Goal: Information Seeking & Learning: Learn about a topic

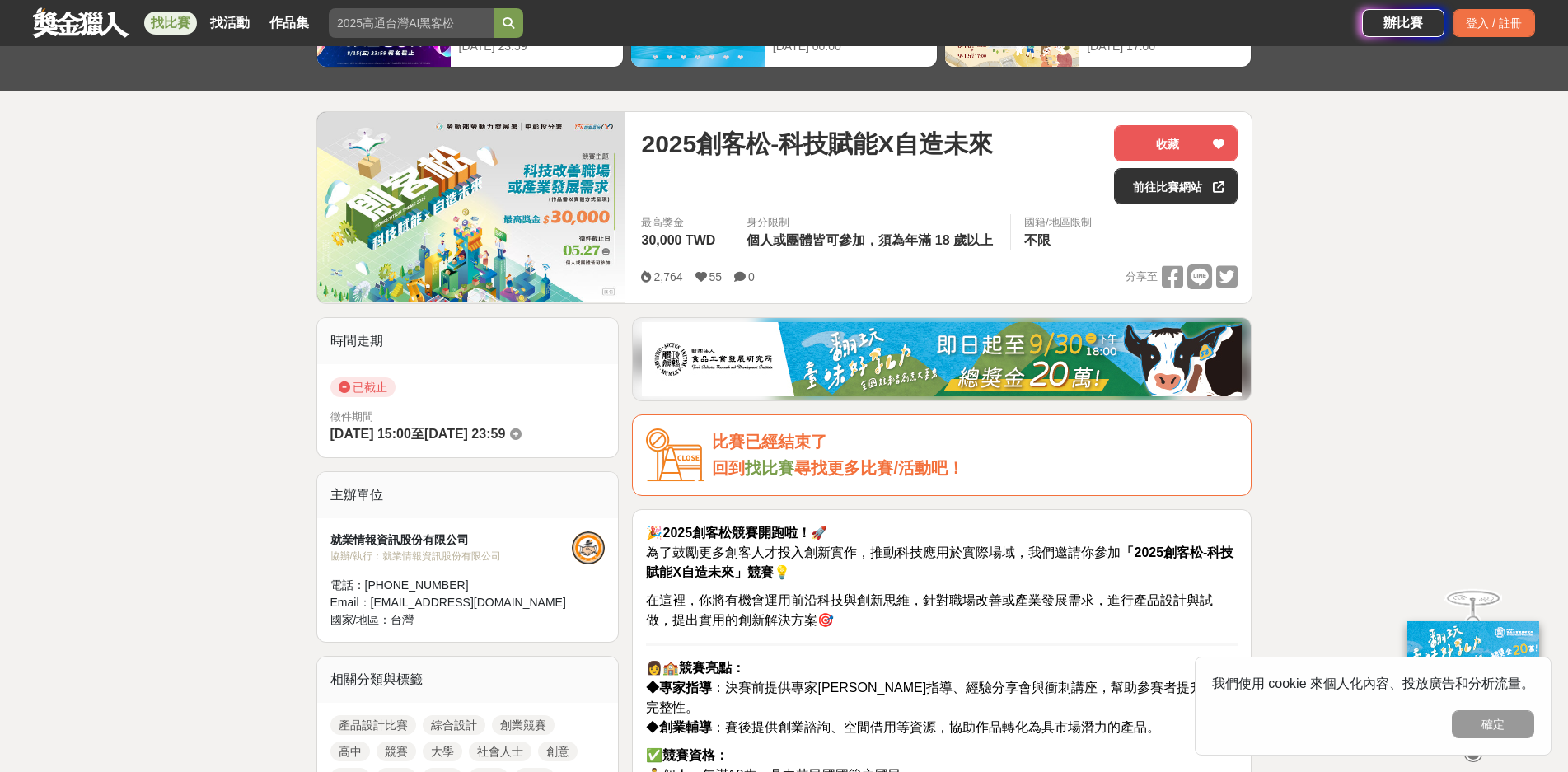
scroll to position [329, 0]
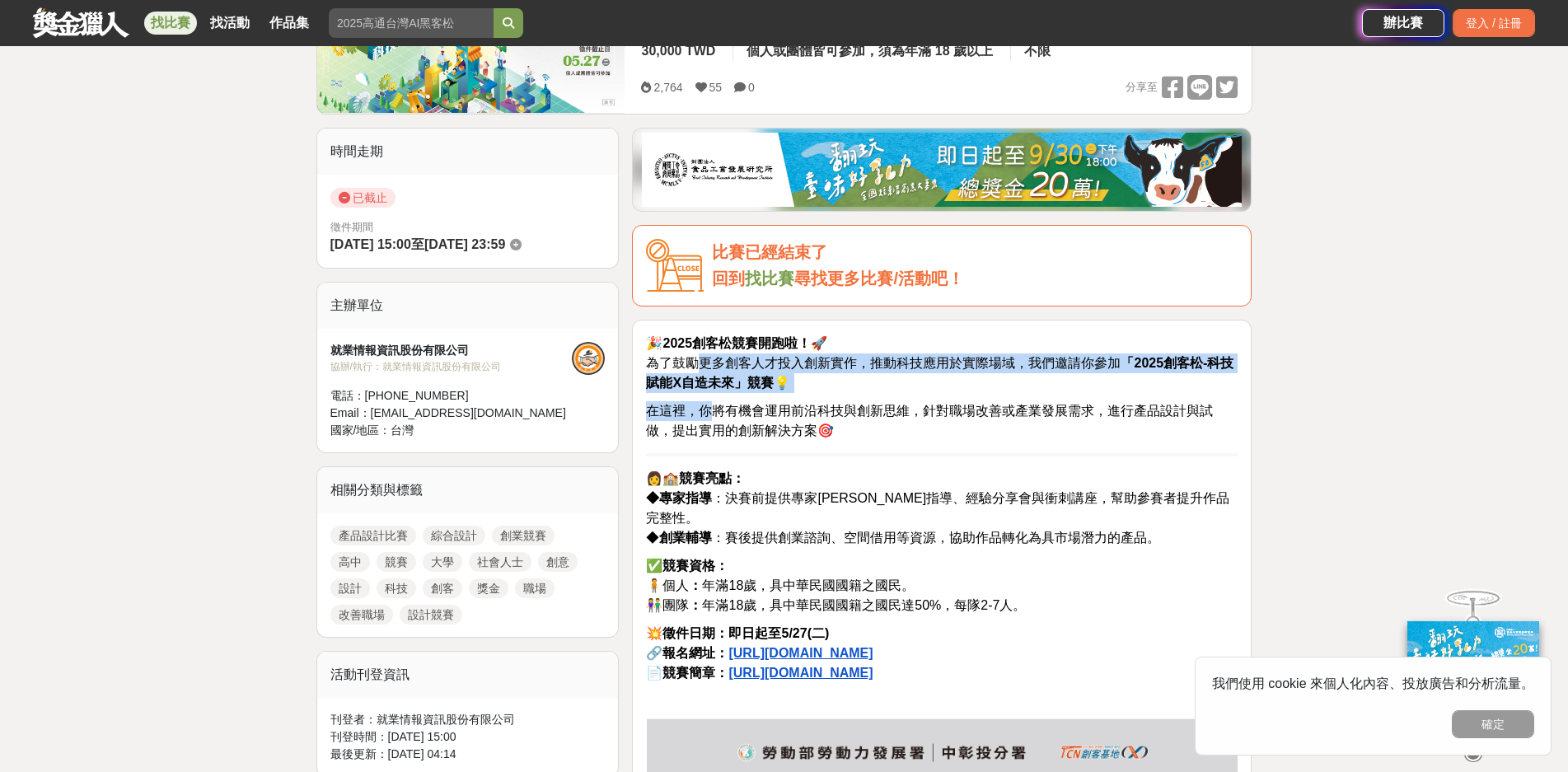
drag, startPoint x: 697, startPoint y: 364, endPoint x: 708, endPoint y: 416, distance: 53.2
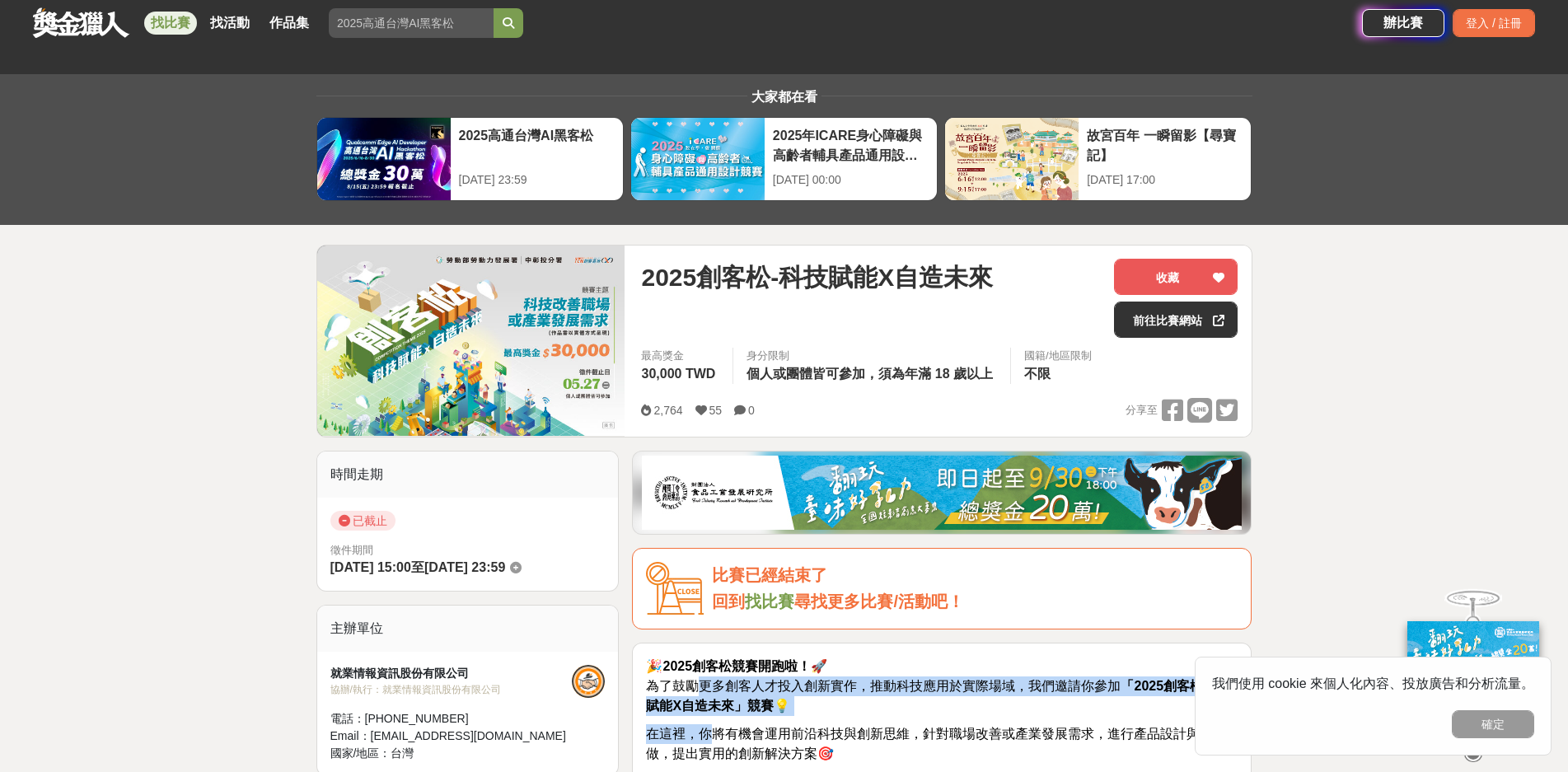
scroll to position [1, 0]
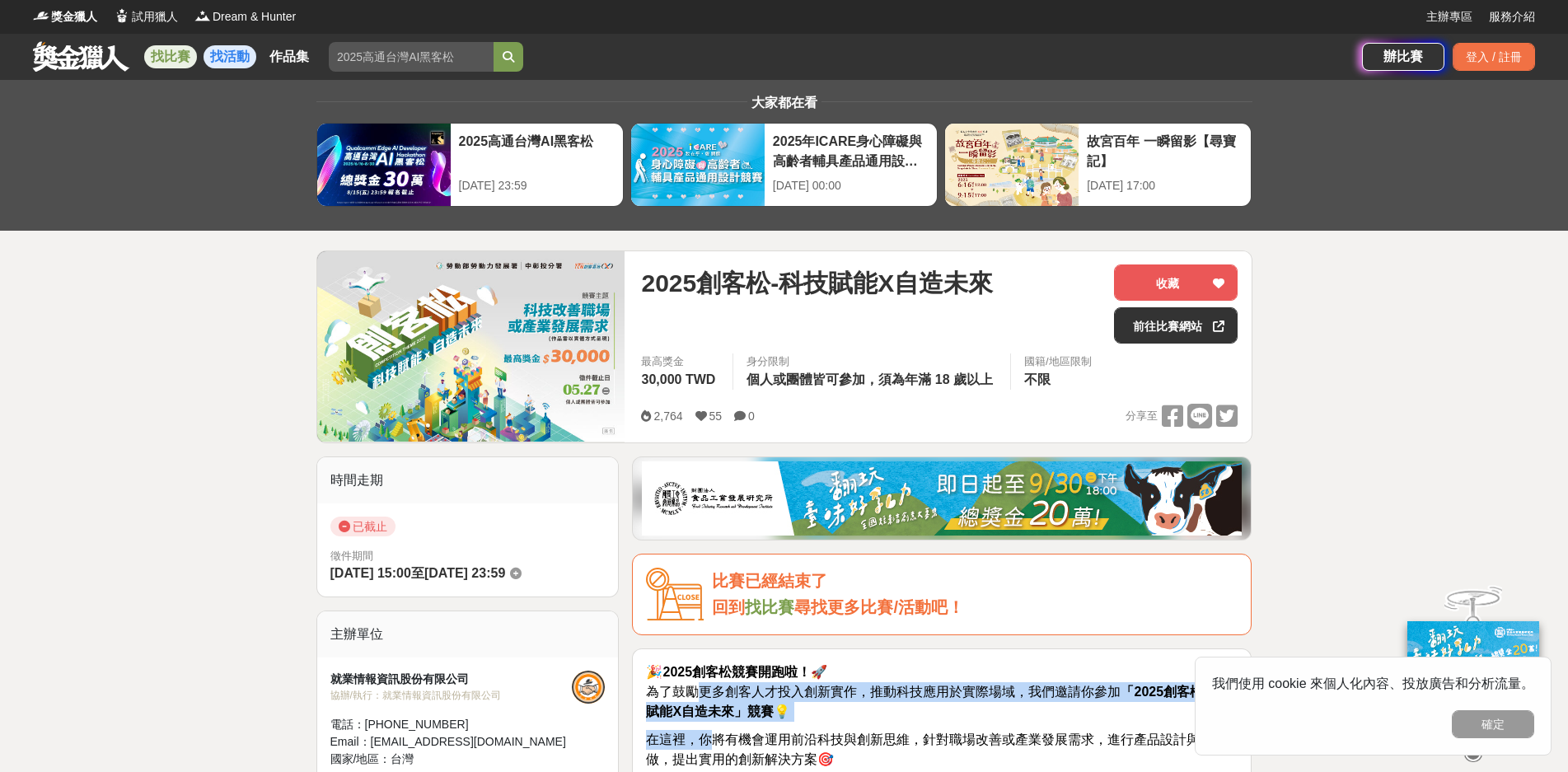
click at [245, 61] on link "找活動" at bounding box center [230, 57] width 53 height 23
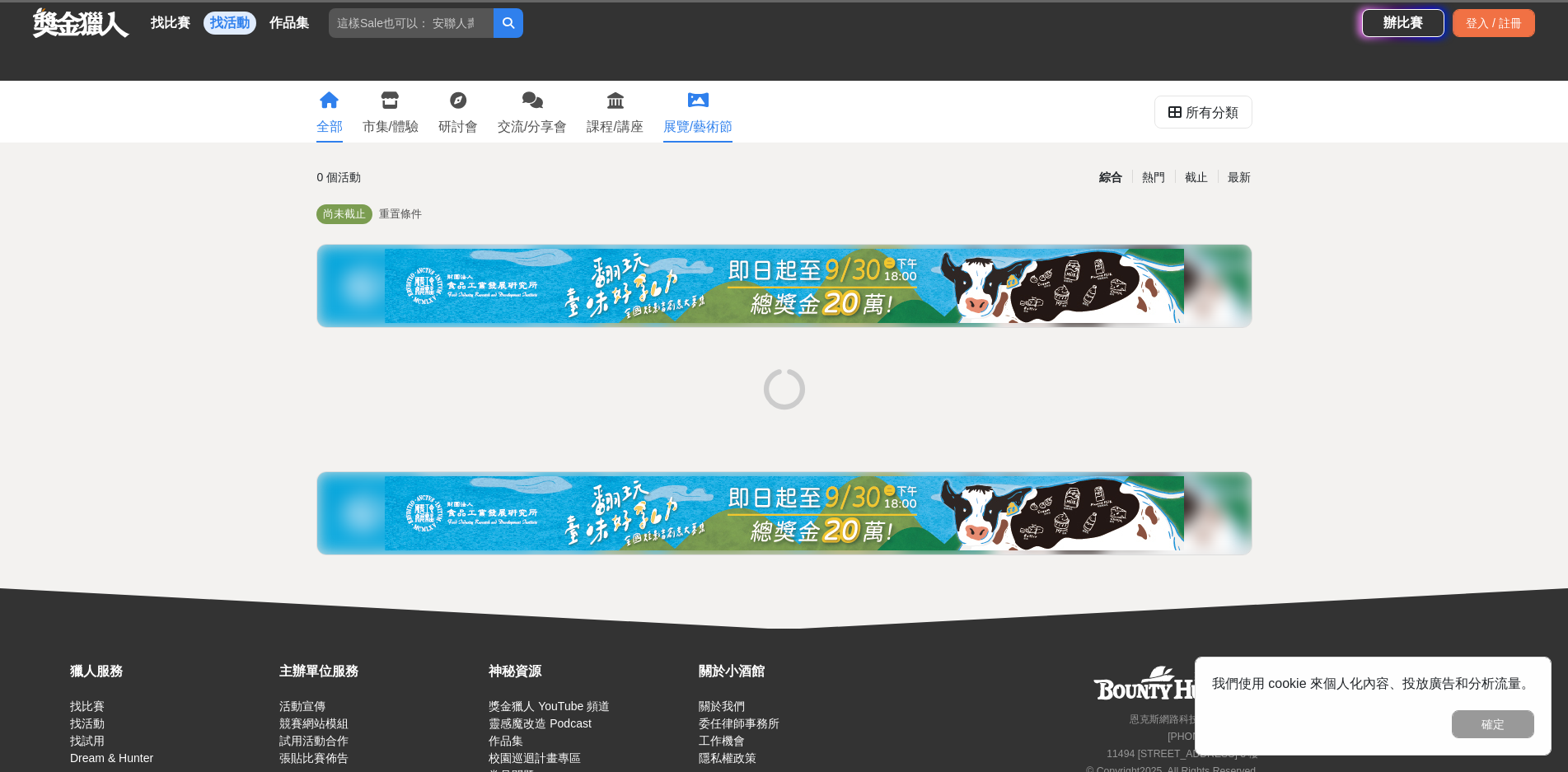
click at [704, 125] on div "展覽/藝術節" at bounding box center [698, 127] width 69 height 20
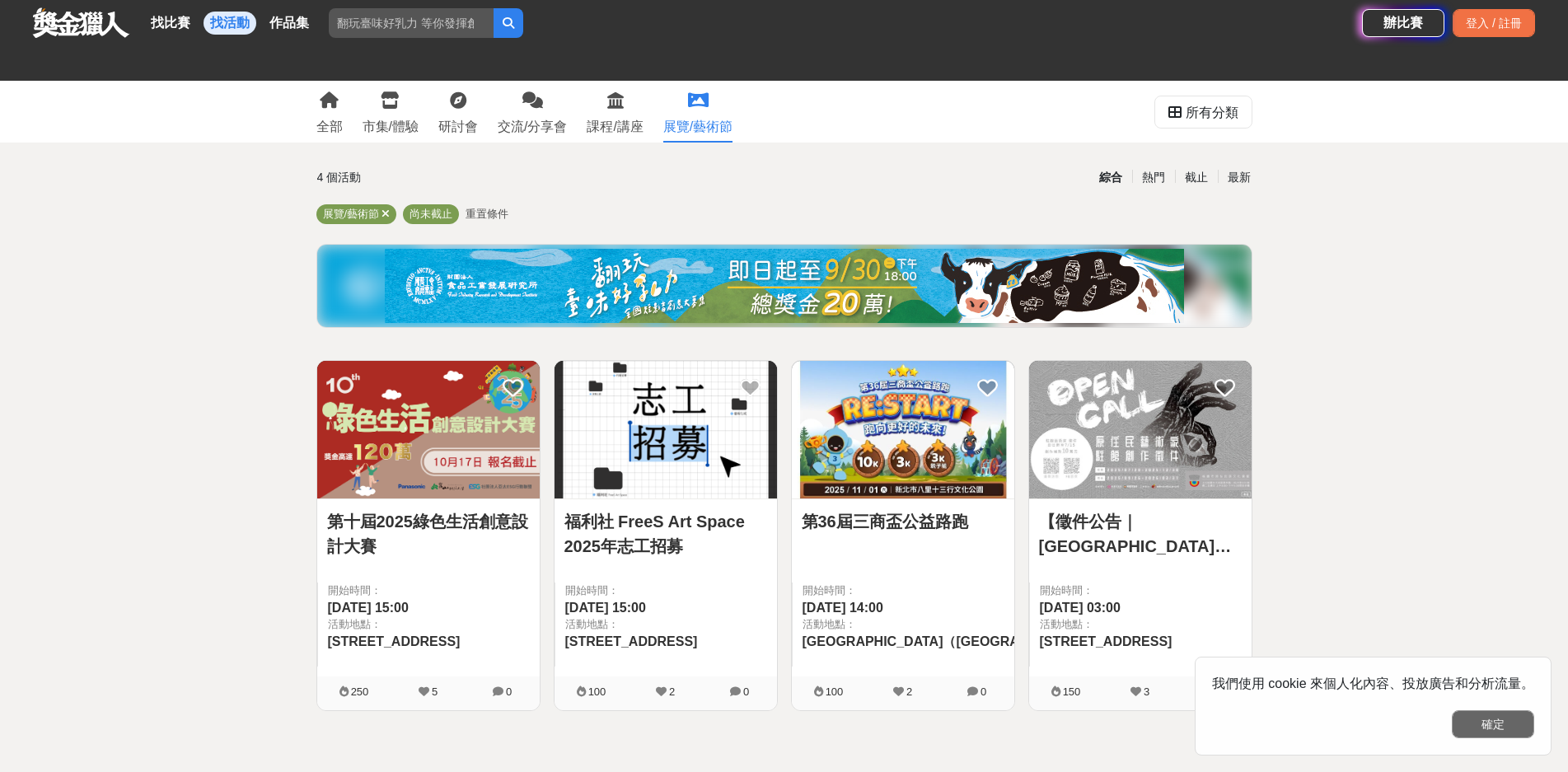
click at [1533, 729] on button "確定" at bounding box center [1493, 724] width 82 height 28
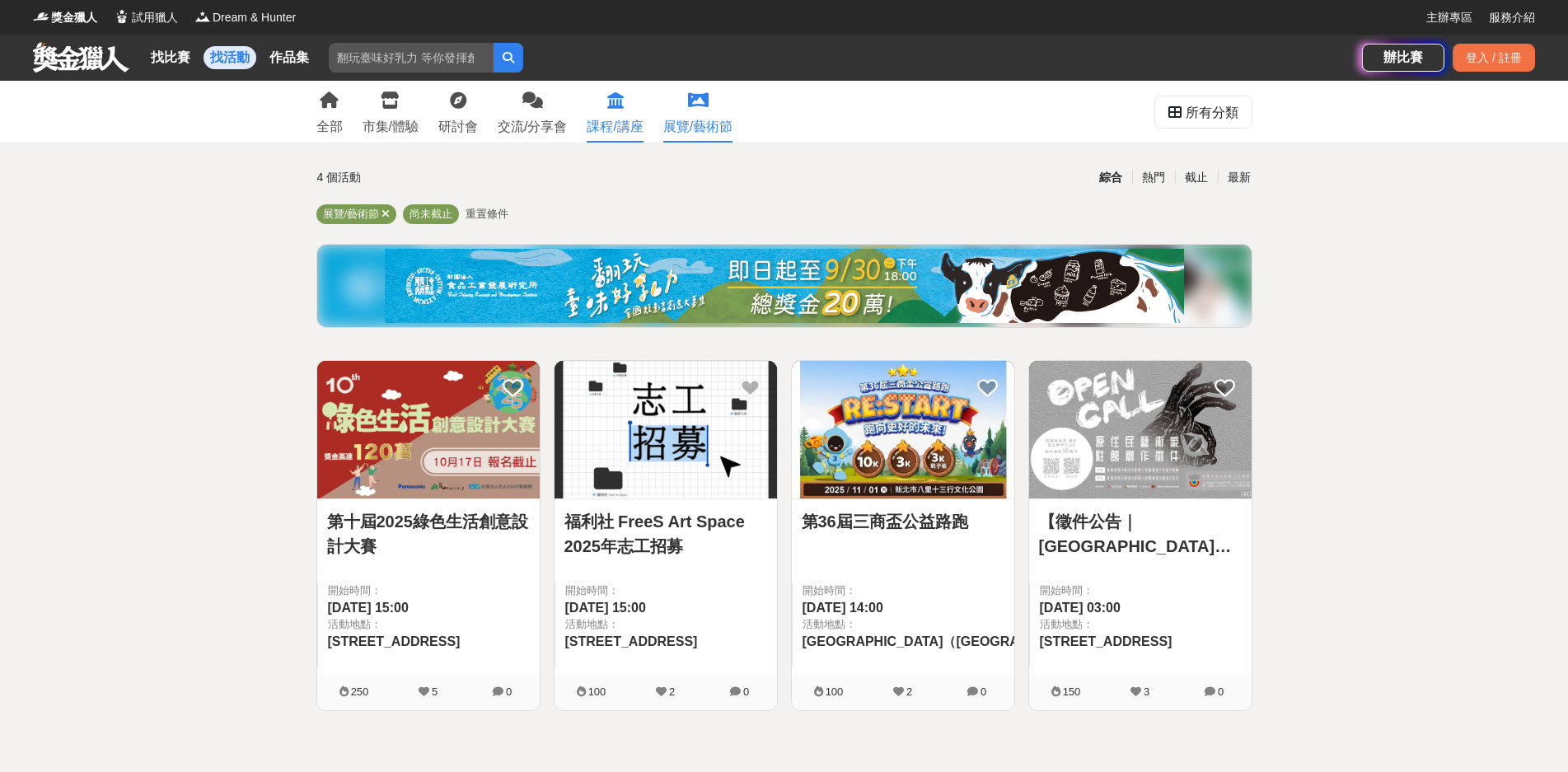
click at [612, 119] on div "課程/講座" at bounding box center [615, 127] width 56 height 20
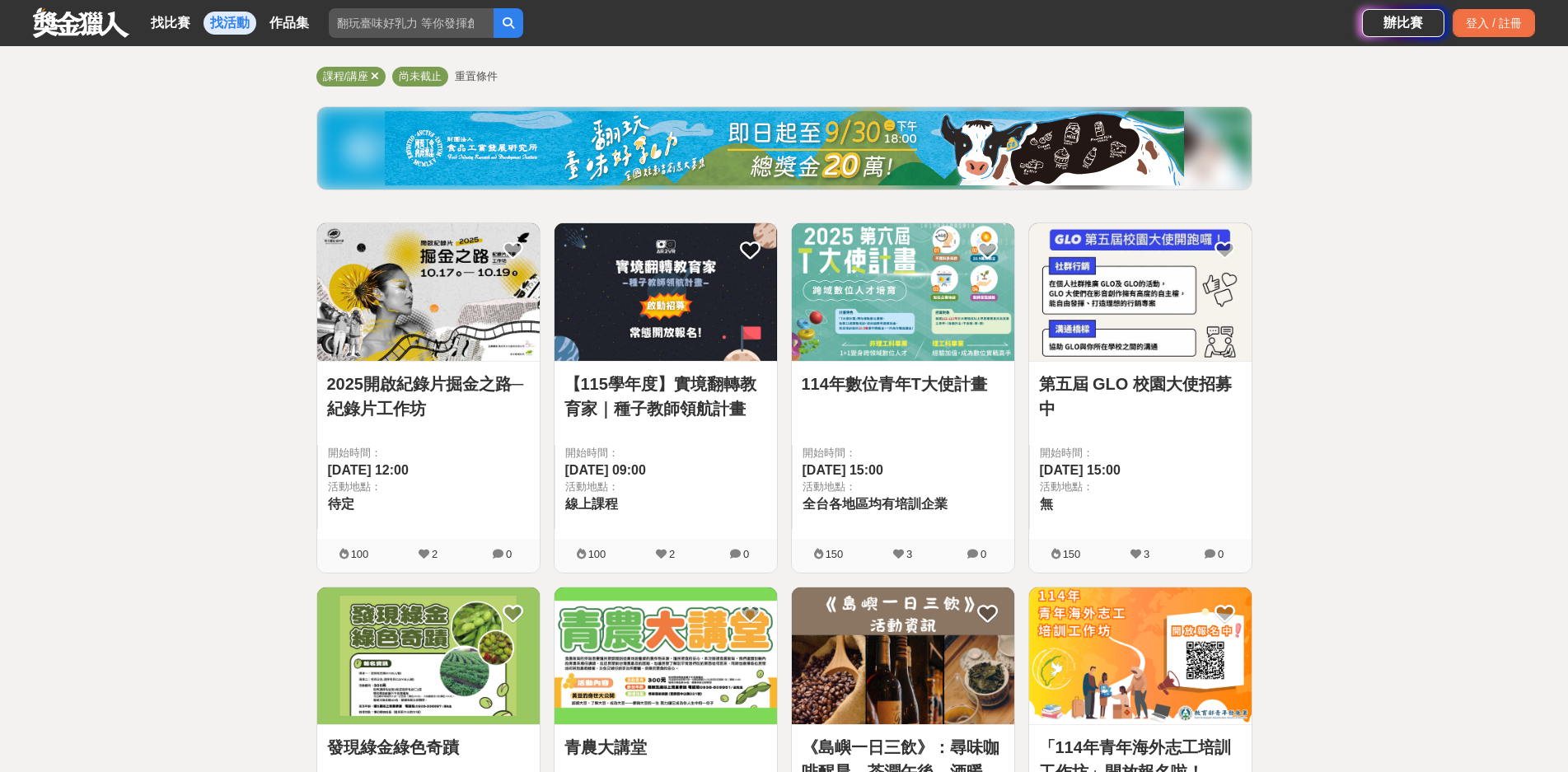
scroll to position [329, 0]
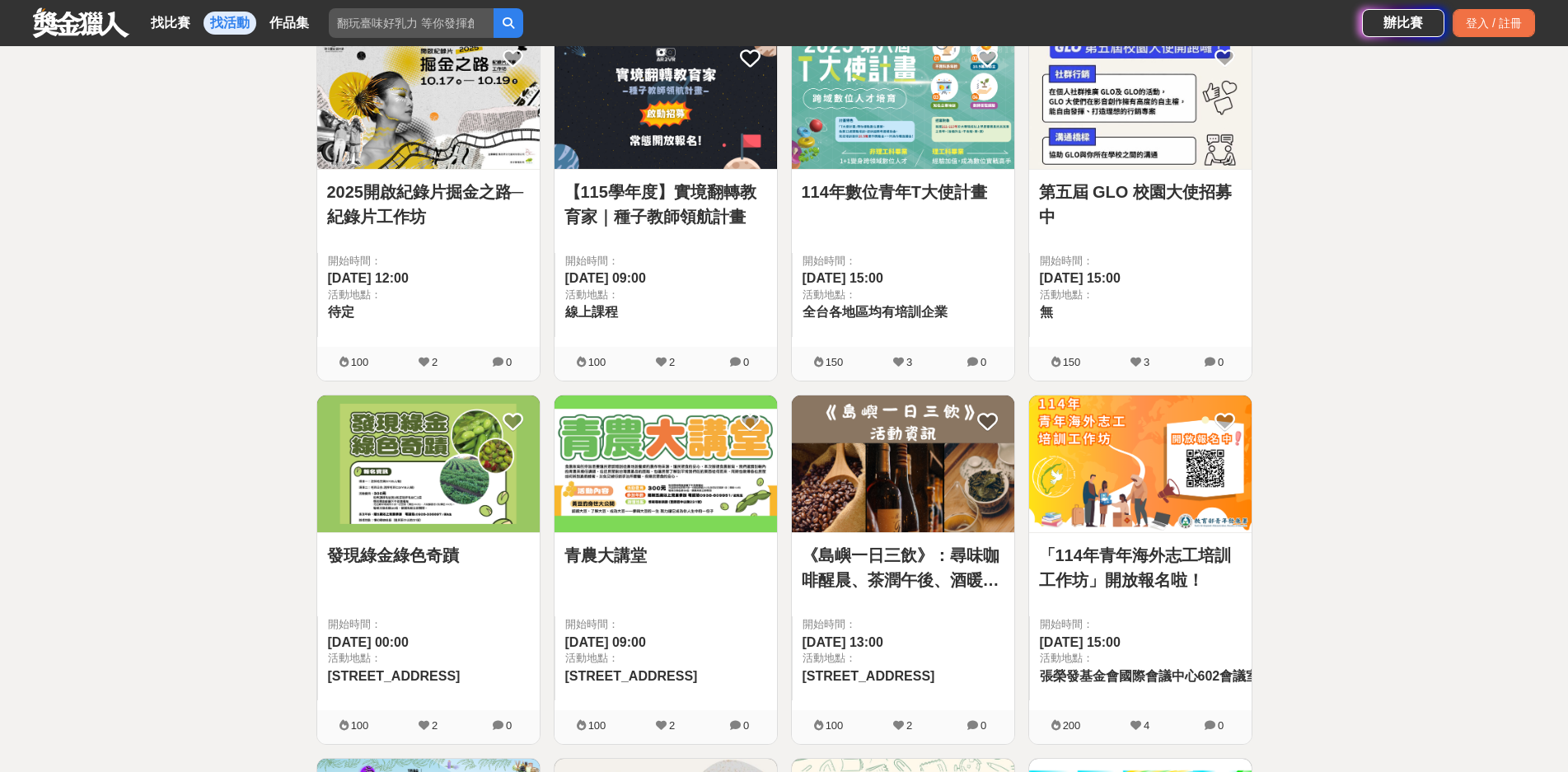
click at [421, 496] on img at bounding box center [428, 464] width 222 height 138
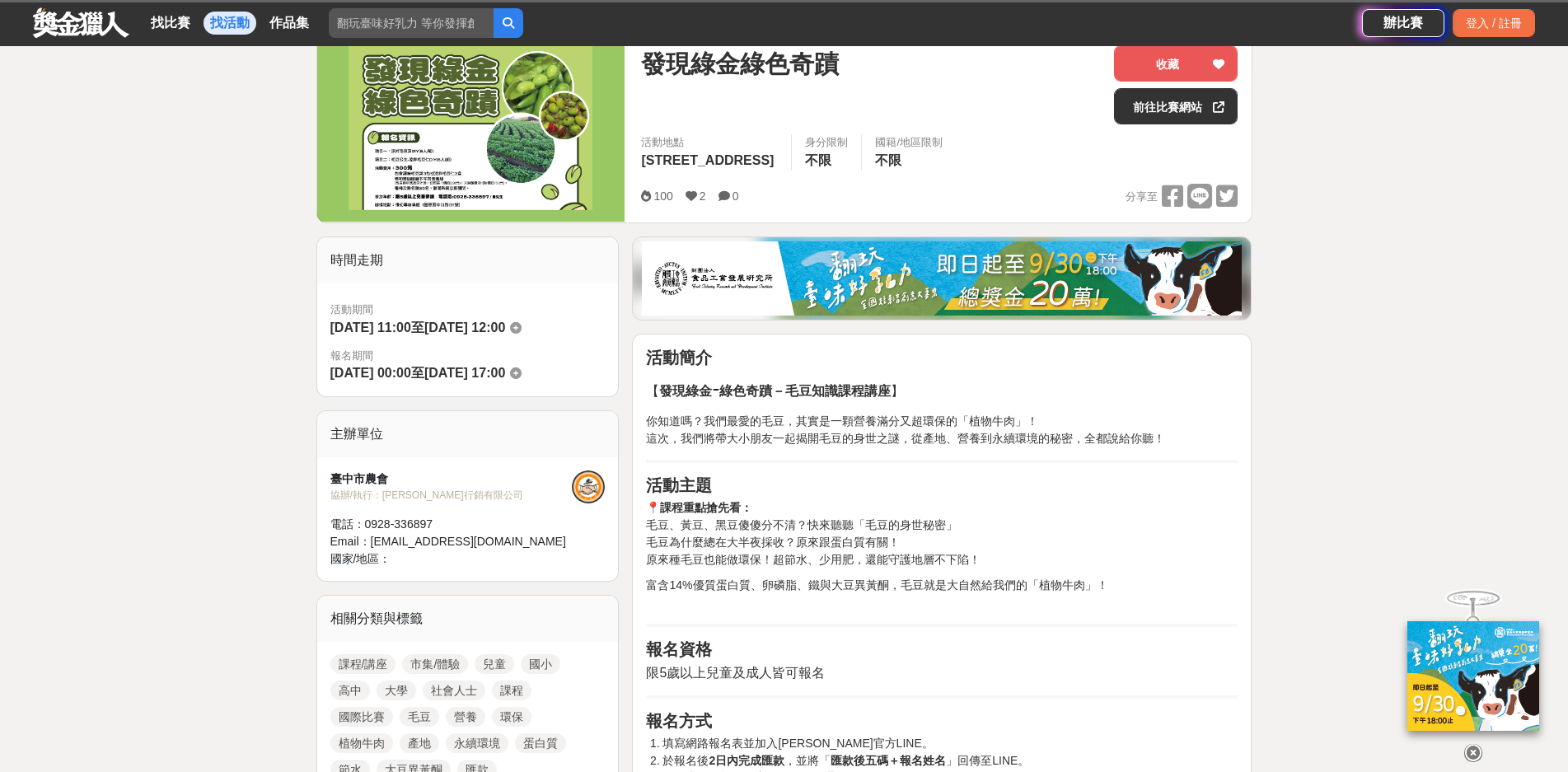
scroll to position [412, 0]
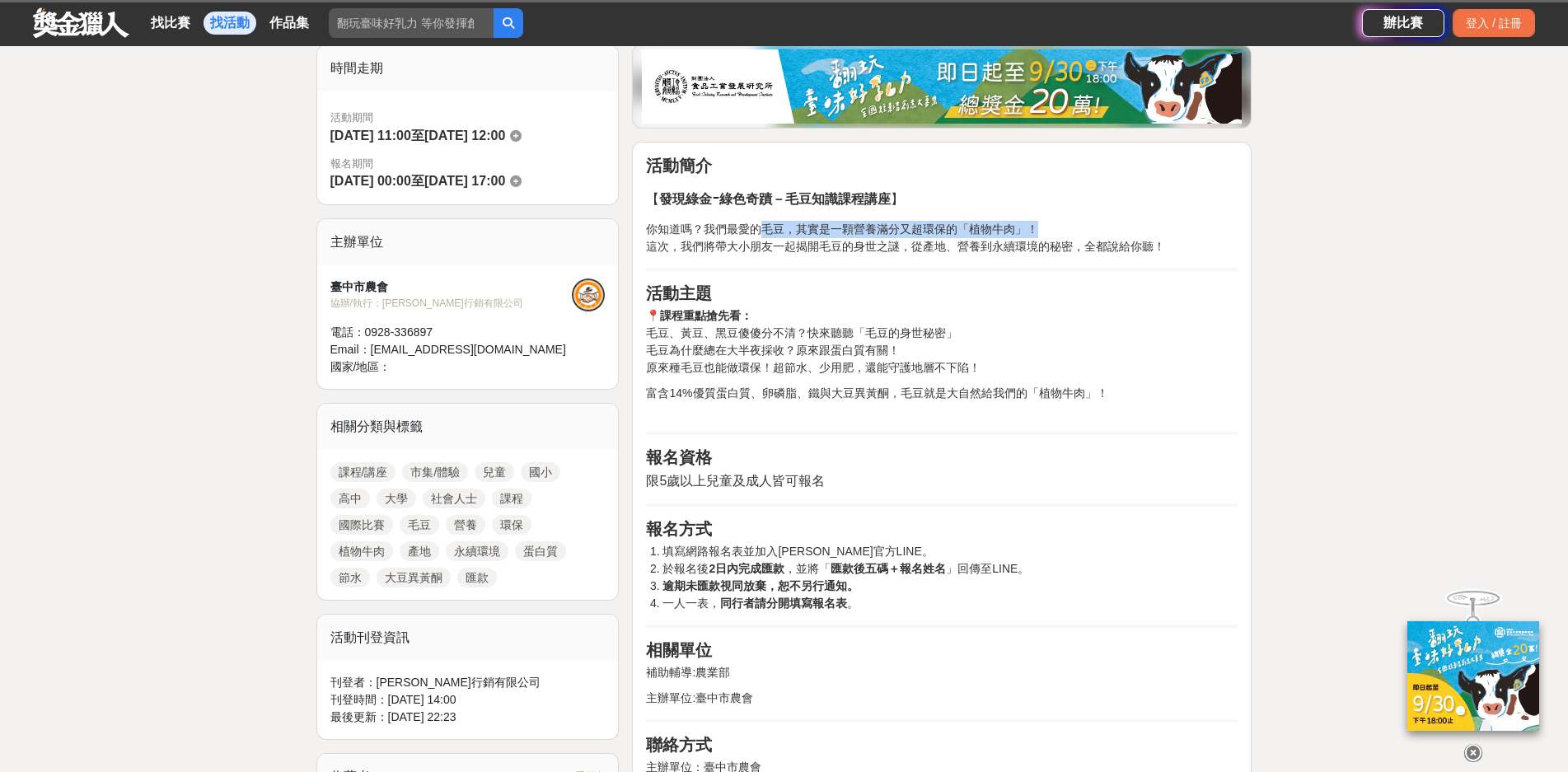
drag, startPoint x: 765, startPoint y: 231, endPoint x: 1044, endPoint y: 233, distance: 279.0
click at [1044, 233] on p "你知道嗎？我們最愛的毛豆，其實是一顆營養滿分又超環保的「植物牛肉」！ 這次，我們將帶大小朋友一起揭開毛豆的身世之謎，從產地、營養到永續環境的秘密，全都說給你聽！" at bounding box center [942, 238] width 592 height 35
drag, startPoint x: 663, startPoint y: 483, endPoint x: 797, endPoint y: 486, distance: 134.0
click at [797, 486] on span "限5歲以上兒童及成人皆可報名" at bounding box center [736, 480] width 179 height 14
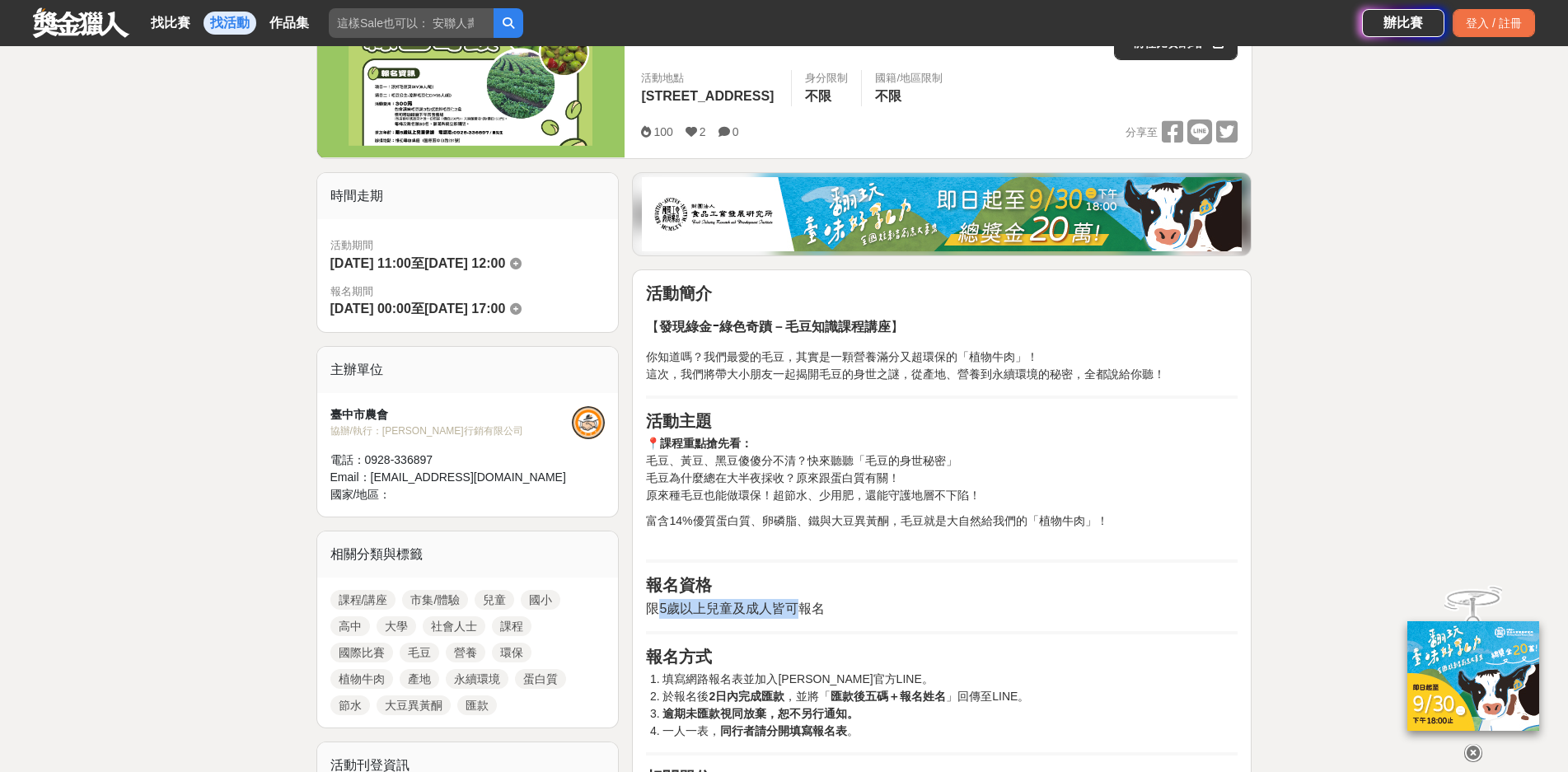
scroll to position [247, 0]
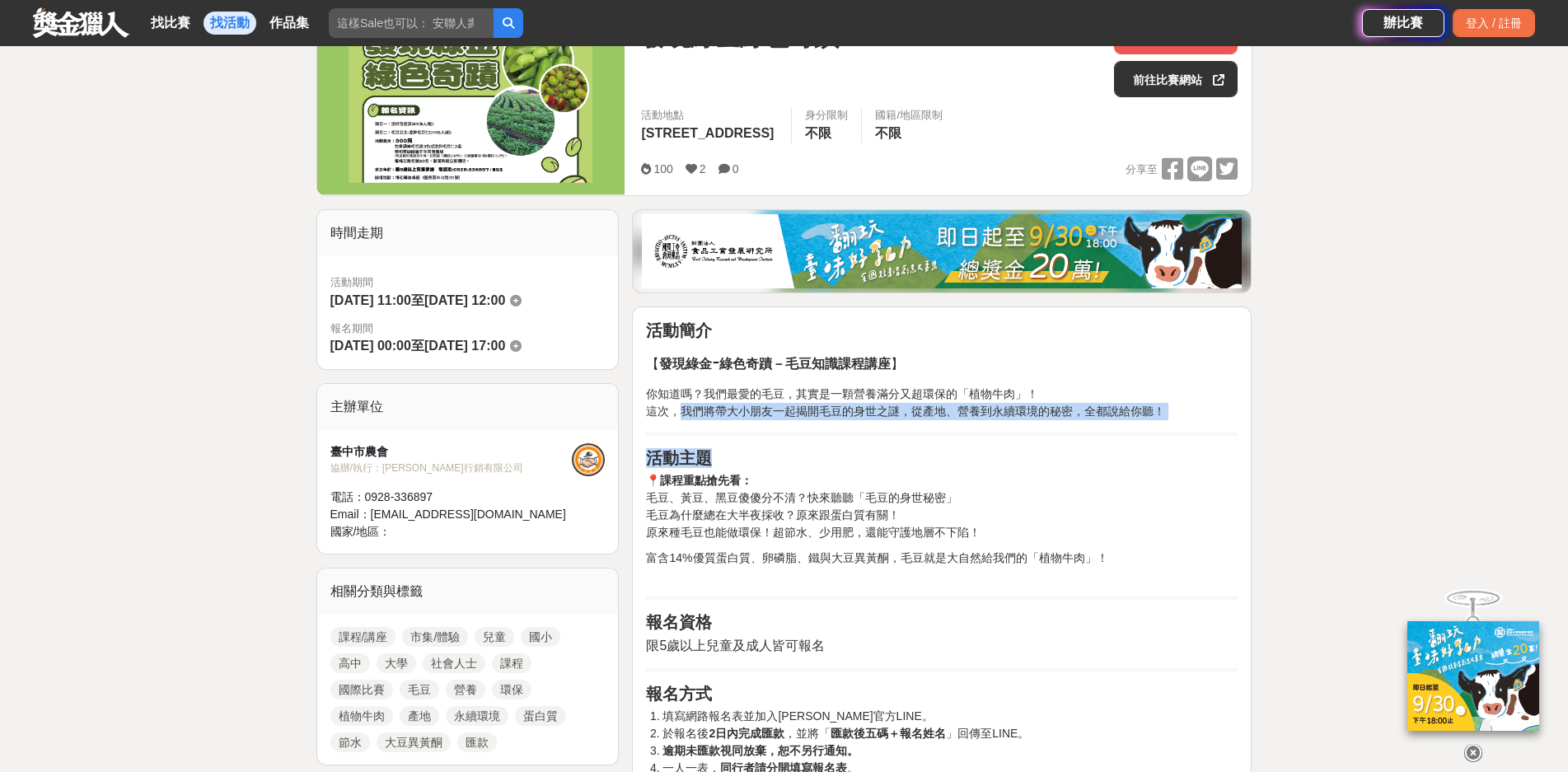
drag, startPoint x: 684, startPoint y: 411, endPoint x: 735, endPoint y: 449, distance: 63.6
click at [735, 449] on div "活動簡介 【 發現綠金 - 綠色奇蹟－毛豆知識課程講座 】 你知道嗎？我們最愛的毛豆，其實是一顆營養滿分又超環保的「植物牛肉」！ 這次，我們將帶大小朋友一起揭…" at bounding box center [942, 677] width 592 height 716
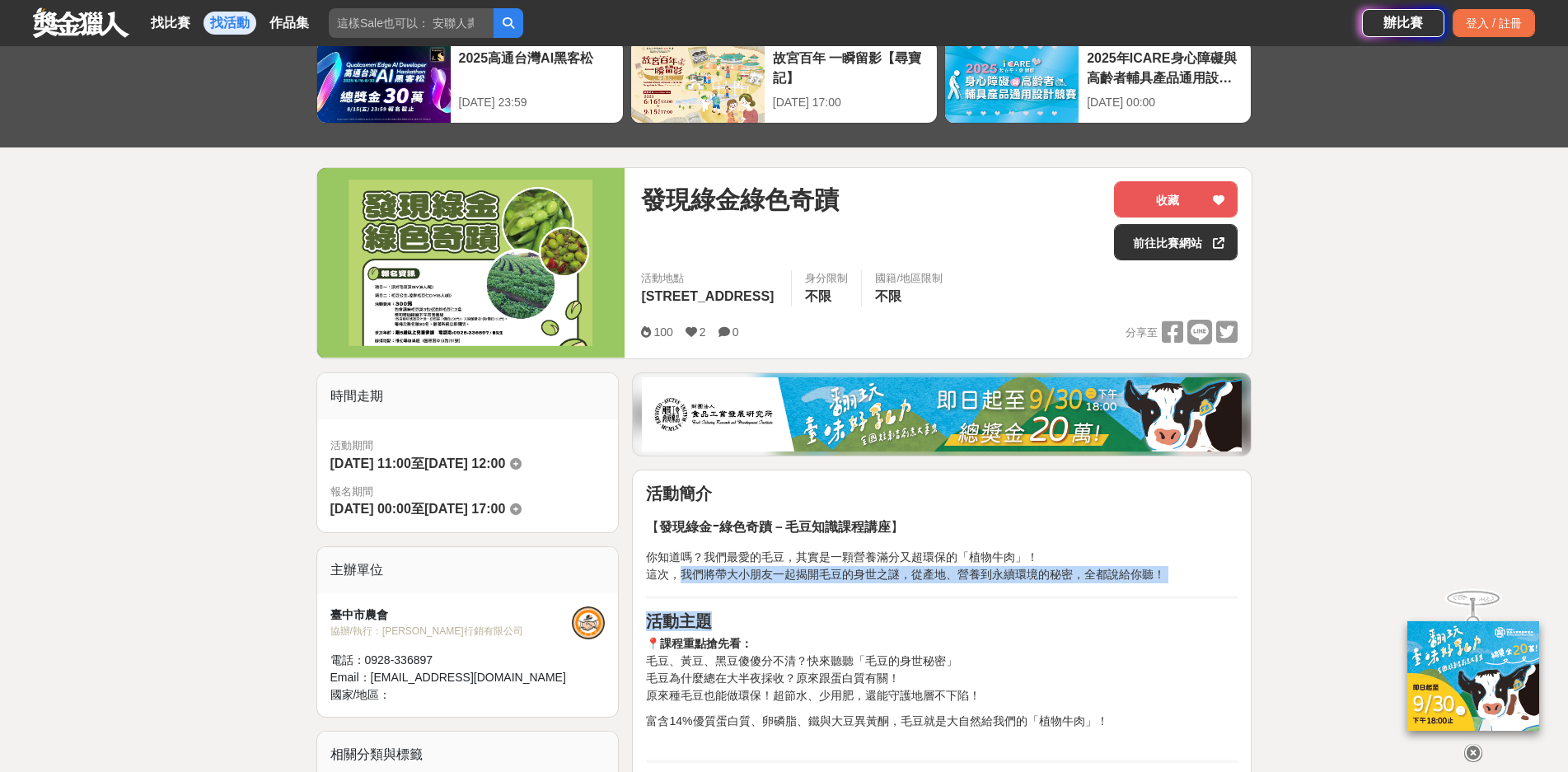
scroll to position [82, 0]
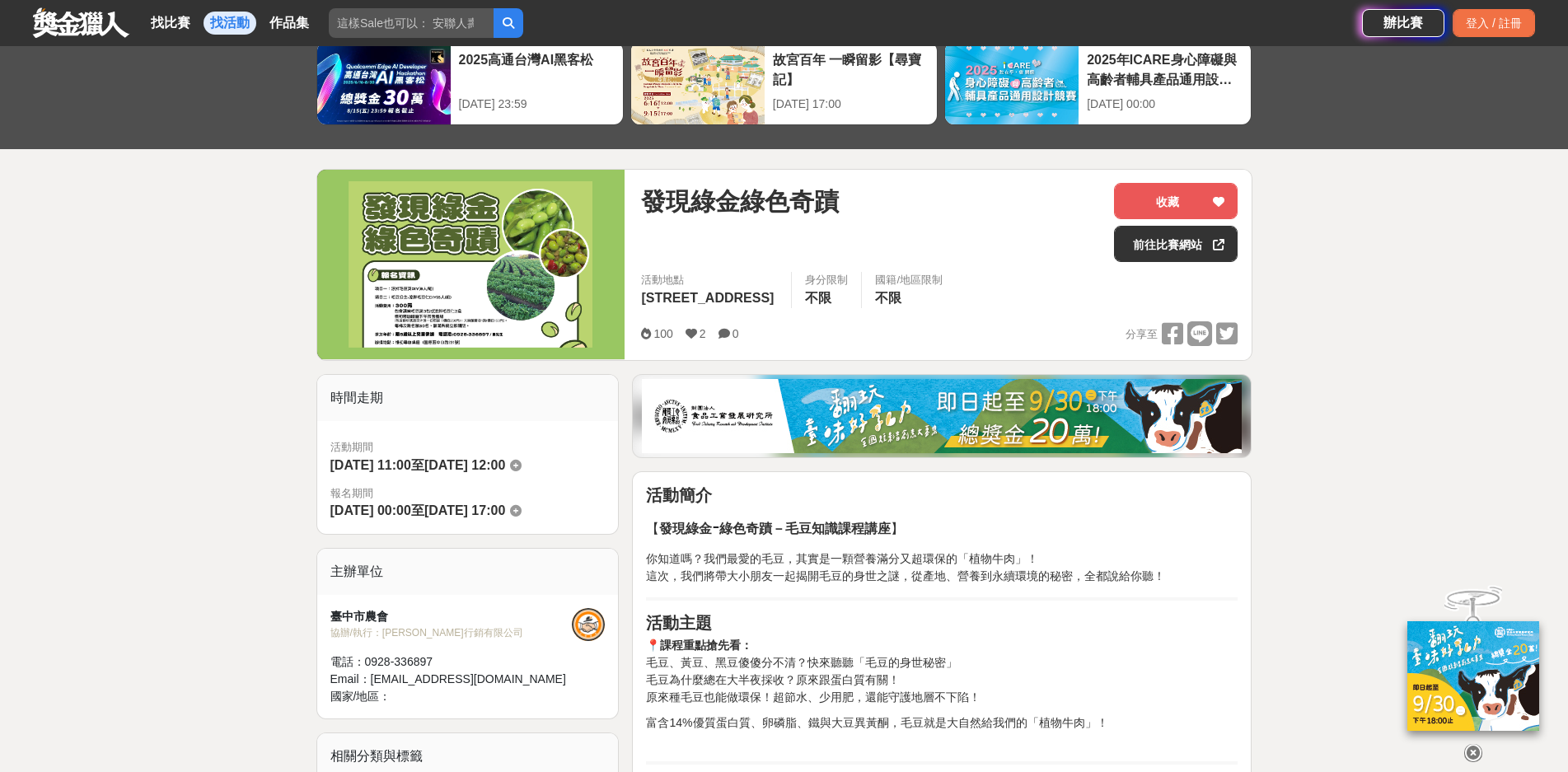
click at [765, 551] on p "你知道嗎？我們最愛的毛豆，其實是一顆營養滿分又超環保的「植物牛肉」！ 這次，我們將帶大小朋友一起揭開毛豆的身世之謎，從產地、營養到永續環境的秘密，全都說給你聽！" at bounding box center [942, 568] width 592 height 35
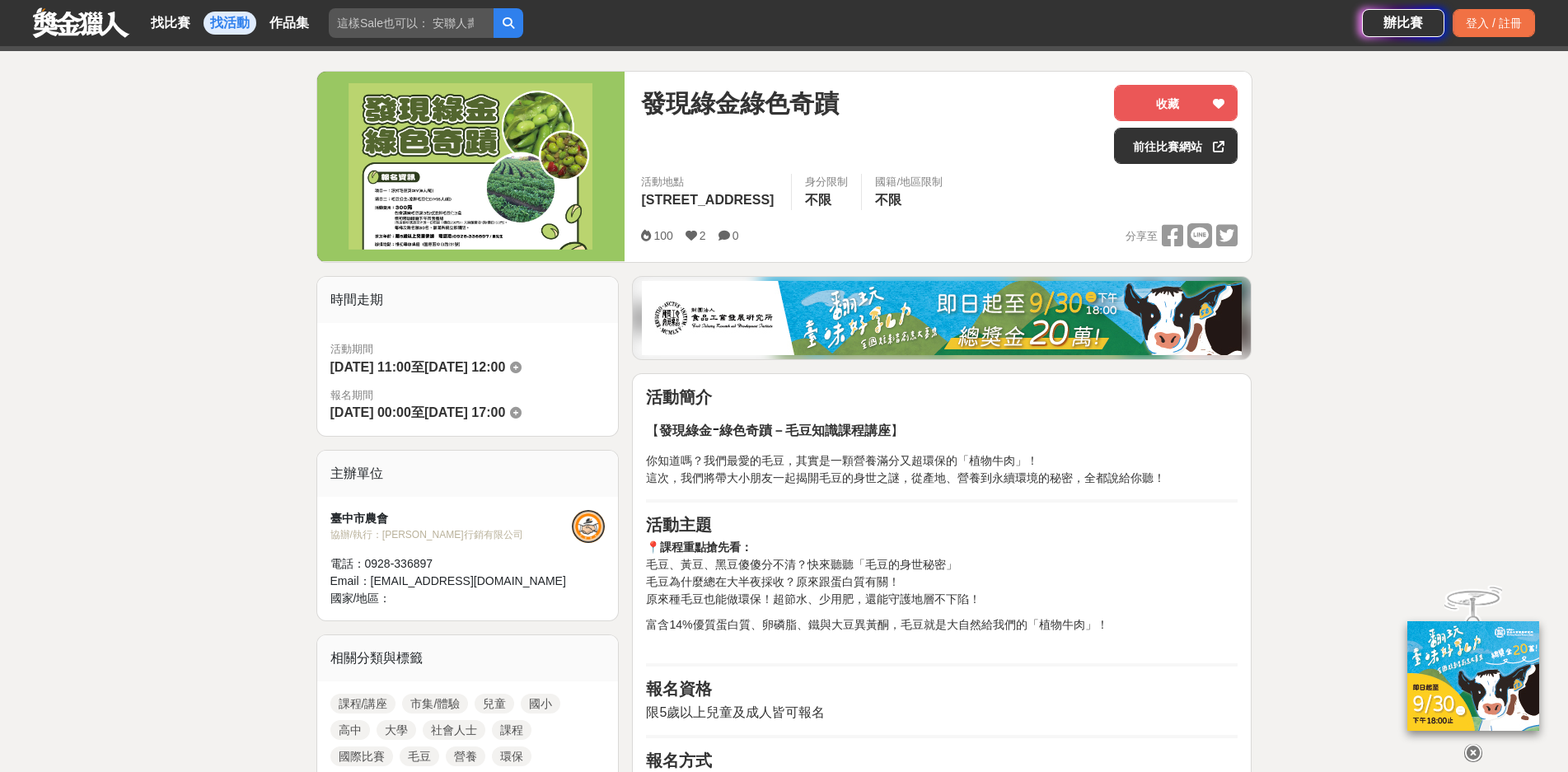
scroll to position [247, 0]
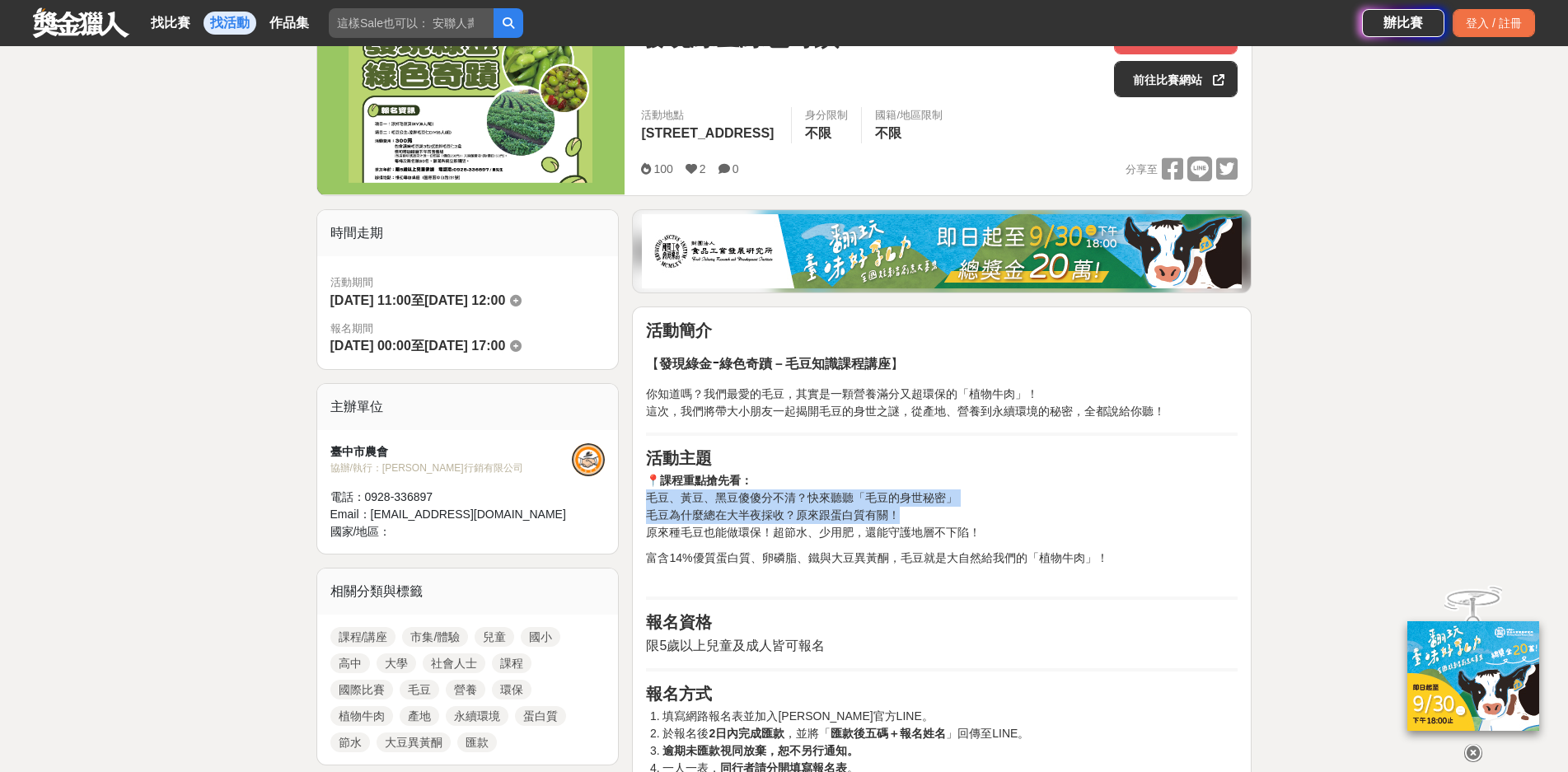
drag, startPoint x: 649, startPoint y: 500, endPoint x: 901, endPoint y: 515, distance: 252.4
click at [901, 515] on p "📍 課程重點搶先看： 毛豆、黃豆、黑豆傻傻分不清？快來聽聽「毛豆的身世秘密」 毛豆為什麼總在大半夜採收？原來跟蛋白質有關！ 原來種毛豆也能做環保！超節水、少用…" at bounding box center [942, 506] width 592 height 69
click at [827, 553] on p "富含14%優質蛋白質、卵磷脂、鐵與大豆異黃酮，毛豆就是大自然給我們的「植物牛肉」！" at bounding box center [942, 567] width 592 height 35
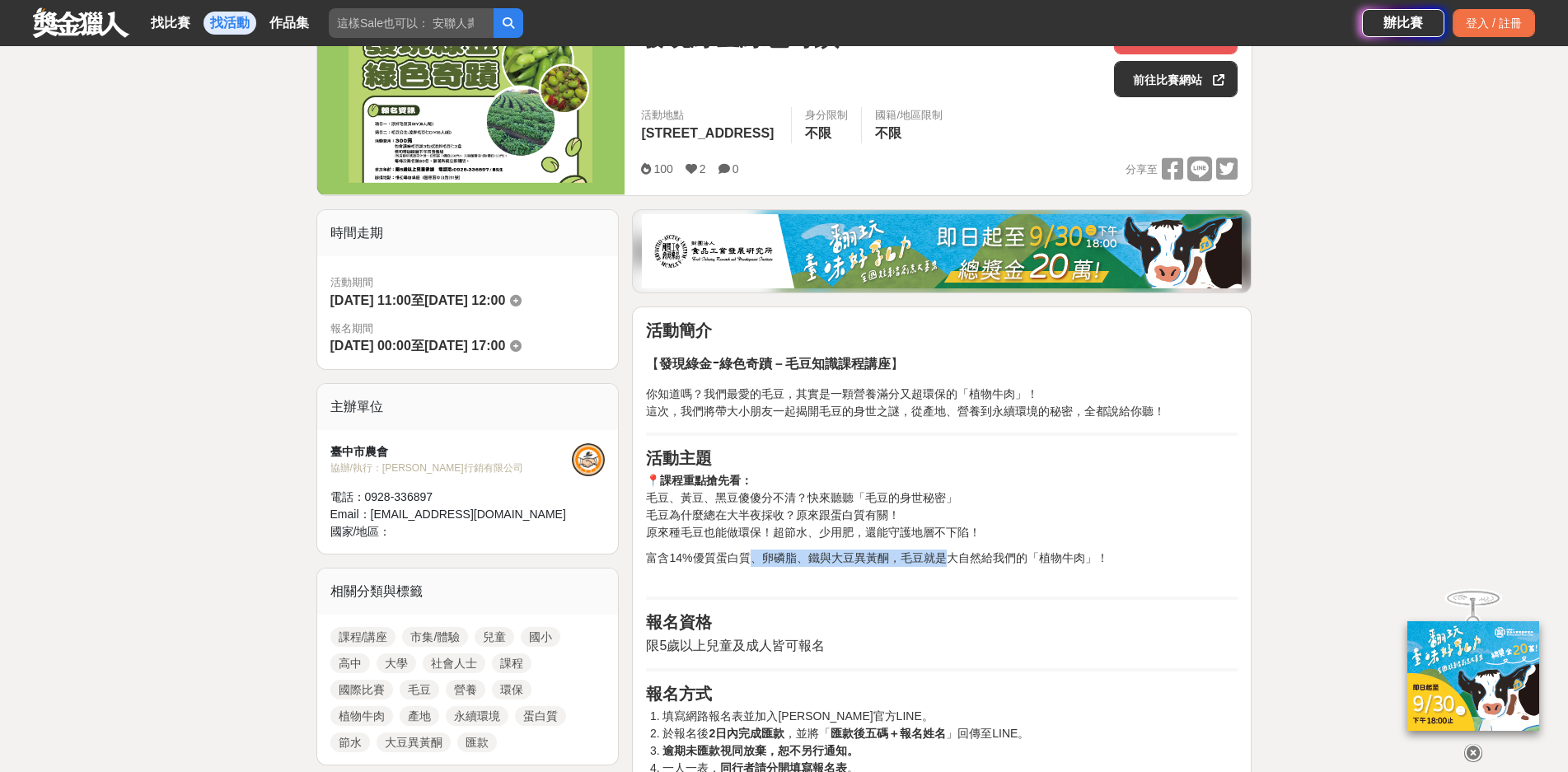
drag, startPoint x: 747, startPoint y: 558, endPoint x: 943, endPoint y: 558, distance: 196.0
click at [943, 558] on p "富含14%優質蛋白質、卵磷脂、鐵與大豆異黃酮，毛豆就是大自然給我們的「植物牛肉」！" at bounding box center [942, 567] width 592 height 35
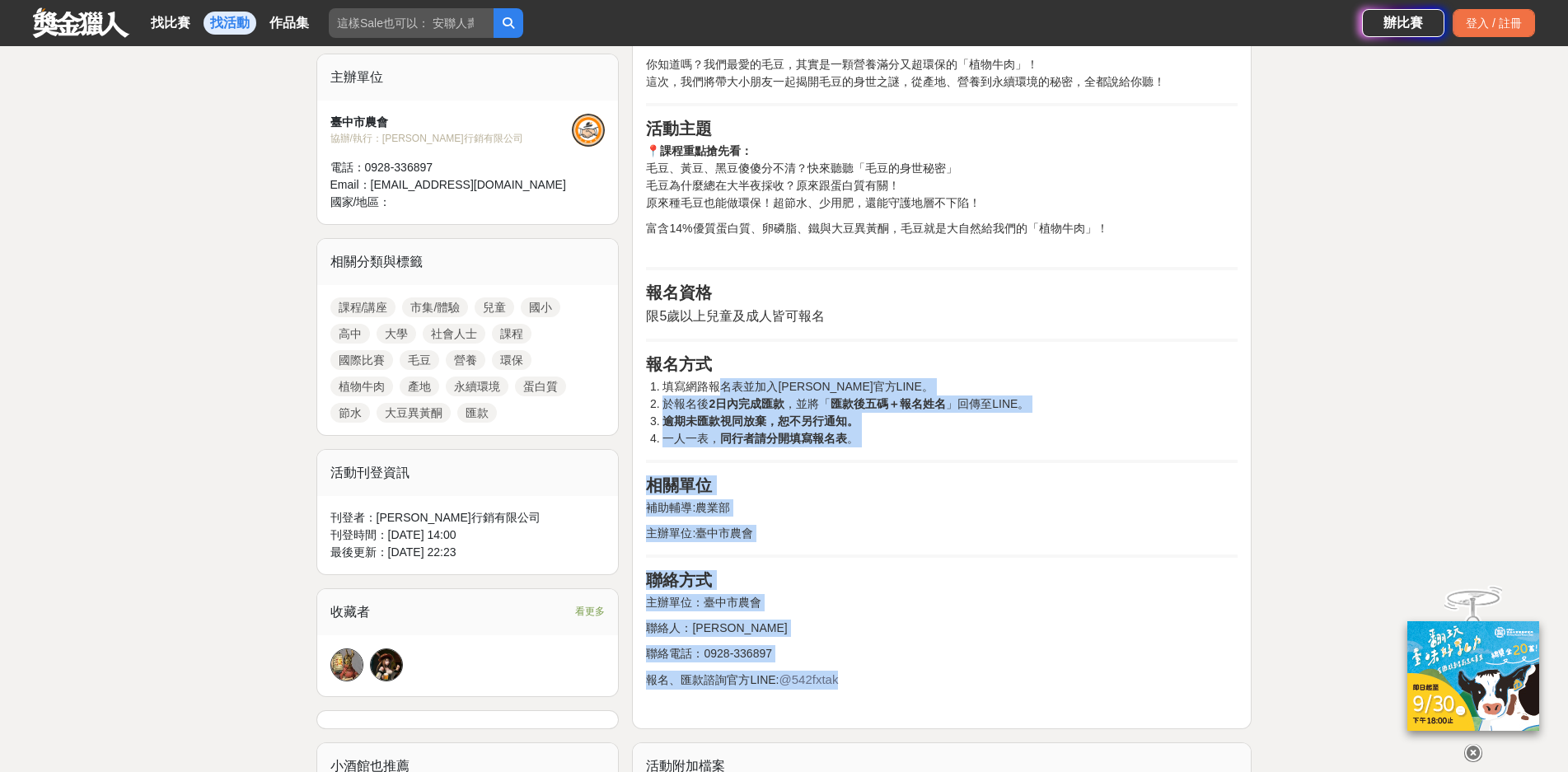
drag, startPoint x: 725, startPoint y: 385, endPoint x: 874, endPoint y: 685, distance: 335.0
click at [874, 685] on div "活動簡介 【 發現綠金 - 綠色奇蹟－毛豆知識課程講座 】 你知道嗎？我們最愛的毛豆，其實是一顆營養滿分又超環保的「植物牛肉」！ 這次，我們將帶大小朋友一起揭…" at bounding box center [942, 348] width 592 height 716
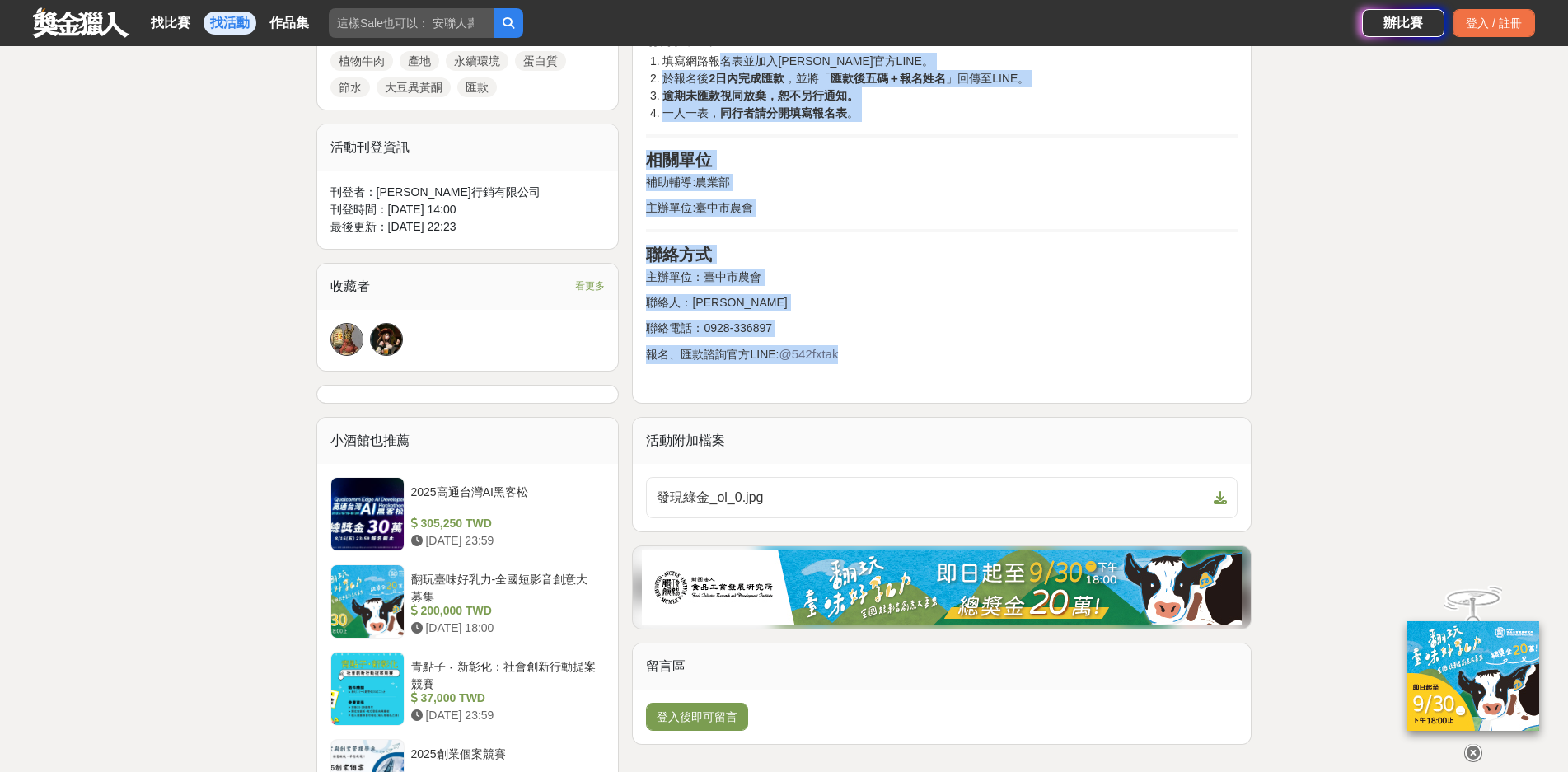
scroll to position [906, 0]
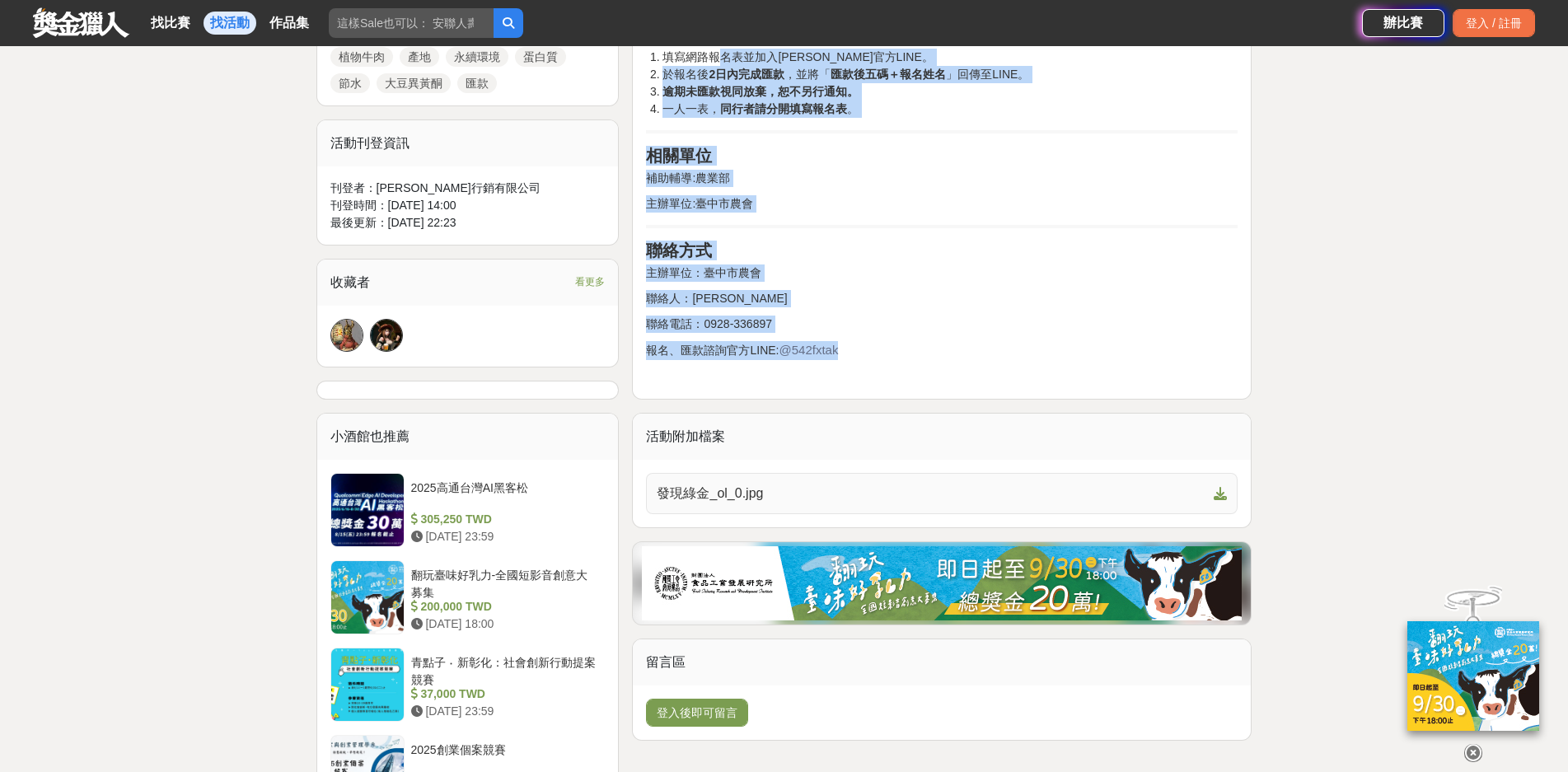
click at [822, 484] on span "發現綠金_ol_0.jpg" at bounding box center [933, 493] width 551 height 20
click at [797, 493] on span "發現綠金_ol_0.jpg" at bounding box center [933, 493] width 551 height 20
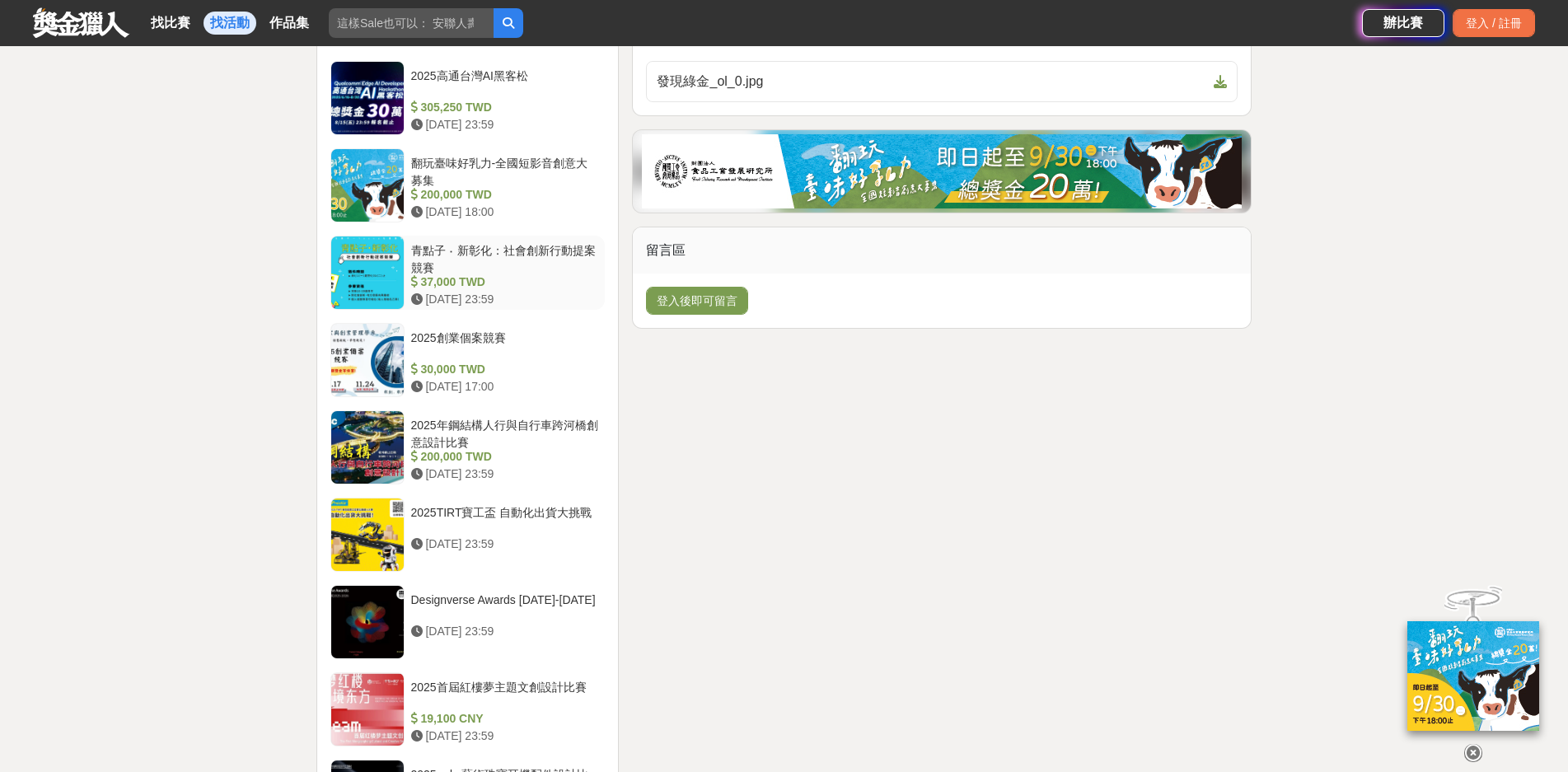
scroll to position [1153, 0]
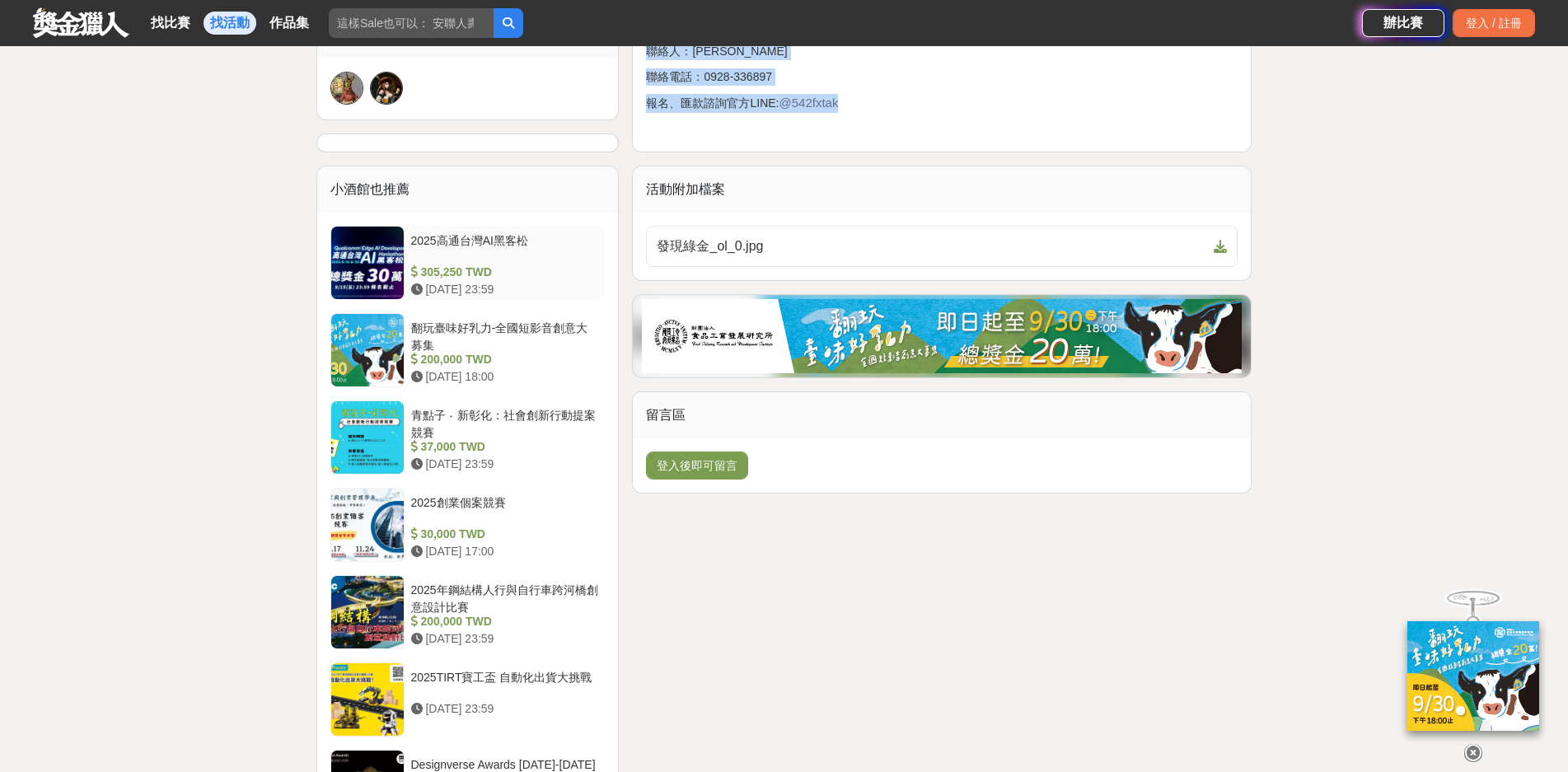
click at [358, 263] on div at bounding box center [367, 262] width 72 height 72
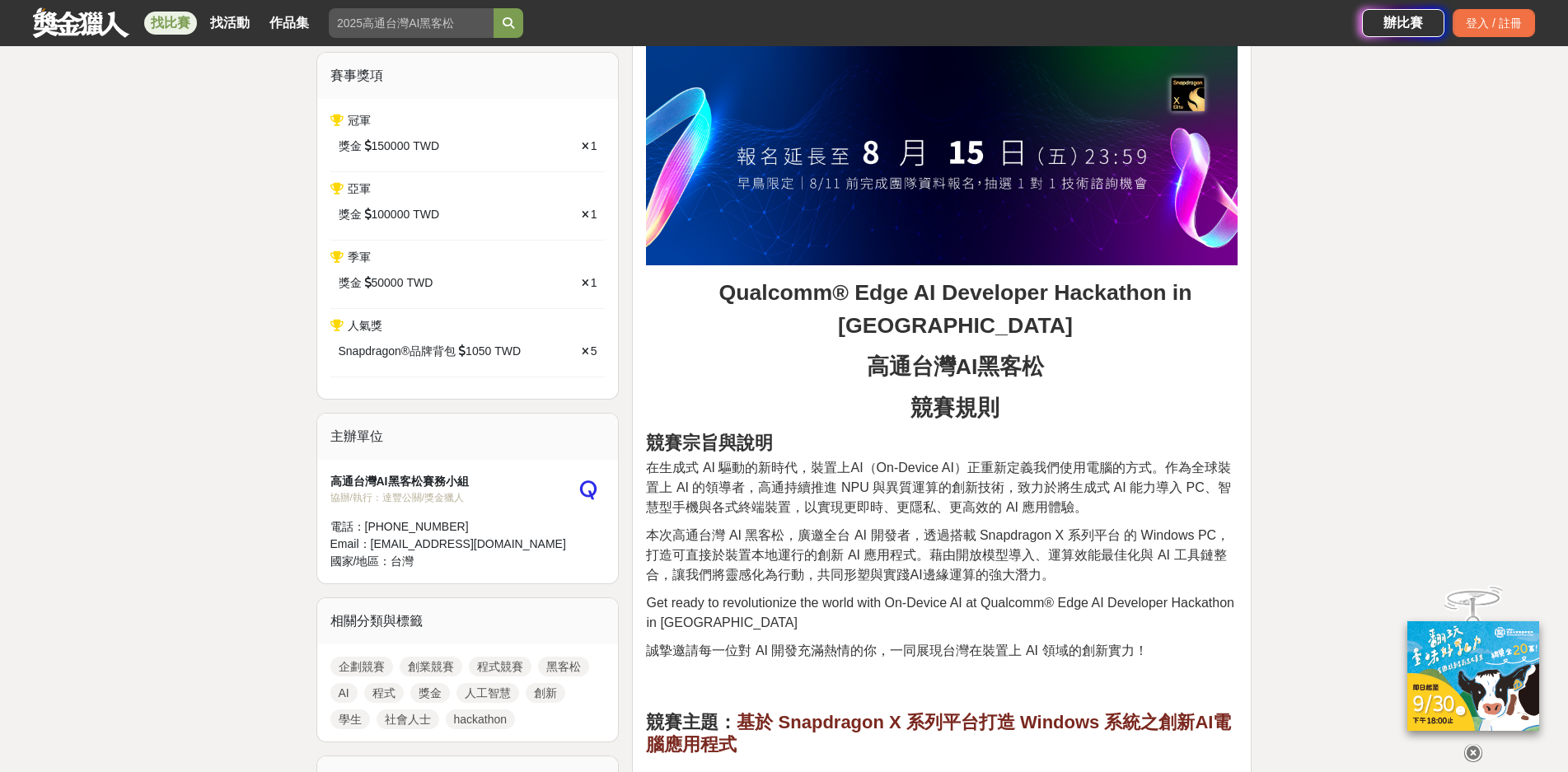
scroll to position [659, 0]
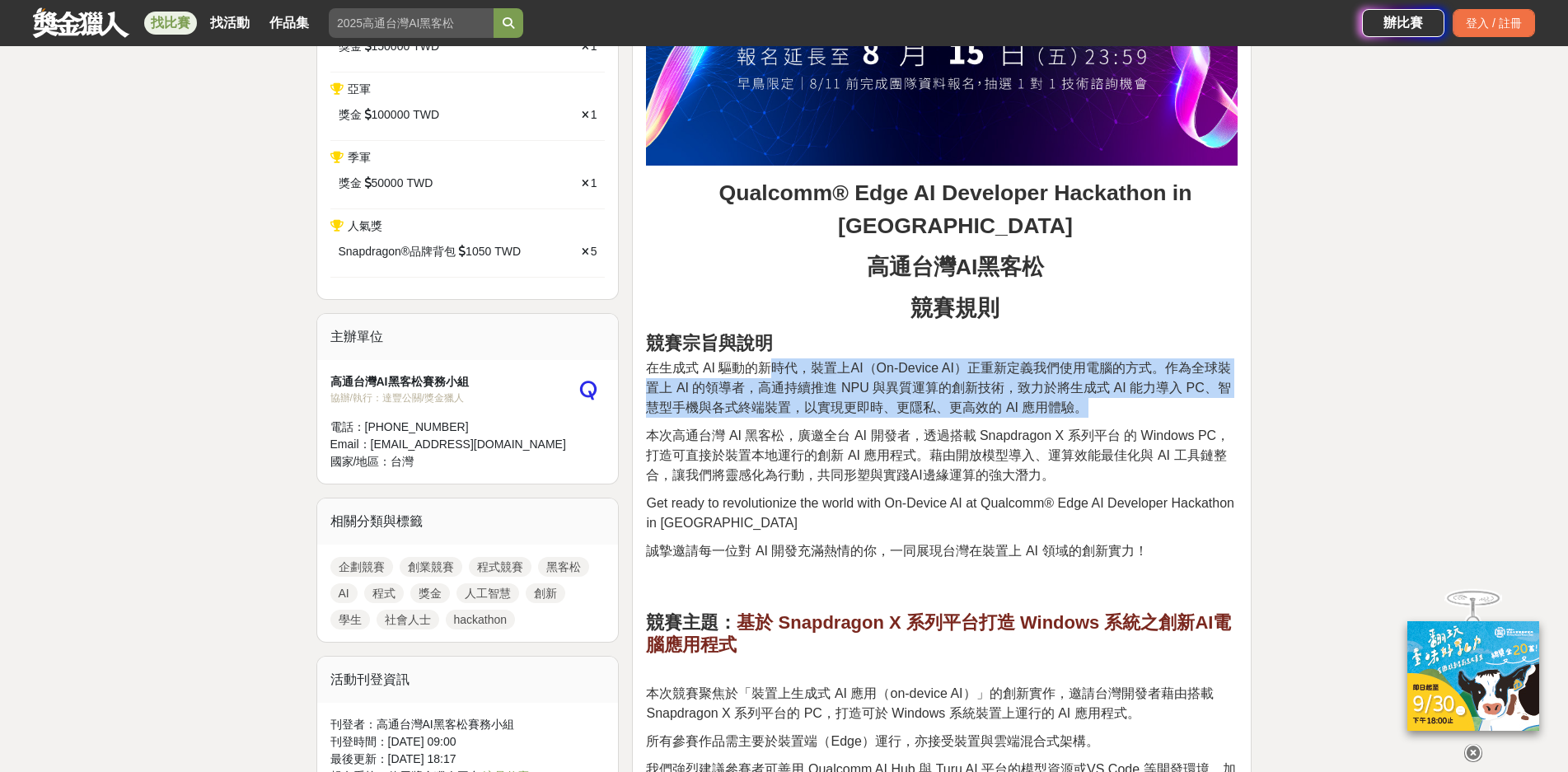
drag, startPoint x: 767, startPoint y: 338, endPoint x: 1110, endPoint y: 376, distance: 345.1
click at [1110, 376] on p "在生成式 AI 驅動的新時代，裝置上AI（On-Device AI）正重新定義我們使用電腦的方式。作為全球裝置上 AI 的領導者，高通持續推進 NPU 與異質…" at bounding box center [942, 388] width 592 height 60
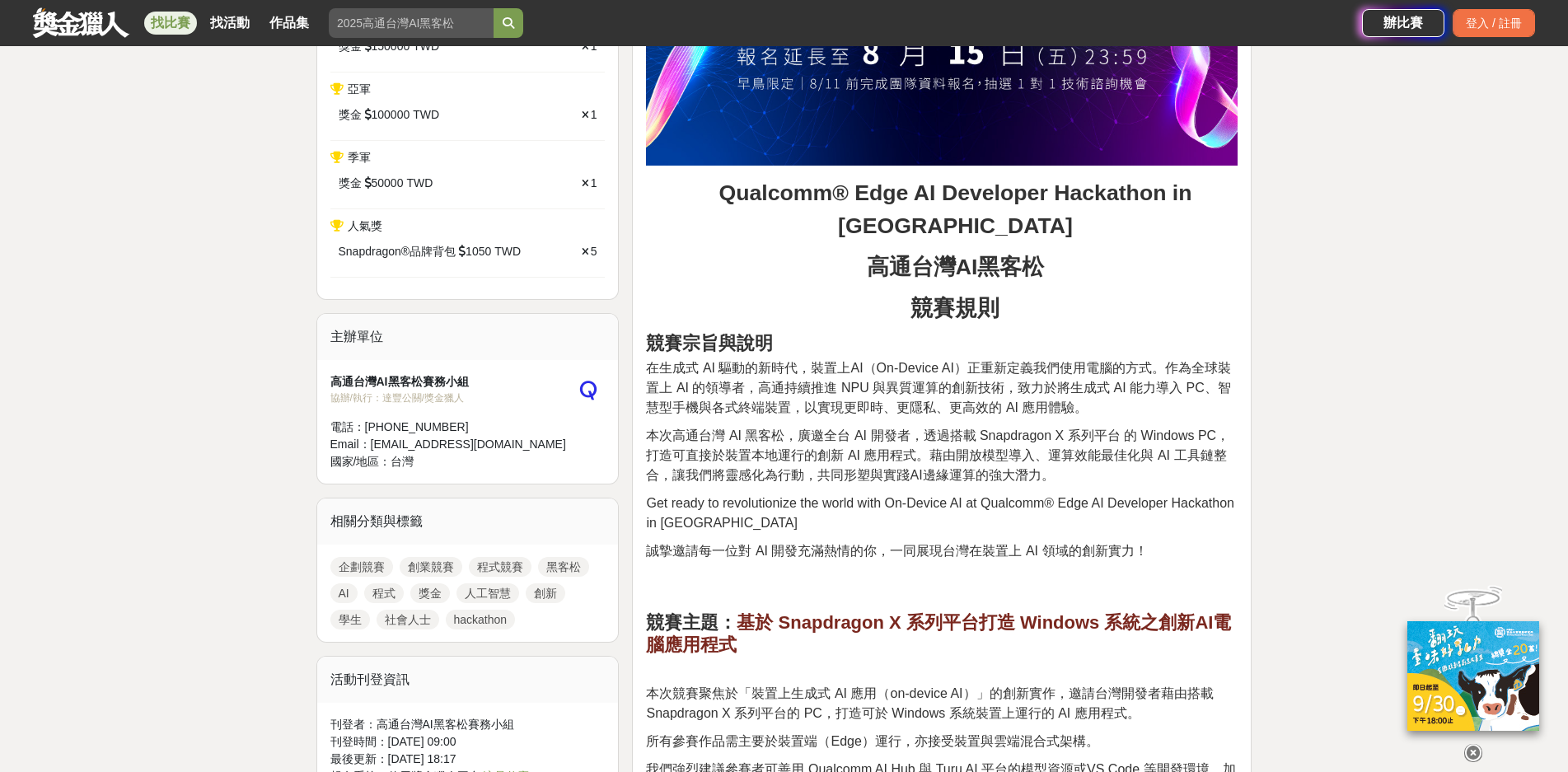
click at [799, 429] on span "本次高通台灣 AI 黑客松，廣邀全台 AI 開發者，透過搭載 Snapdragon X 系列平台 的 Windows PC，打造可直接於裝置本地運行的創新 A…" at bounding box center [937, 455] width 583 height 54
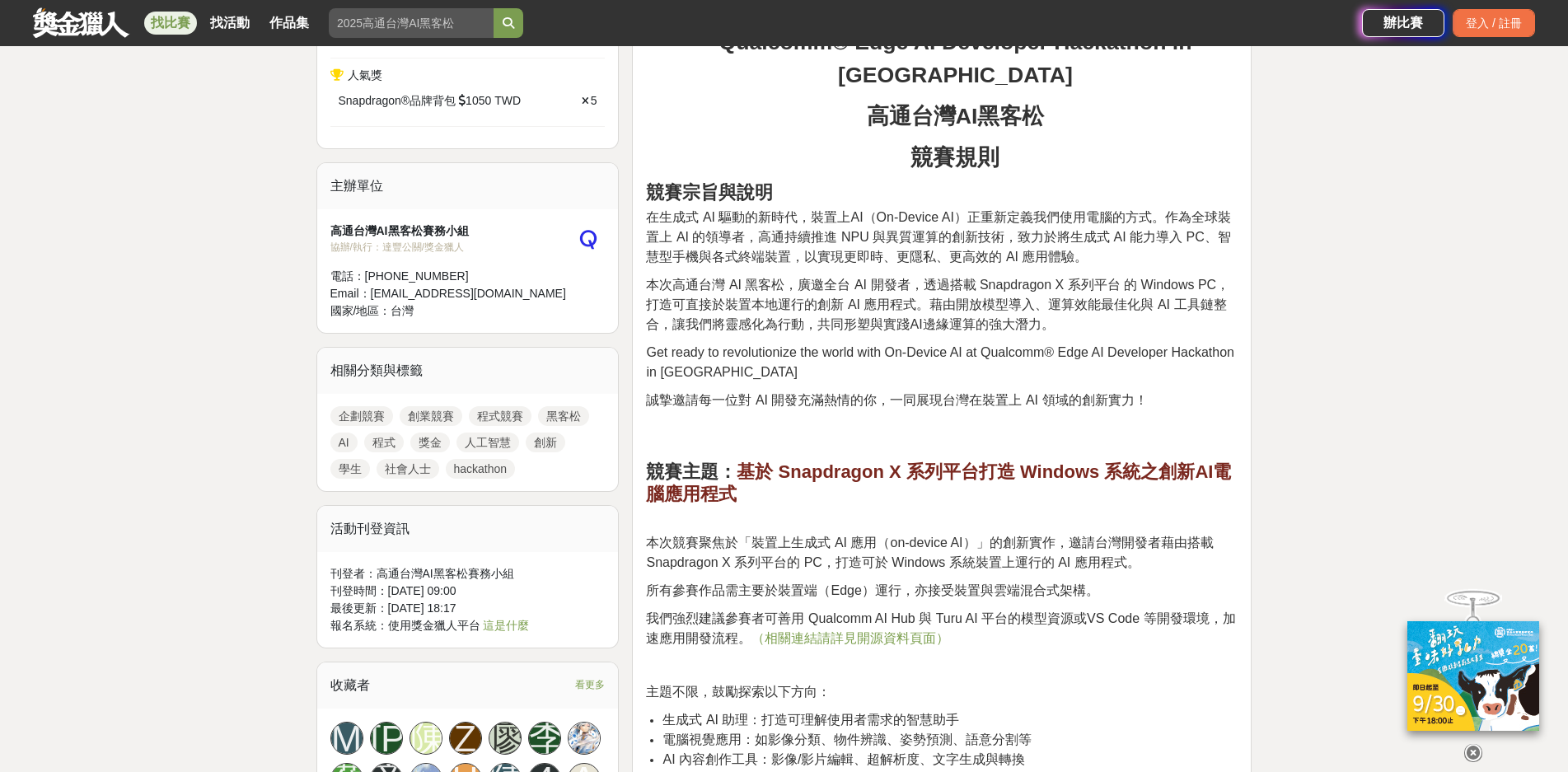
scroll to position [1071, 0]
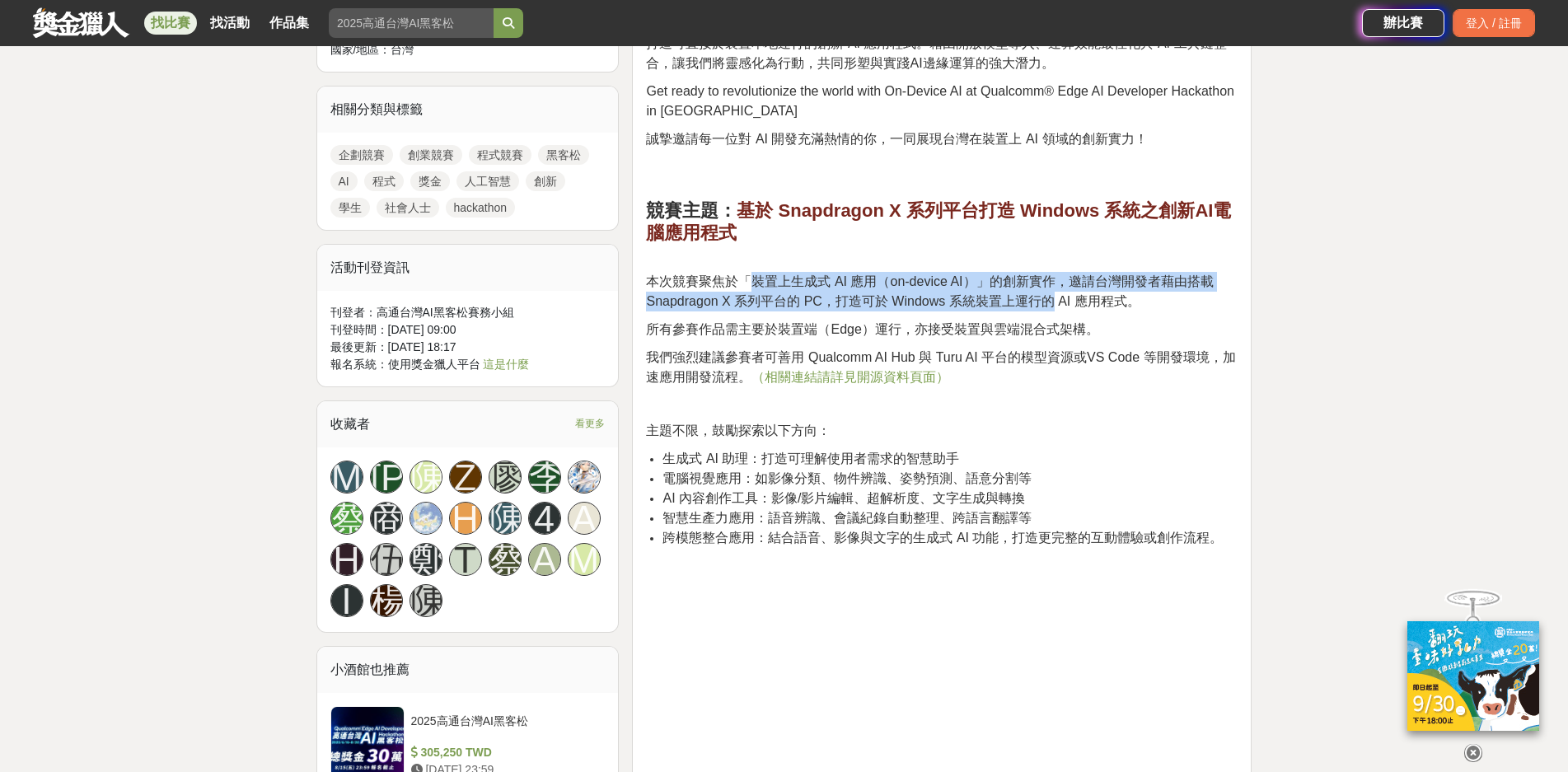
drag, startPoint x: 757, startPoint y: 243, endPoint x: 1048, endPoint y: 265, distance: 291.8
click at [1048, 274] on span "本次競賽聚焦於「裝置上生成式 AI 應用（on-device AI）」的創新實作，邀請台灣開發者藉由搭載 Snapdragon X 系列平台的 PC，打造可於…" at bounding box center [929, 291] width 567 height 34
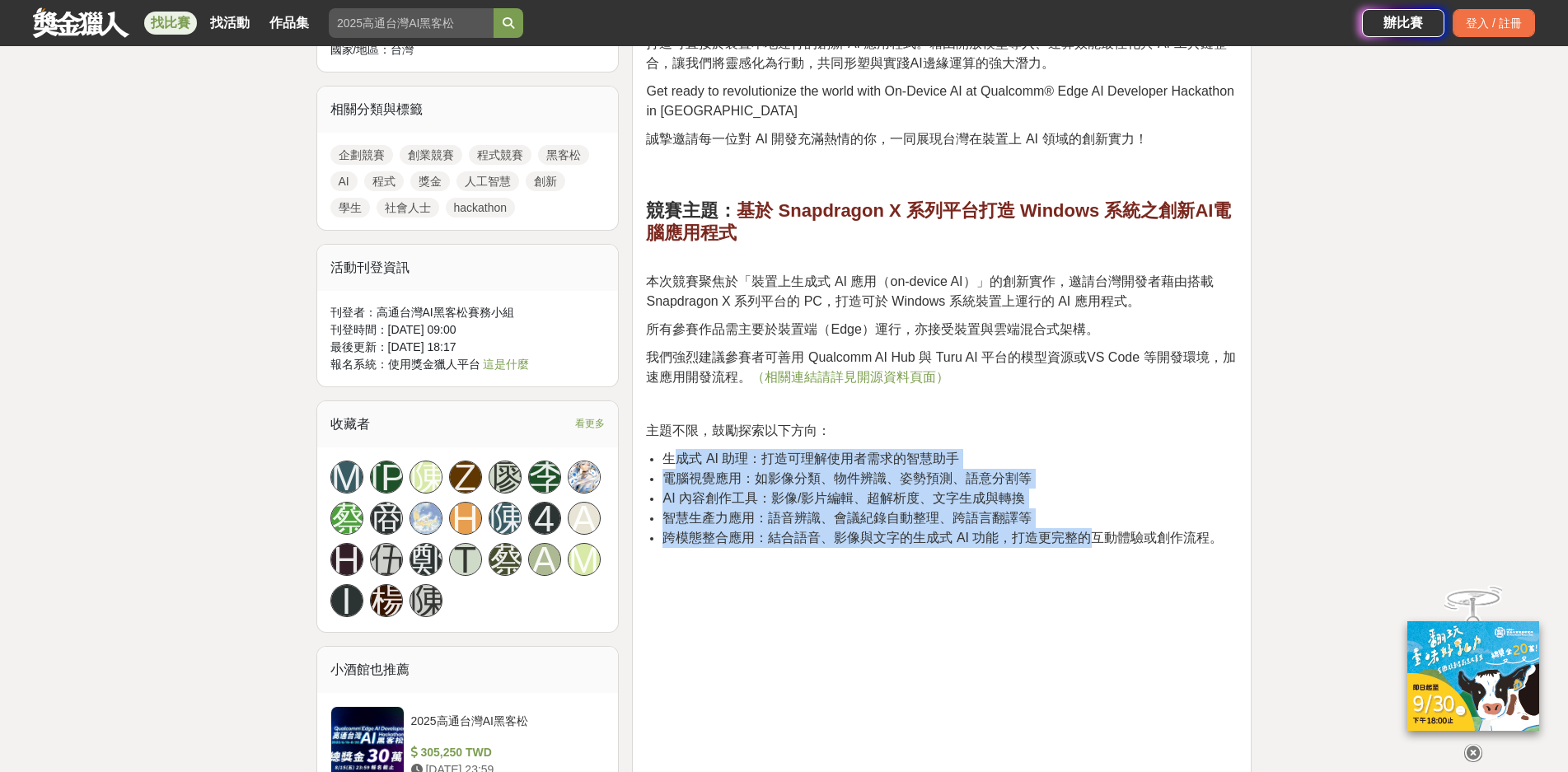
drag, startPoint x: 675, startPoint y: 428, endPoint x: 1098, endPoint y: 501, distance: 429.3
click at [1098, 501] on ul "生成式 AI 助理：打造可理解使用者需求的智慧助手 電腦視覺應用：如影像分類、物件辨識、姿勢預測、語意分割等 AI 內容創作工具：影像/影片編輯、超解析度、文…" at bounding box center [942, 507] width 592 height 116
click at [1117, 488] on li "AI 內容創作工具：影像/影片編輯、超解析度、文字生成與轉換" at bounding box center [950, 498] width 575 height 20
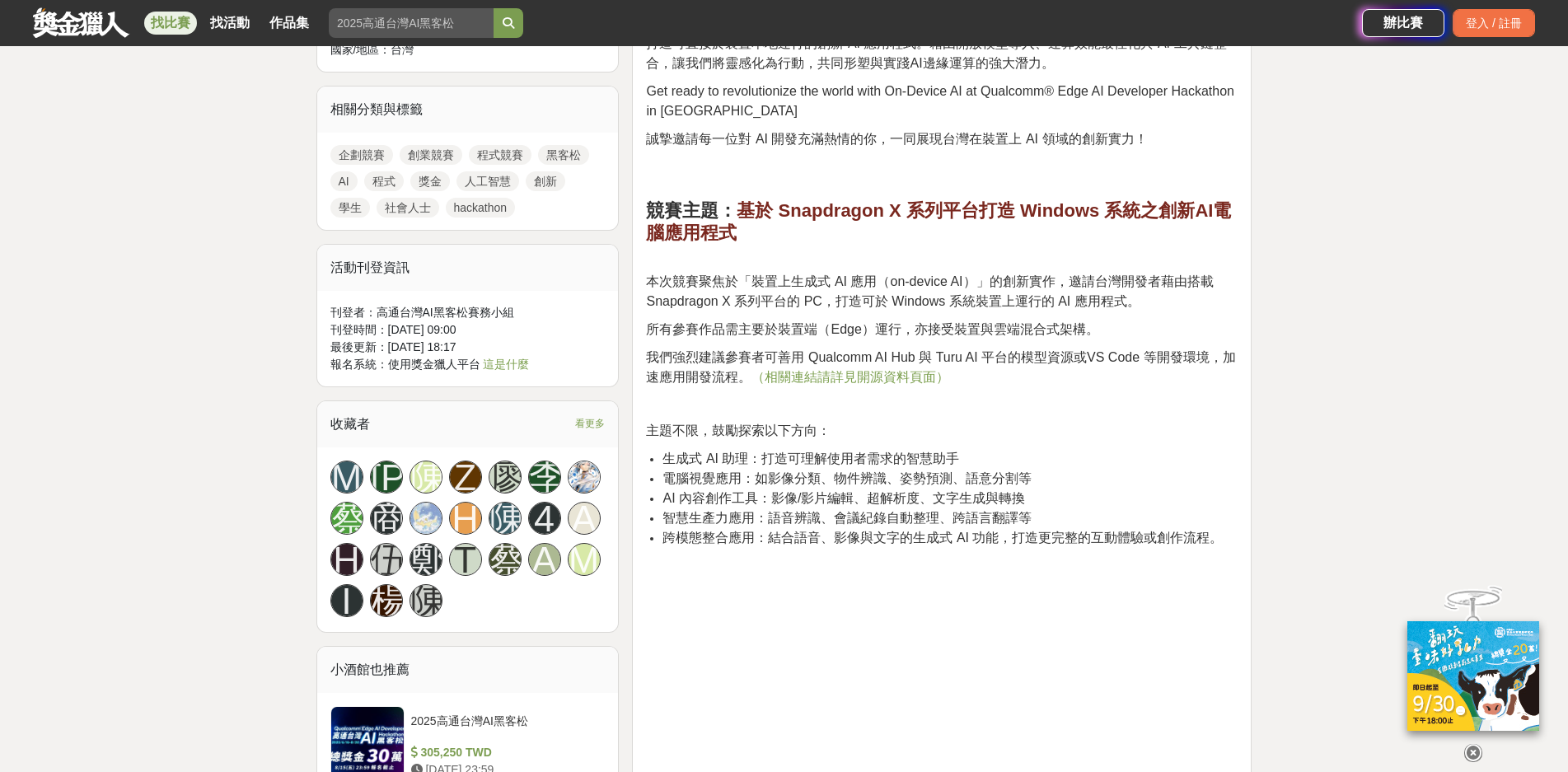
scroll to position [1483, 0]
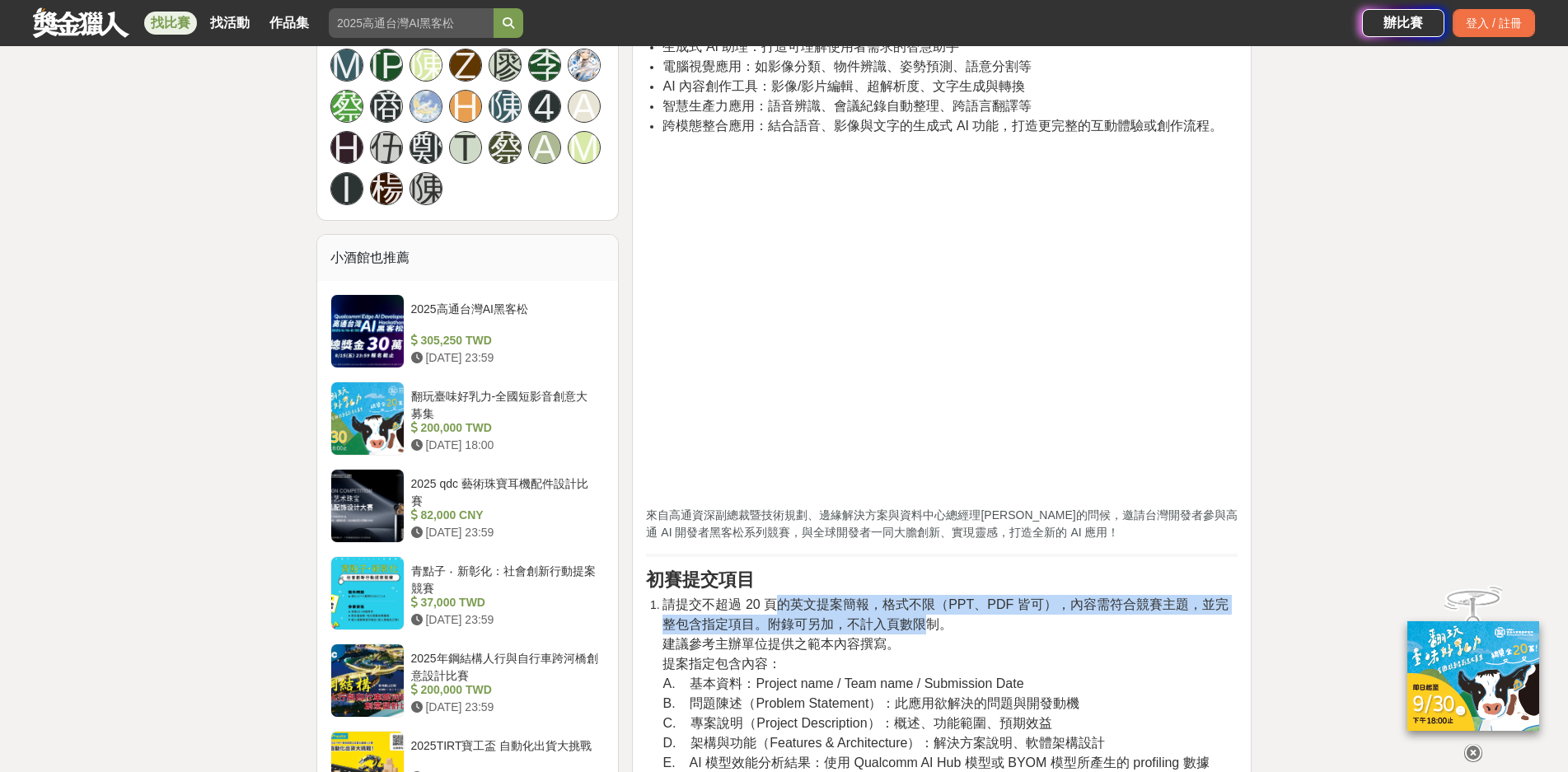
drag, startPoint x: 804, startPoint y: 575, endPoint x: 941, endPoint y: 609, distance: 141.2
click at [931, 600] on li "請提交不超過 20 頁的英文提案簡報，格式不限（PPT、PDF 皆可），內容需符合競賽主題，並完整包含指定項目。附錄可另加，不計入頁數限制。 建議參考主辦單位…" at bounding box center [950, 721] width 575 height 252
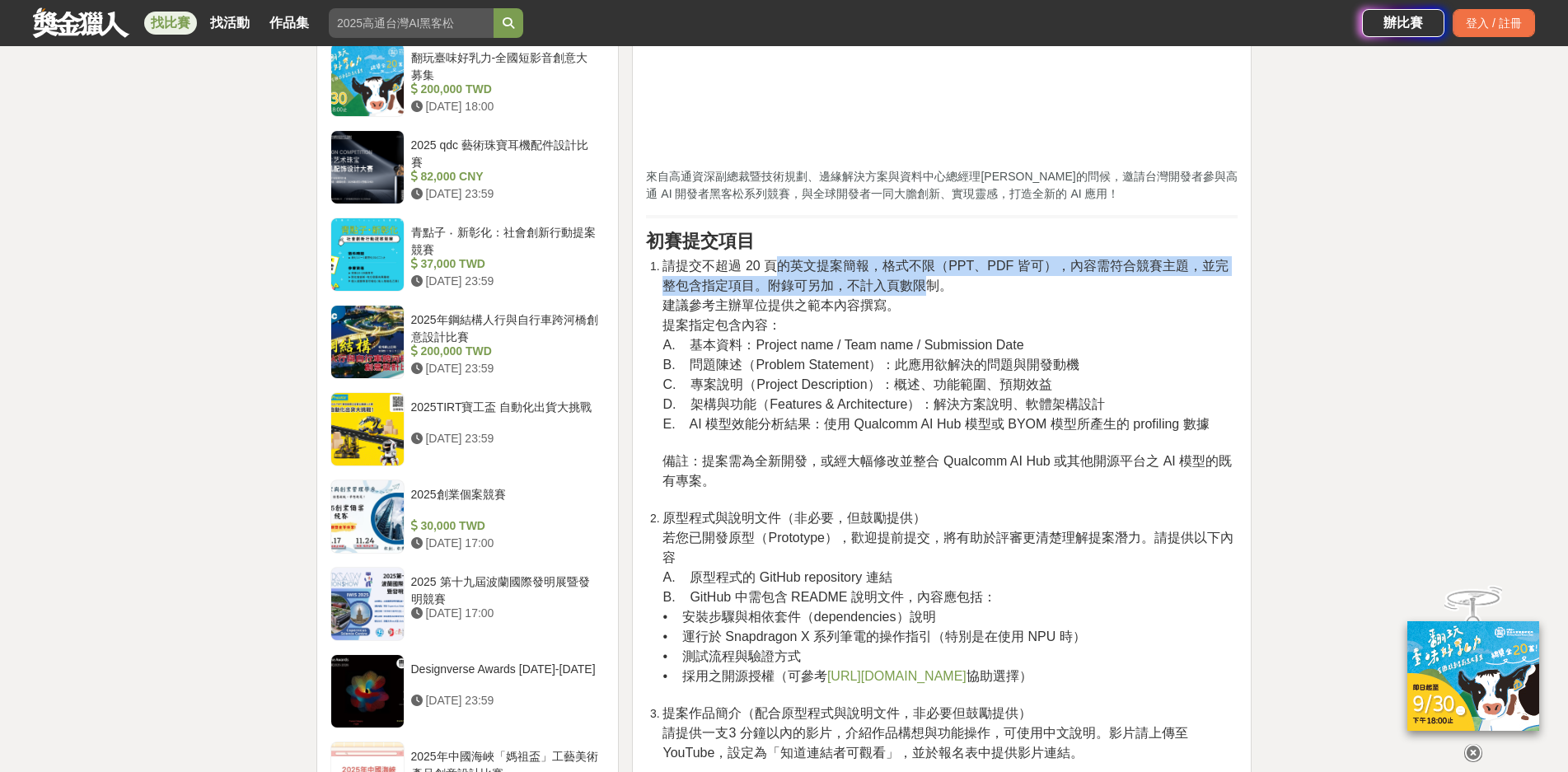
scroll to position [2224, 0]
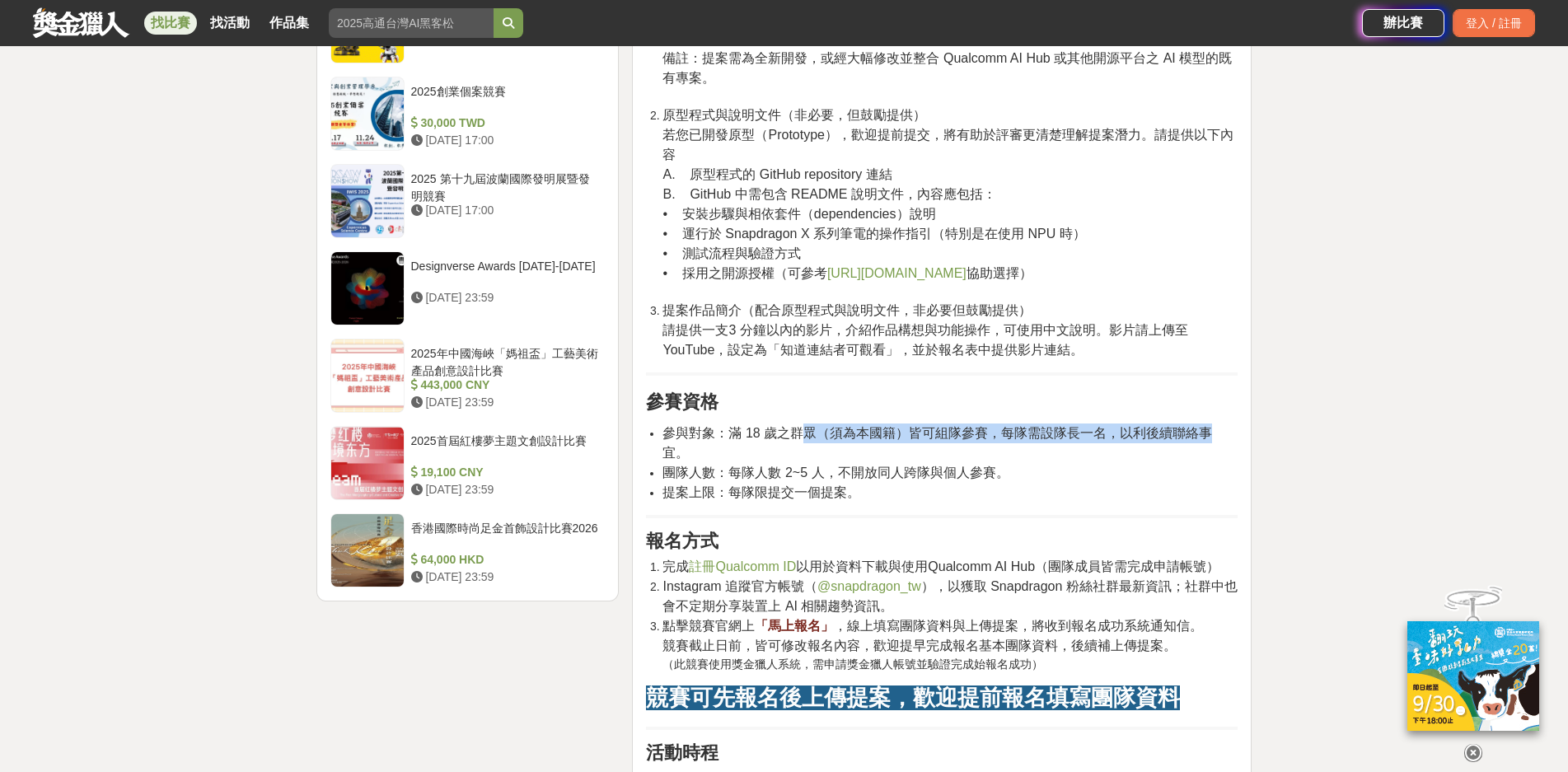
drag, startPoint x: 805, startPoint y: 399, endPoint x: 1283, endPoint y: 394, distance: 478.0
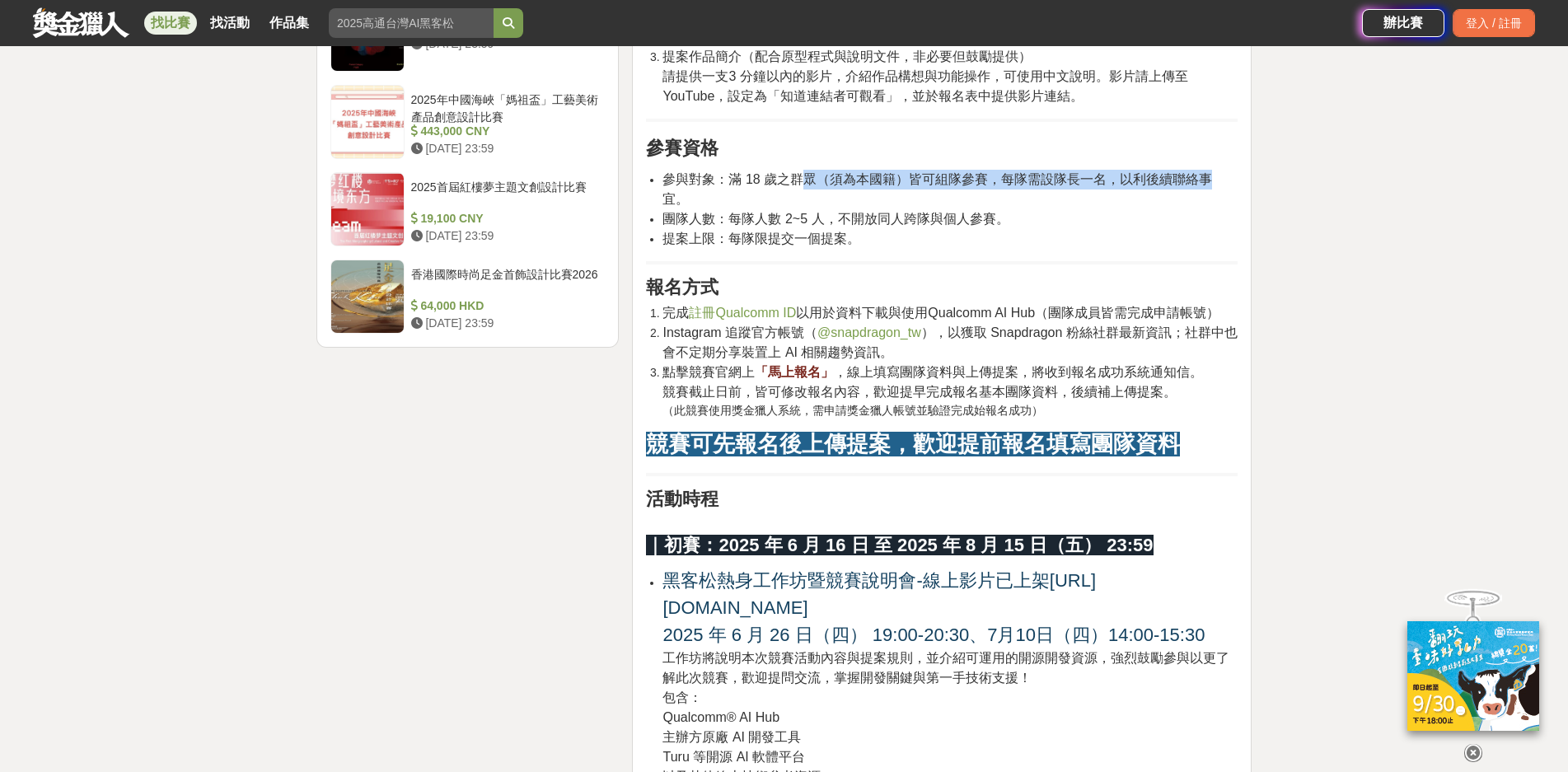
scroll to position [2718, 0]
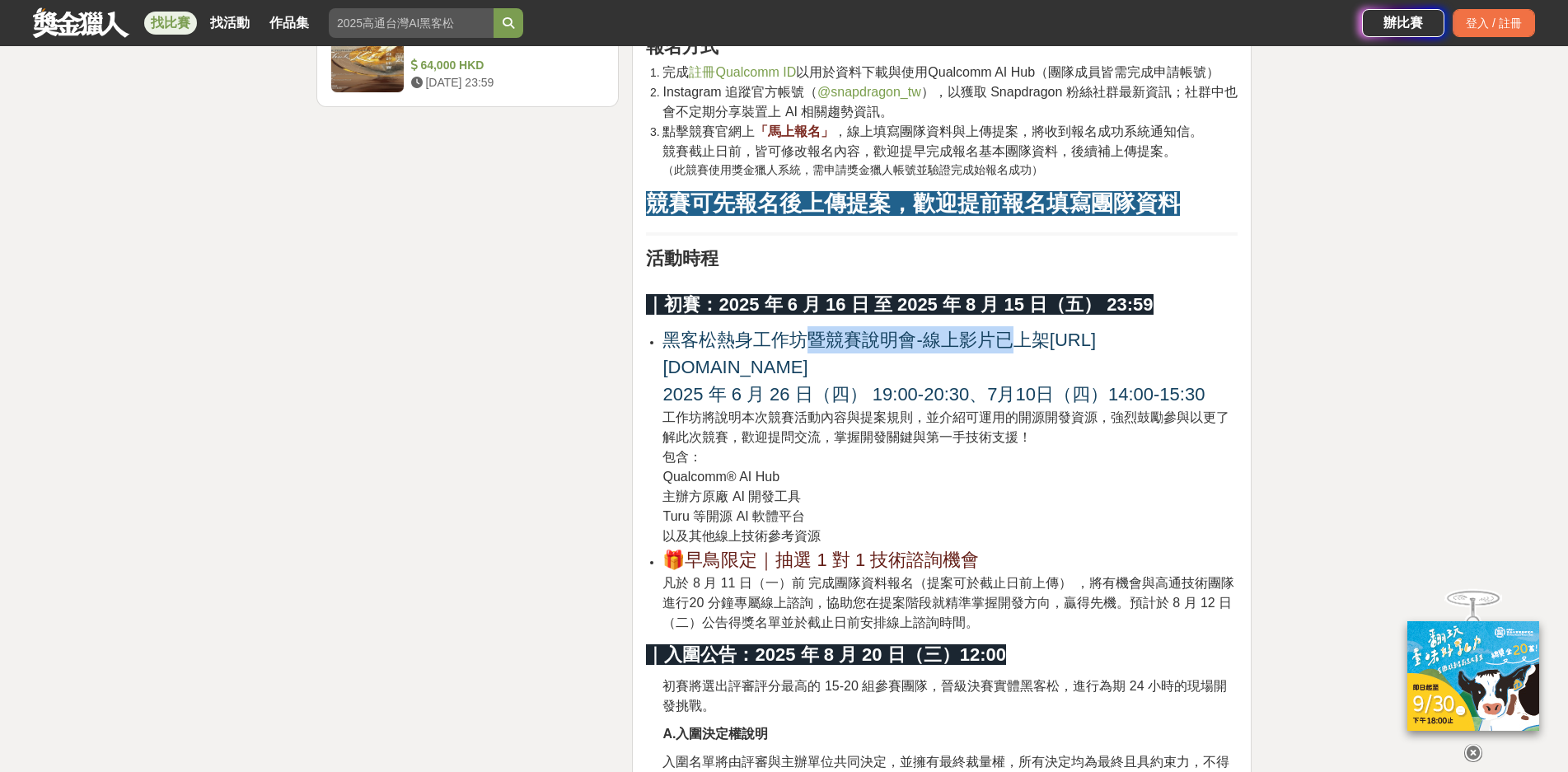
drag, startPoint x: 802, startPoint y: 308, endPoint x: 1012, endPoint y: 304, distance: 210.0
click at [1012, 329] on span "黑客松熱身工作坊暨競賽說明會-線上影片已上架" at bounding box center [856, 339] width 387 height 21
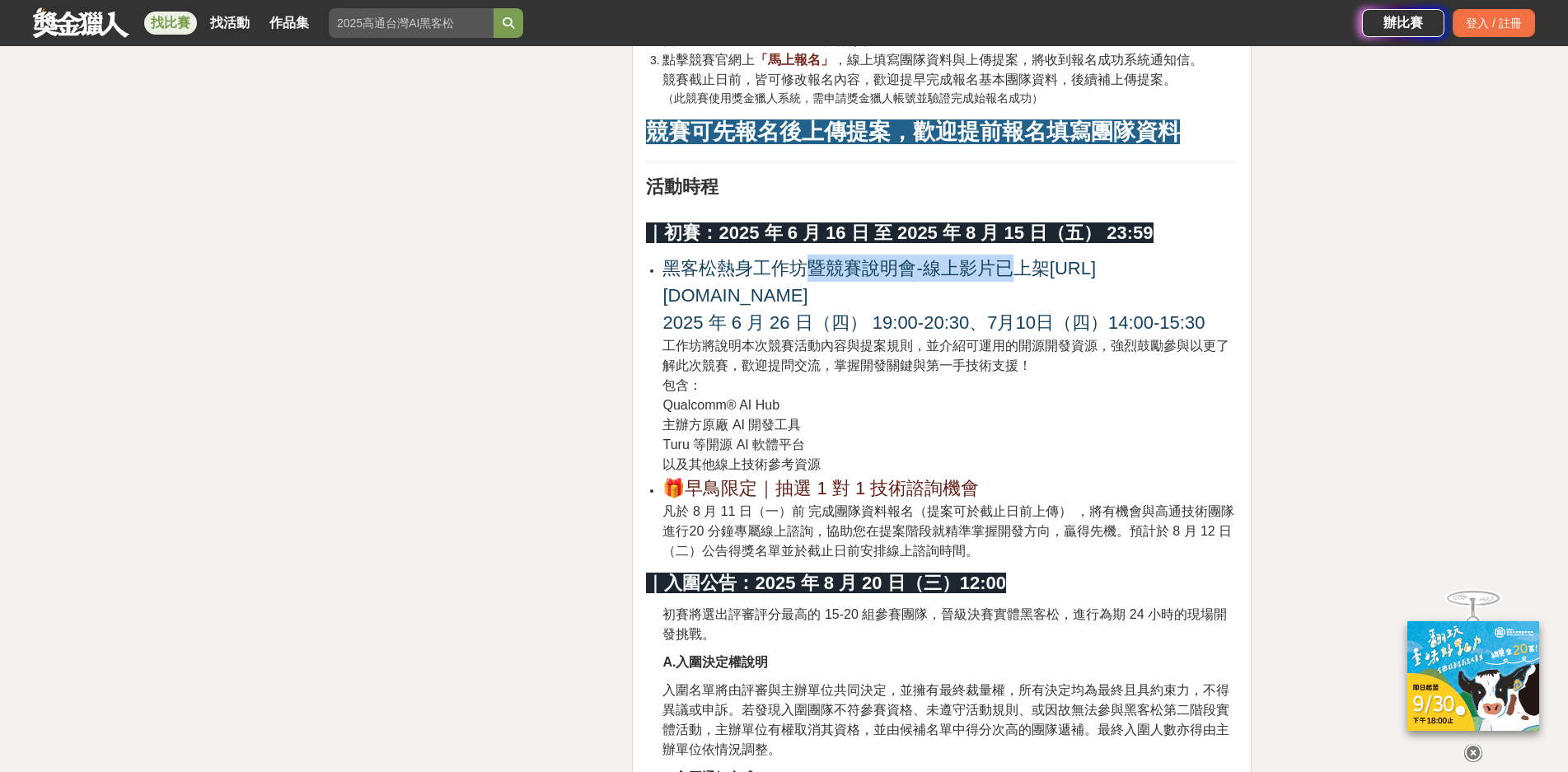
scroll to position [2965, 0]
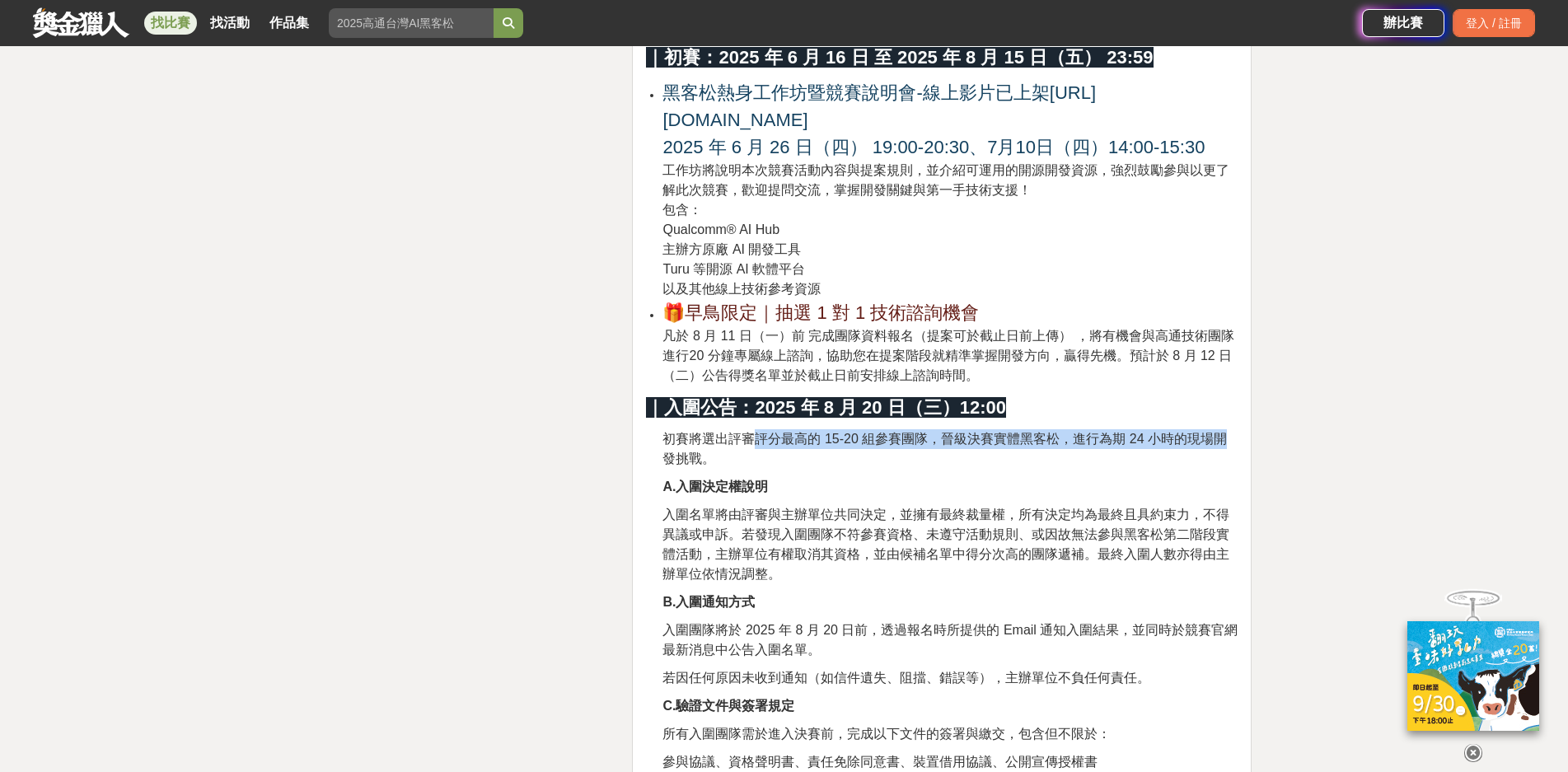
drag, startPoint x: 754, startPoint y: 438, endPoint x: 1235, endPoint y: 436, distance: 481.0
click at [1235, 436] on p "初賽將選出評審評分最高的 15-20 組參賽團隊，晉級決賽實體黑客松，進行為期 24 小時的現場開發挑戰。" at bounding box center [950, 449] width 575 height 40
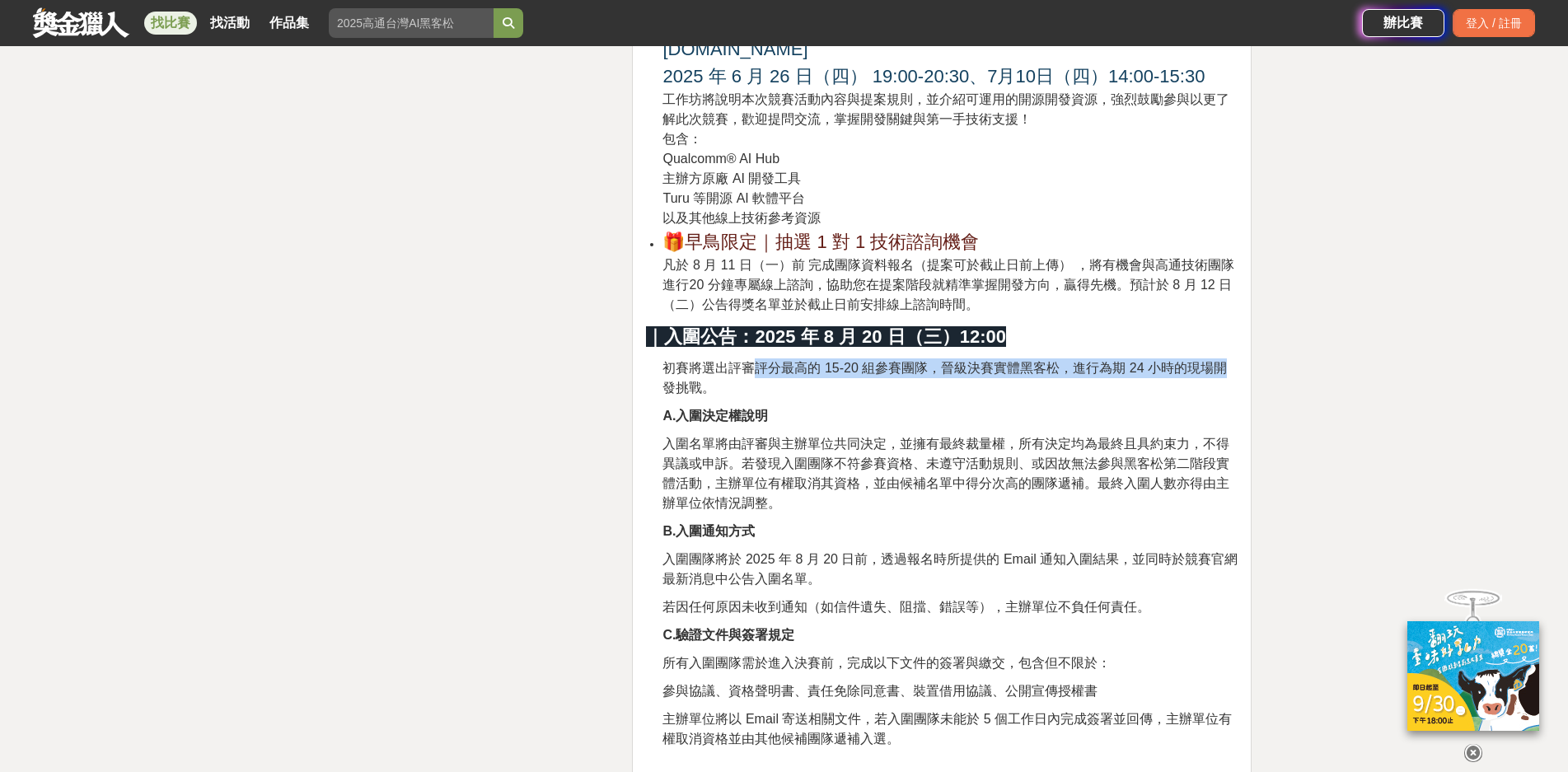
scroll to position [3130, 0]
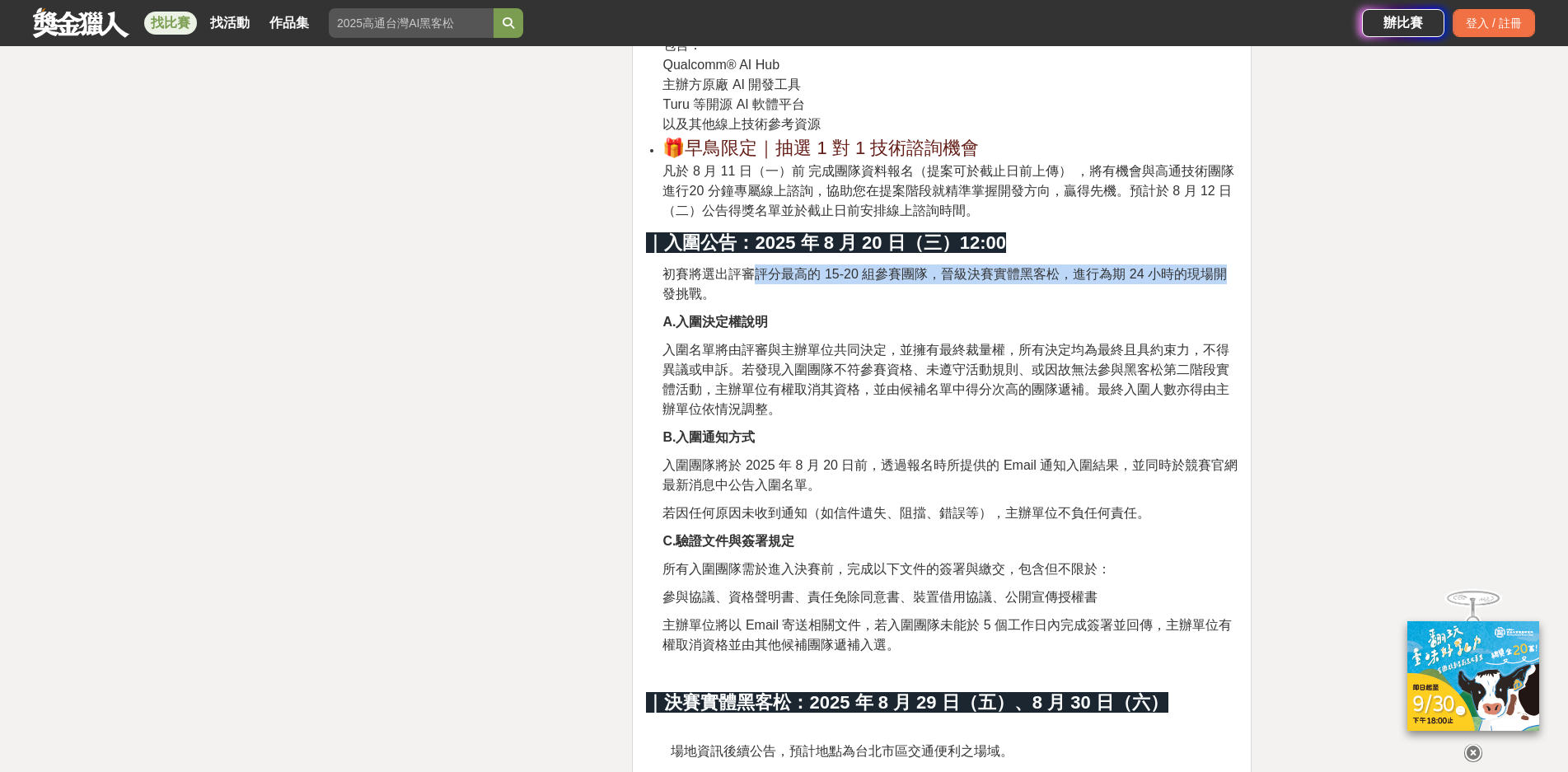
click at [770, 267] on span "初賽將選出評審評分最高的 15-20 組參賽團隊，晉級決賽實體黑客松，進行為期 24 小時的現場開發挑戰。" at bounding box center [945, 284] width 564 height 34
click at [859, 267] on span "初賽將選出評審評分最高的 15-20 組參賽團隊，晉級決賽實體黑客松，進行為期 24 小時的現場開發挑戰。" at bounding box center [945, 284] width 564 height 34
drag, startPoint x: 947, startPoint y: 269, endPoint x: 959, endPoint y: 268, distance: 12.0
click at [947, 269] on span "初賽將選出評審評分最高的 15-20 組參賽團隊，晉級決賽實體黑客松，進行為期 24 小時的現場開發挑戰。" at bounding box center [945, 284] width 564 height 34
click at [1045, 268] on span "初賽將選出評審評分最高的 15-20 組參賽團隊，晉級決賽實體黑客松，進行為期 24 小時的現場開發挑戰。" at bounding box center [945, 284] width 564 height 34
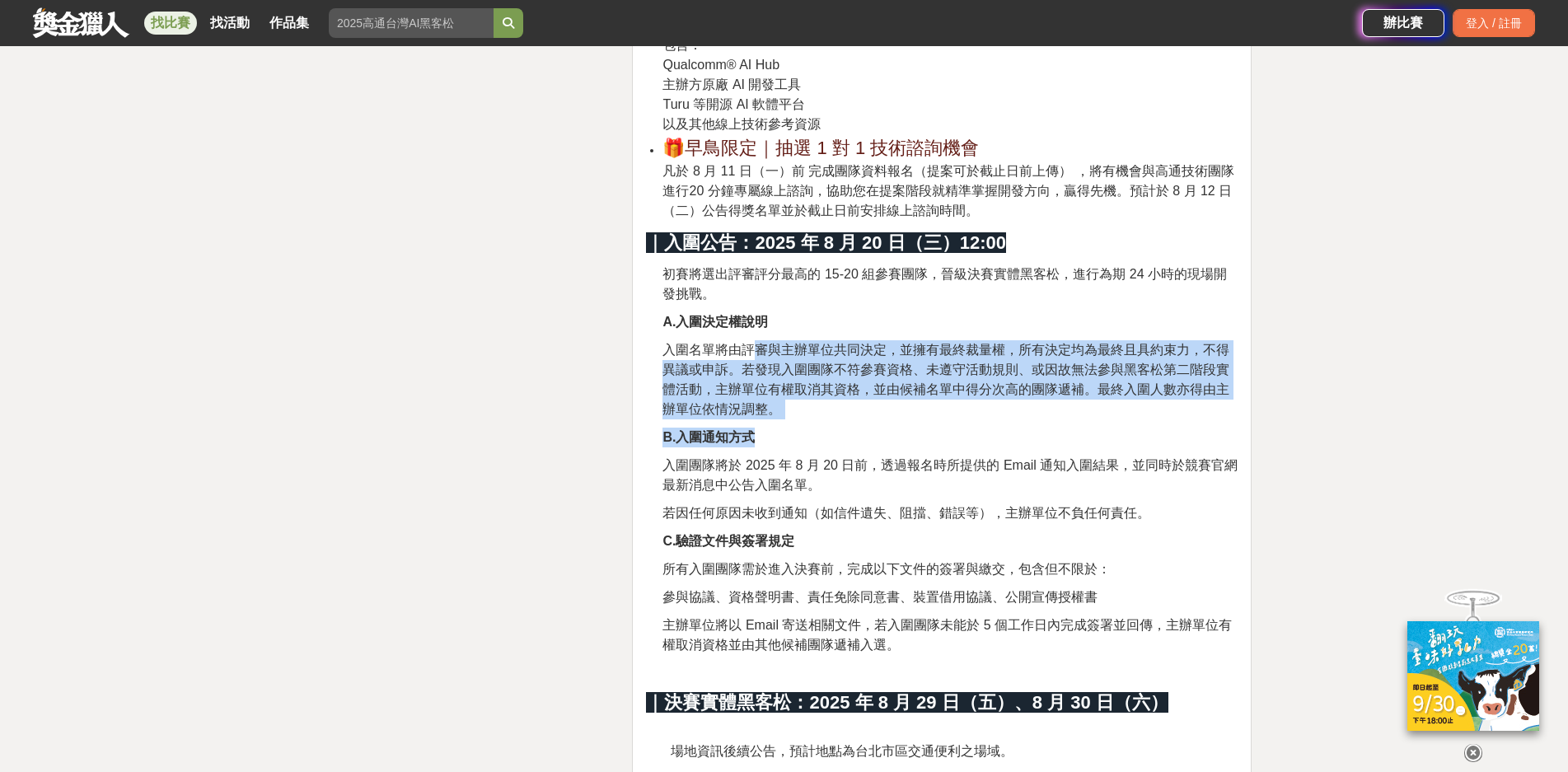
drag, startPoint x: 756, startPoint y: 345, endPoint x: 1237, endPoint y: 420, distance: 486.8
click at [1237, 420] on div "讓創意更有舞台｜報名延長至 8/15，把握早鳥技術資源！ Qualcomm® Edge AI Developer Hackathon in [GEOGRAPH…" at bounding box center [942, 133] width 592 height 5388
click at [985, 379] on span "入圍名單將由評審與主辦單位共同決定，並擁有最終裁量權，所有決定均為最終且具約束力，不得異議或申訴。若發現入圍團隊不符參賽資格、未遵守活動規則、或因故無法參與黑…" at bounding box center [946, 379] width 567 height 73
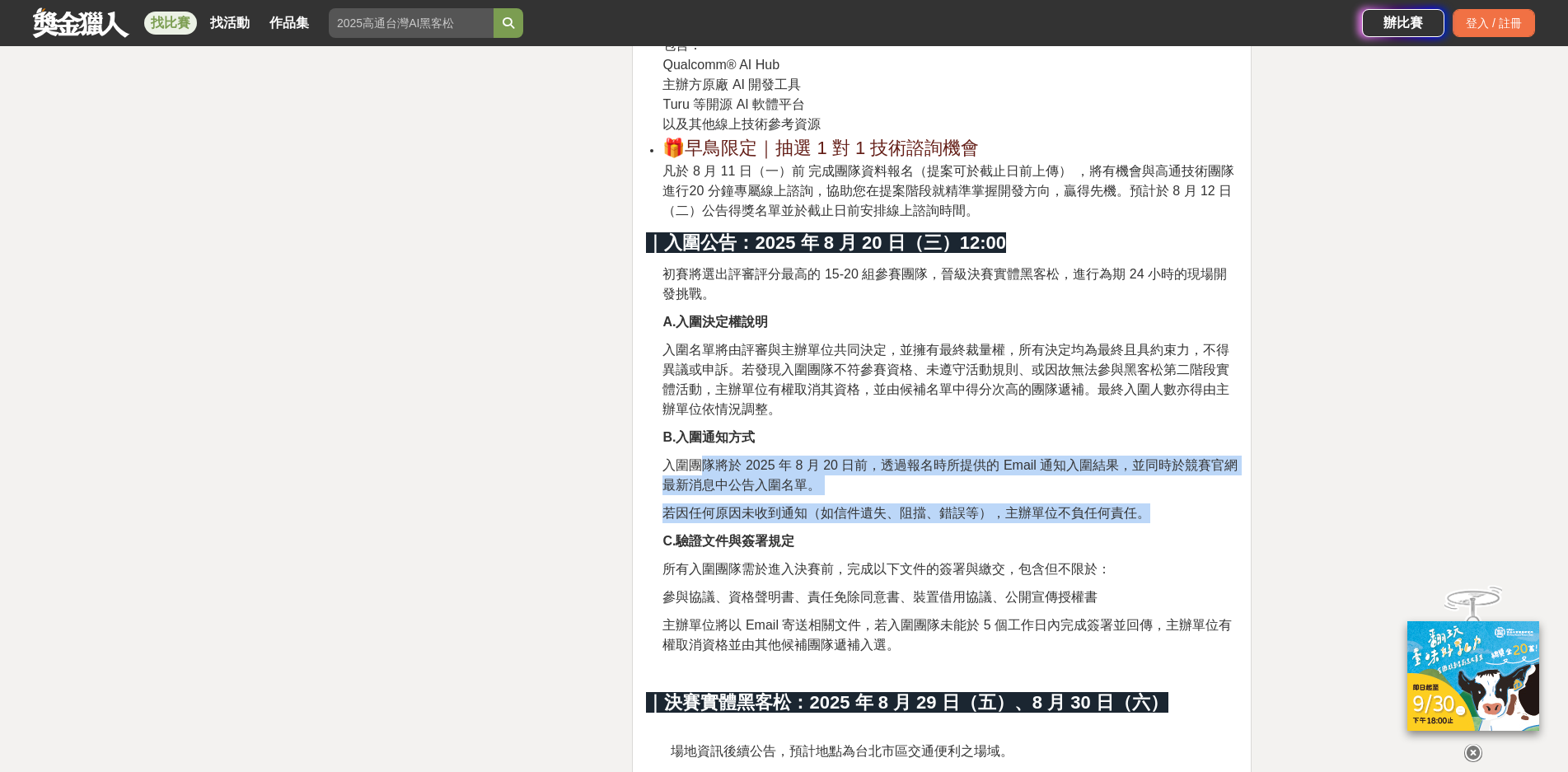
drag, startPoint x: 699, startPoint y: 466, endPoint x: 1155, endPoint y: 512, distance: 458.3
click at [1155, 512] on div "讓創意更有舞台｜報名延長至 8/15，把握早鳥技術資源！ Qualcomm® Edge AI Developer Hackathon in [GEOGRAPH…" at bounding box center [942, 133] width 592 height 5388
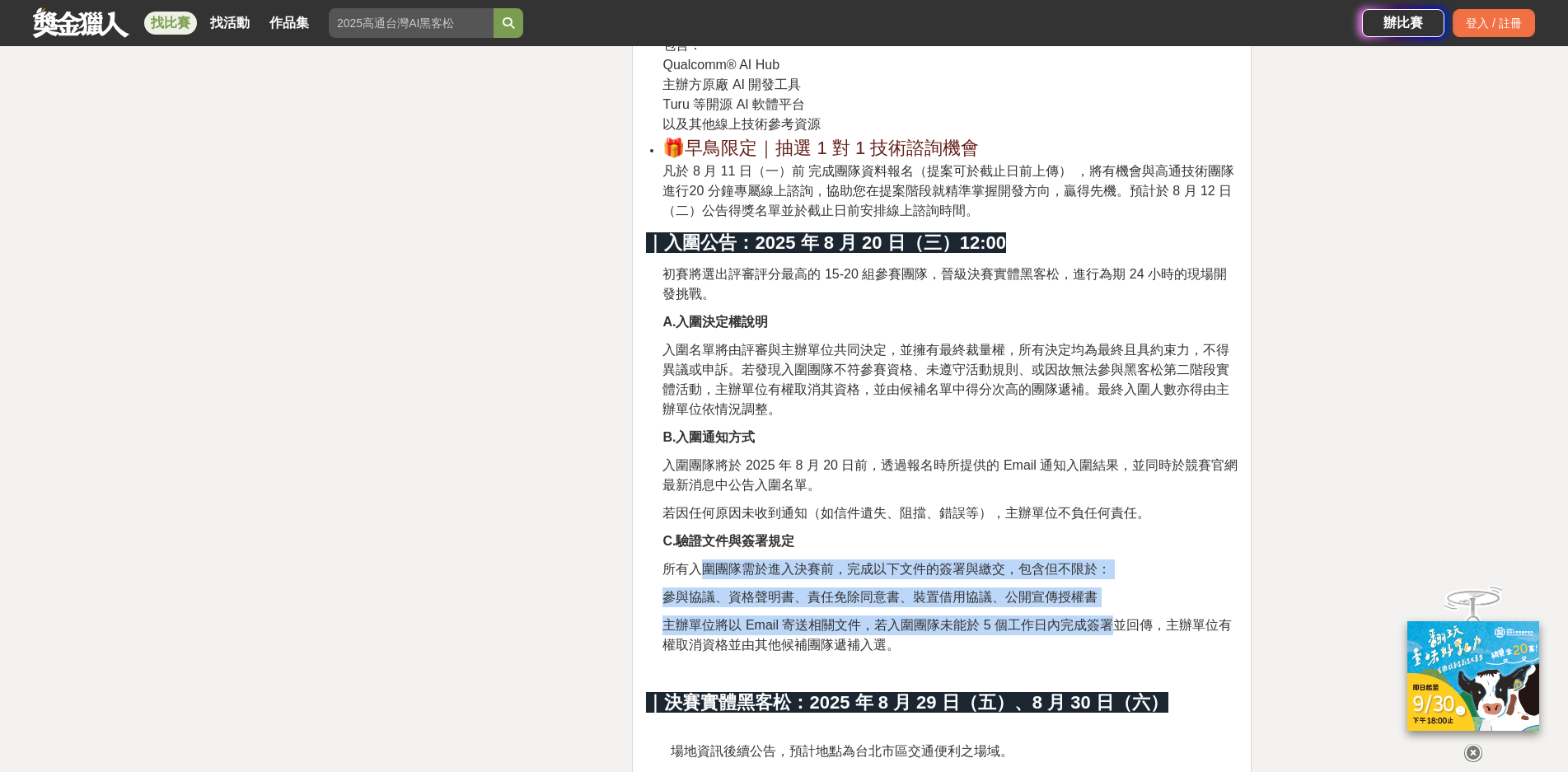
drag, startPoint x: 701, startPoint y: 563, endPoint x: 1100, endPoint y: 619, distance: 402.9
click at [1106, 619] on div "讓創意更有舞台｜報名延長至 8/15，把握早鳥技術資源！ Qualcomm® Edge AI Developer Hackathon in [GEOGRAPH…" at bounding box center [942, 133] width 592 height 5388
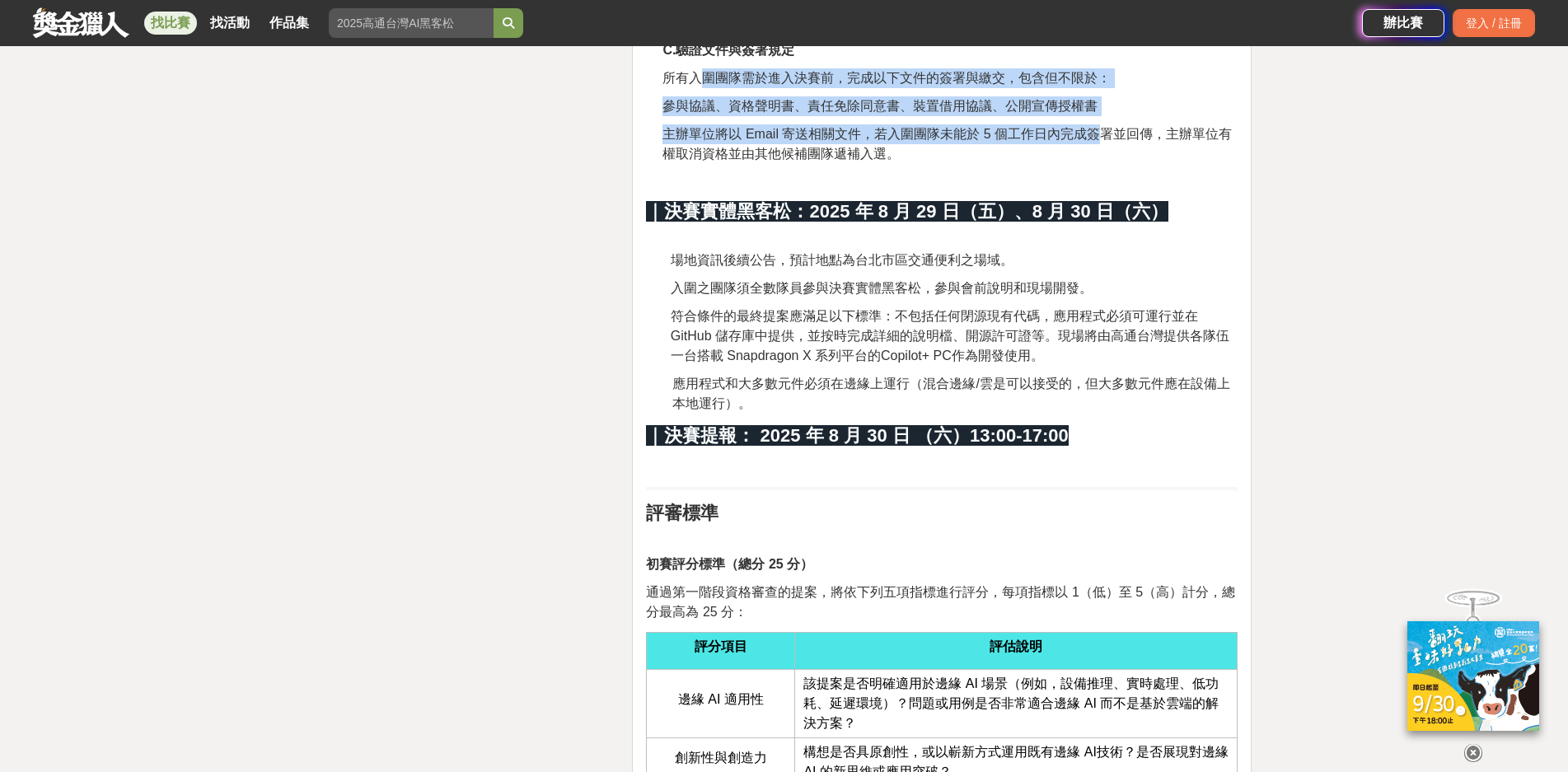
scroll to position [3625, 0]
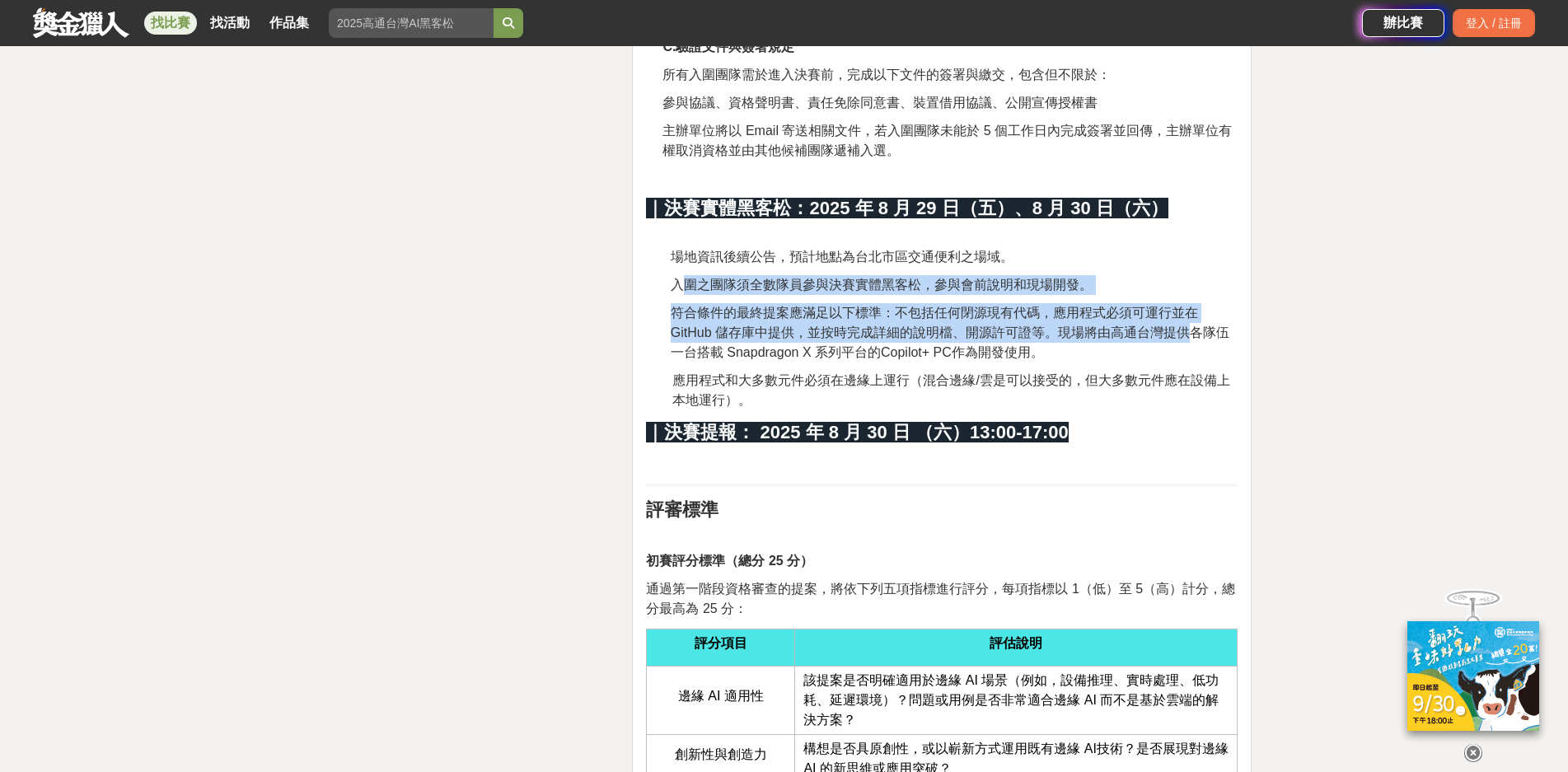
drag, startPoint x: 687, startPoint y: 282, endPoint x: 1184, endPoint y: 334, distance: 499.7
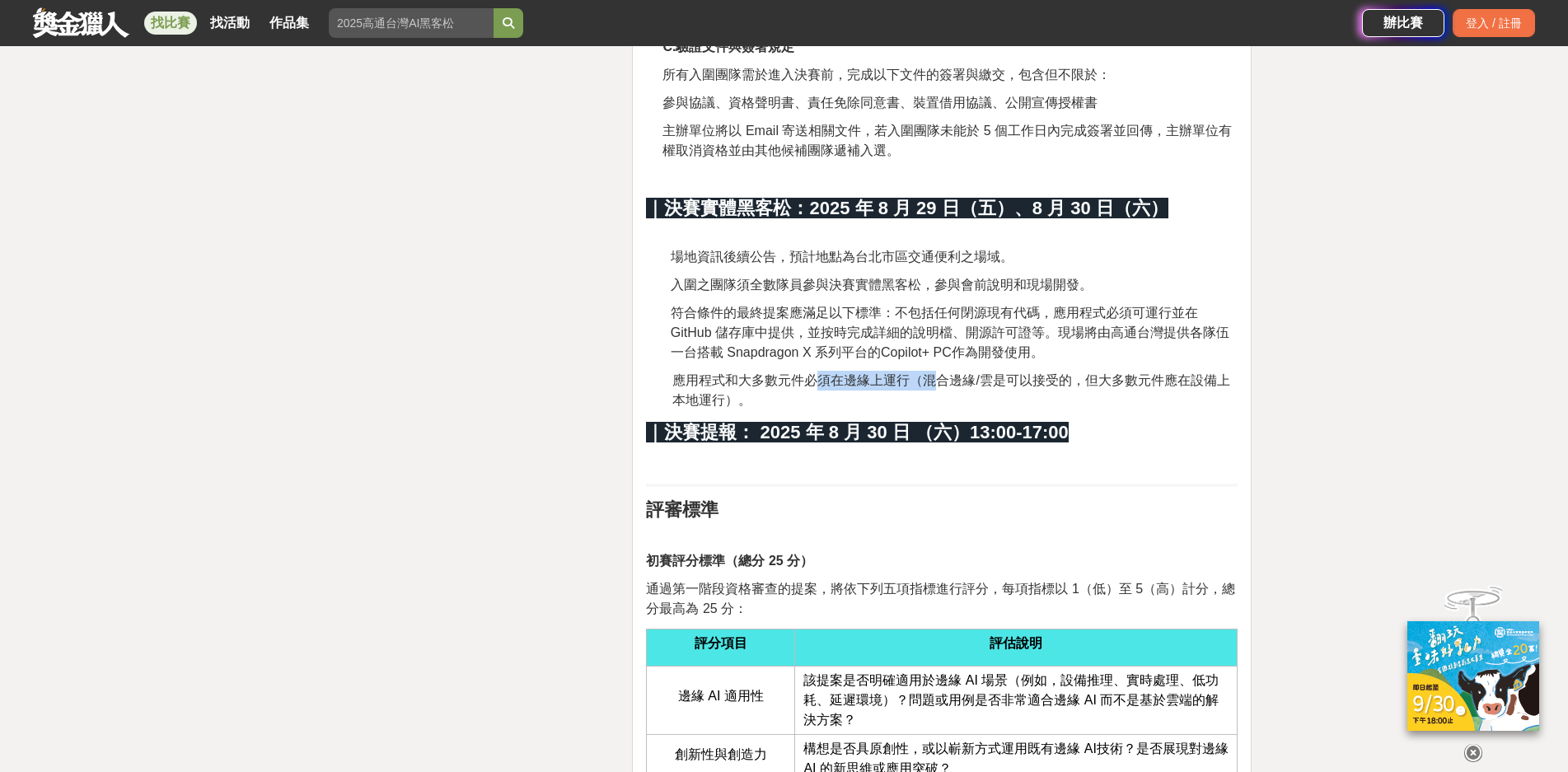
drag, startPoint x: 824, startPoint y: 375, endPoint x: 940, endPoint y: 374, distance: 116.0
click at [940, 374] on span "應用程式和大多數元件必須在邊緣上運行（混合邊緣/雲是可以接受的，但大多數元件應在設備上本地運行）。" at bounding box center [951, 390] width 557 height 34
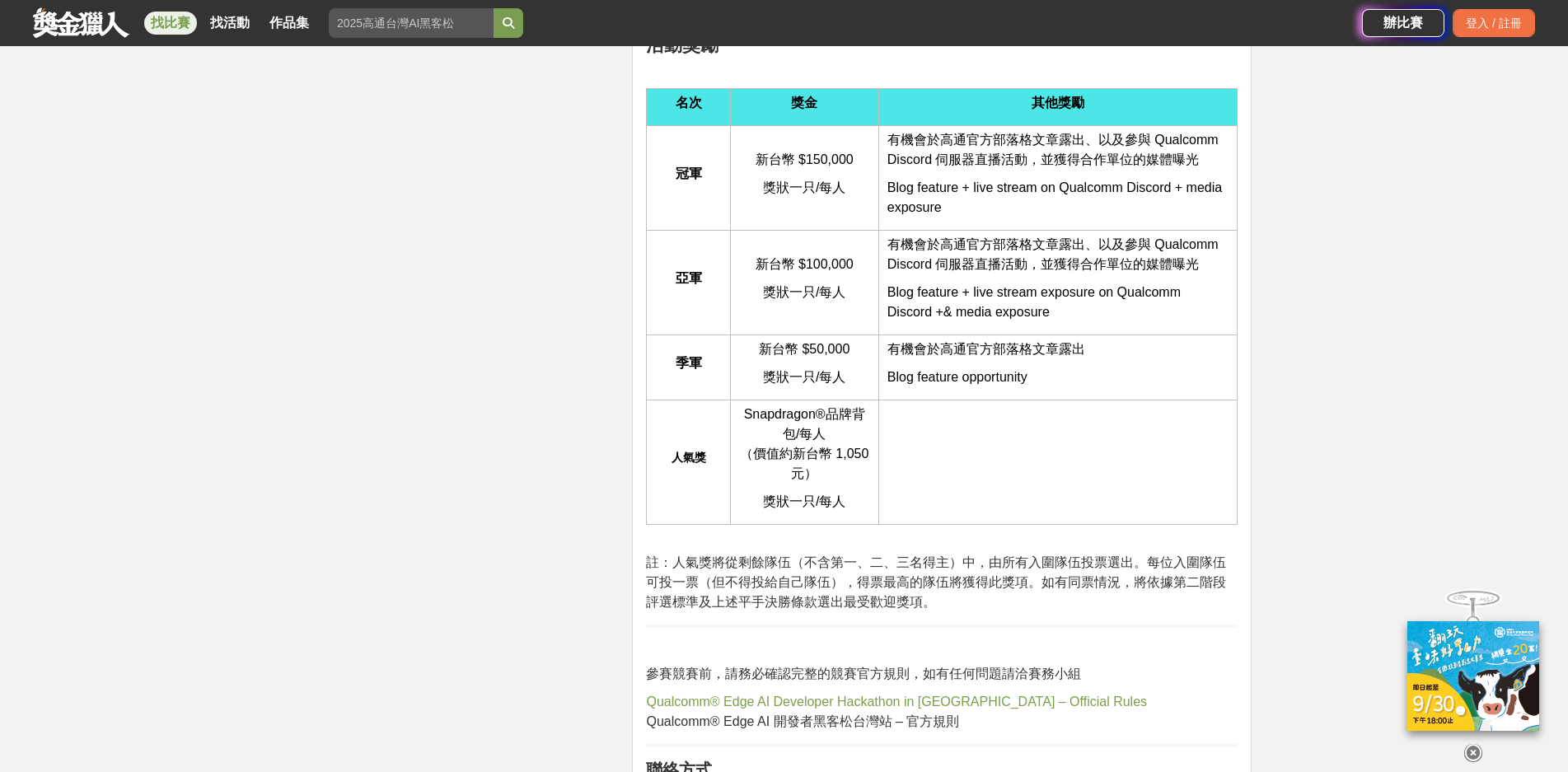
scroll to position [5024, 0]
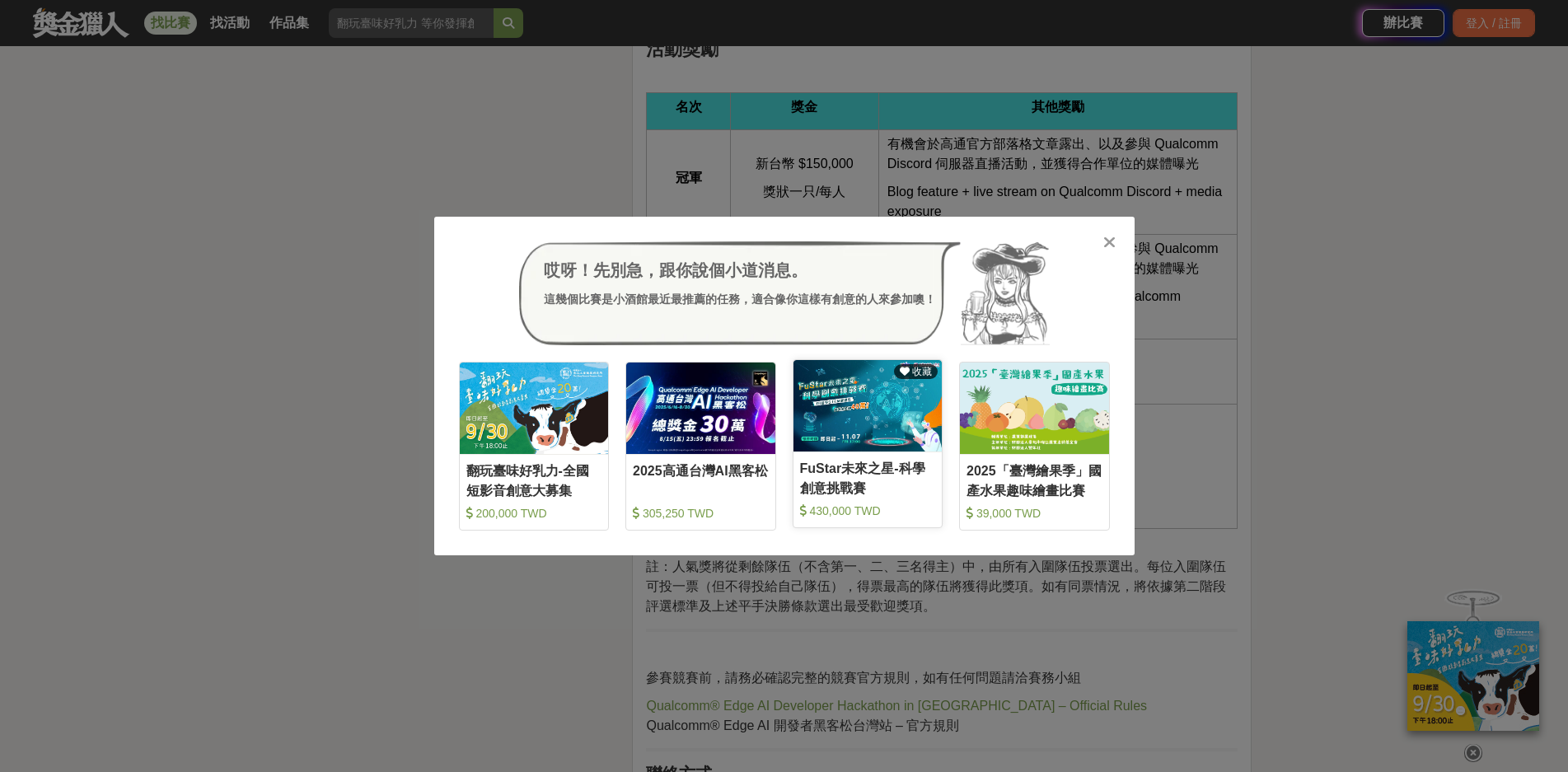
click at [883, 398] on img at bounding box center [869, 405] width 149 height 91
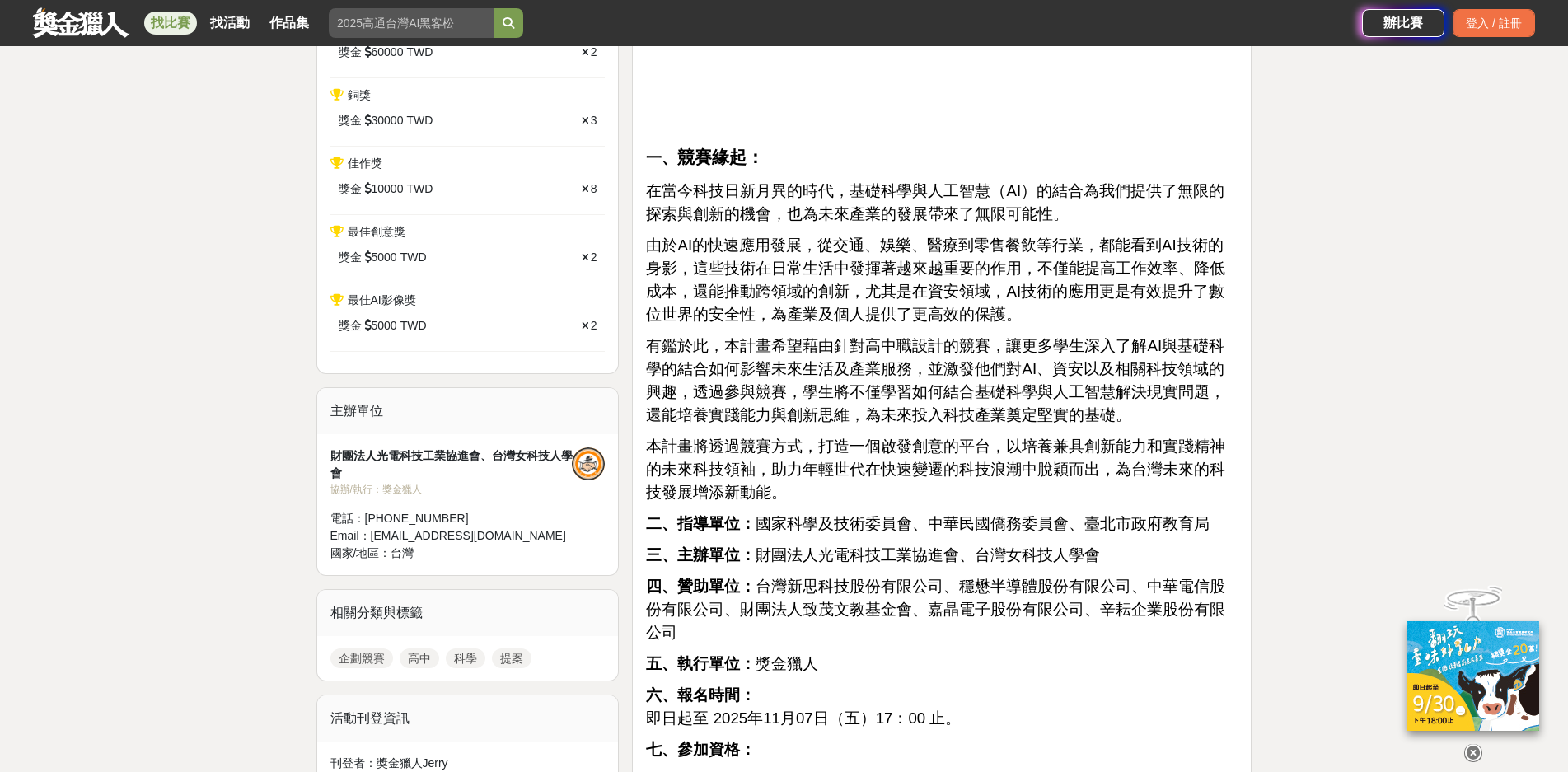
scroll to position [906, 0]
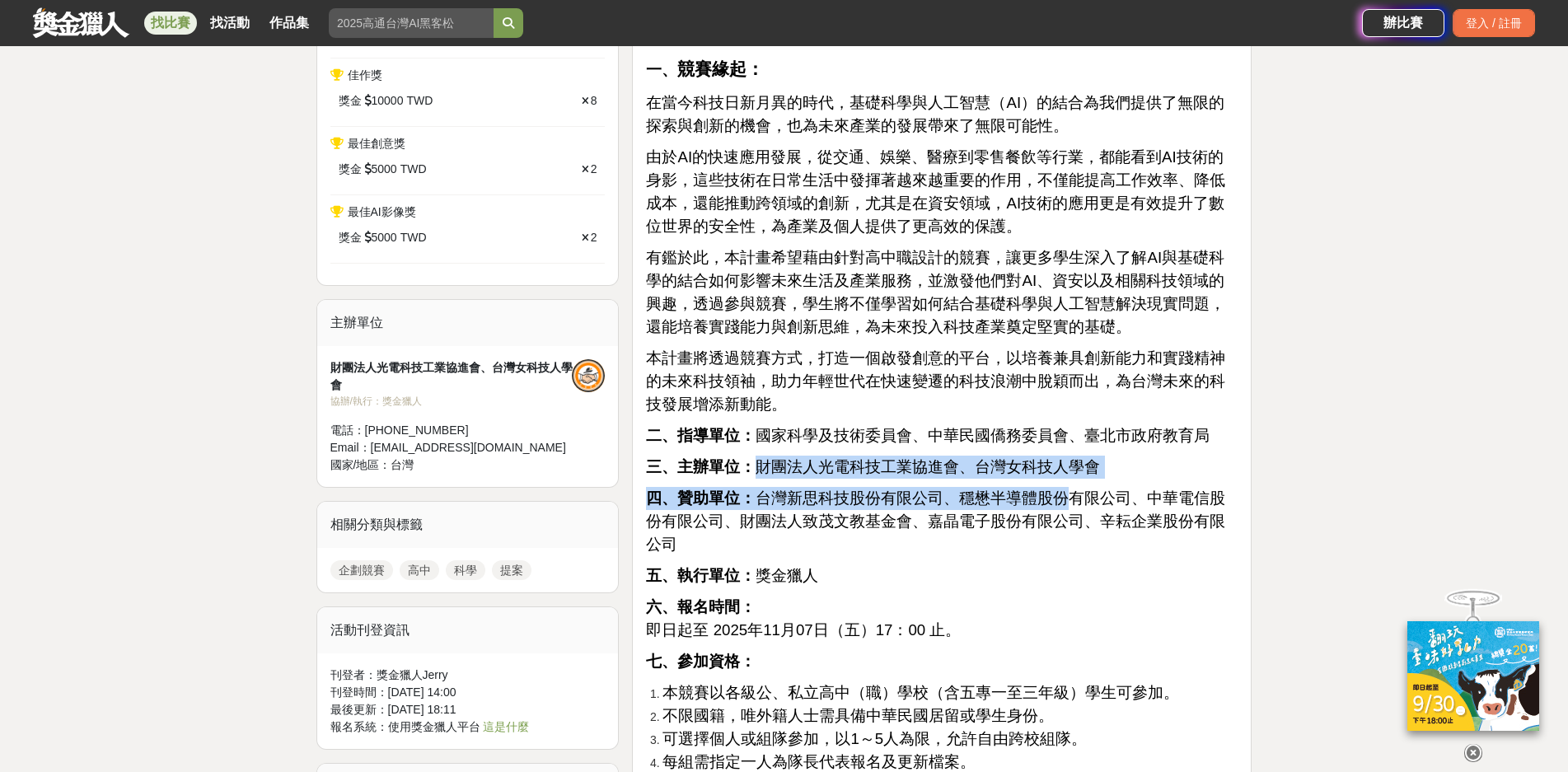
drag, startPoint x: 758, startPoint y: 472, endPoint x: 1059, endPoint y: 496, distance: 302.0
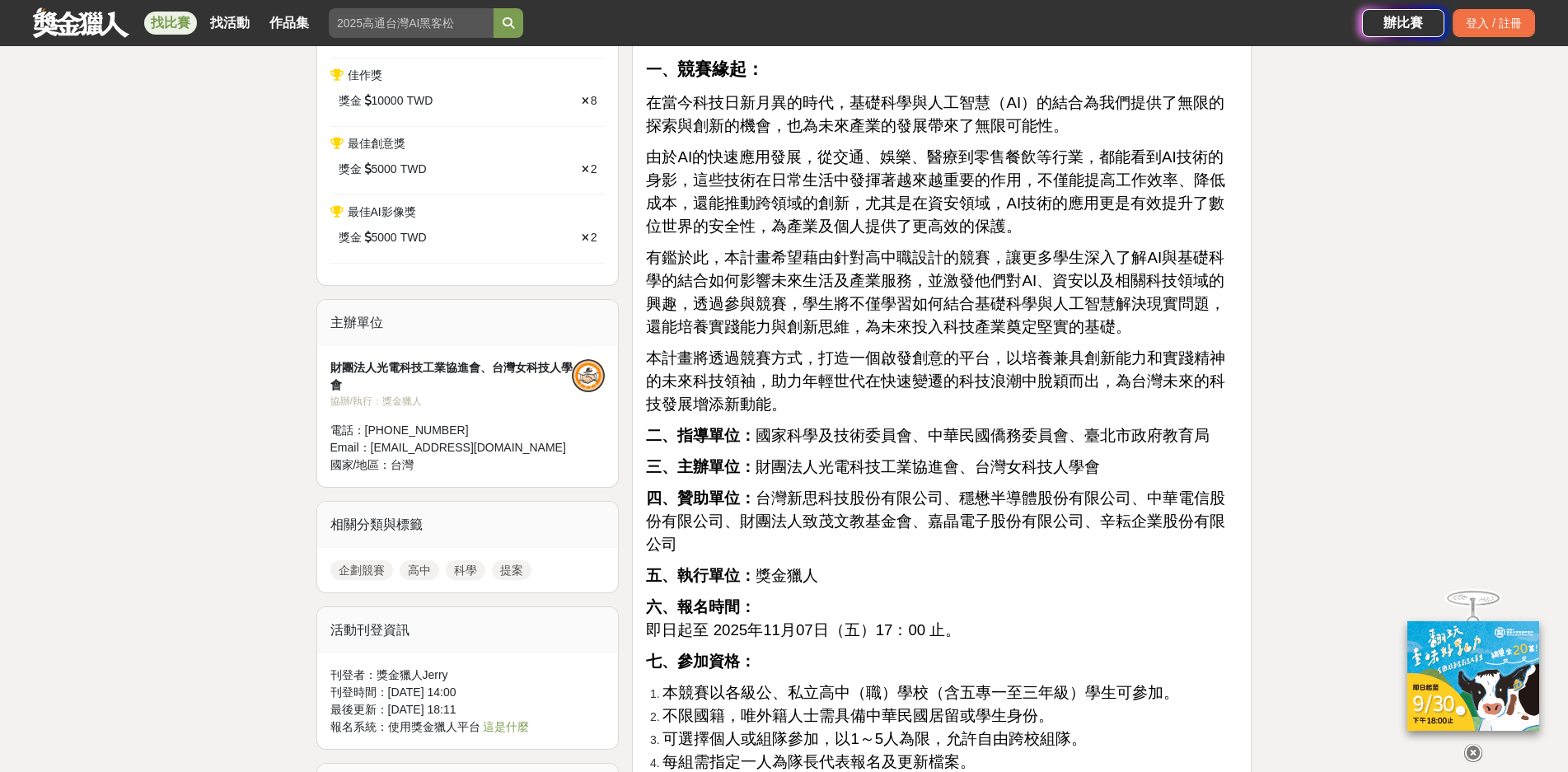
click at [979, 518] on span "四、贊助單位： 台灣新思科技股份有限公司、穩懋半導體股份有限公司、中華電信股份有限公司、財團法人致茂文教基金會、嘉晶電子股份有限公司、辛耘企業股份有限公司" at bounding box center [936, 521] width 579 height 63
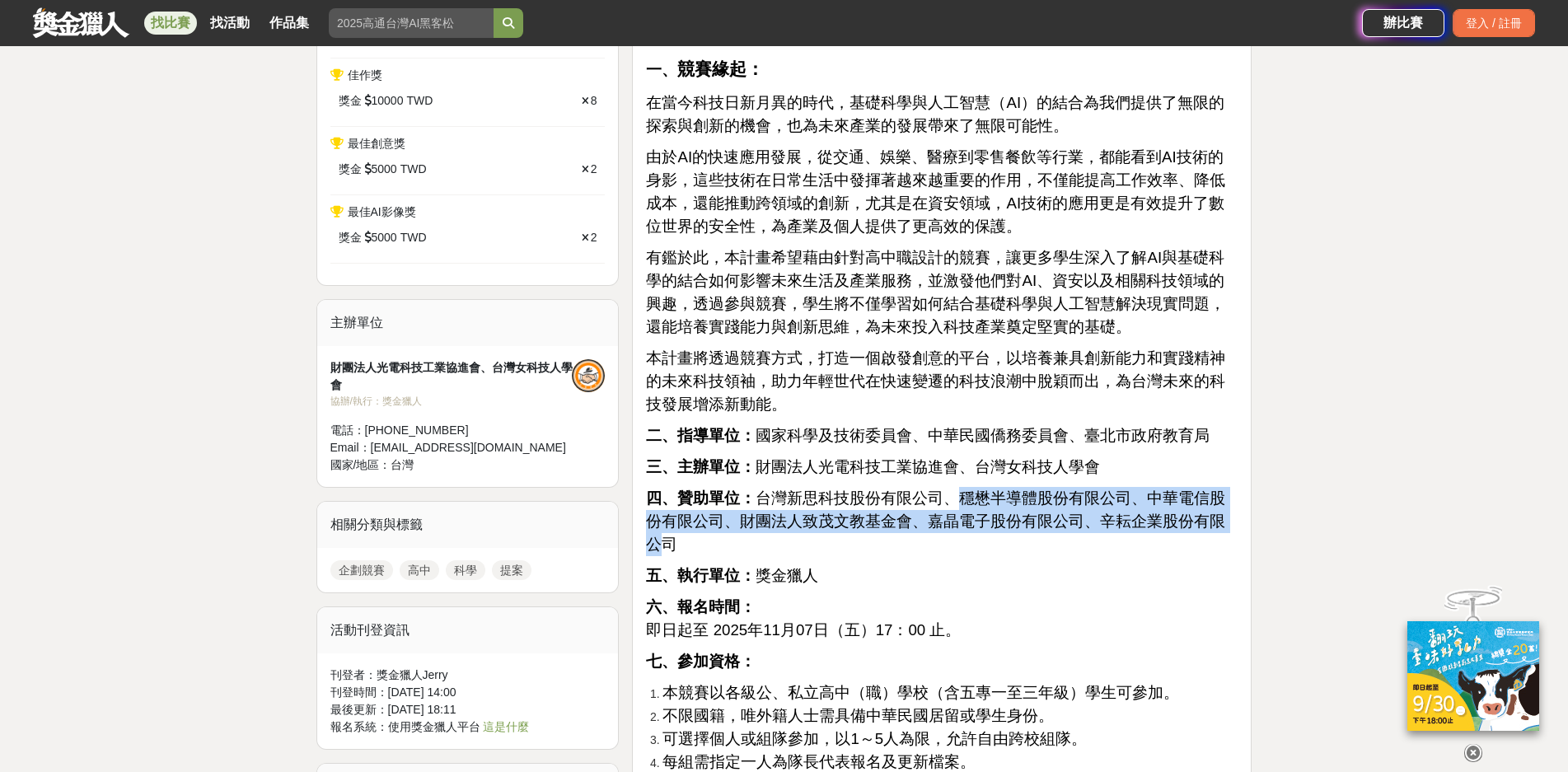
drag, startPoint x: 957, startPoint y: 498, endPoint x: 1210, endPoint y: 522, distance: 254.1
click at [1210, 522] on span "四、贊助單位： 台灣新思科技股份有限公司、穩懋半導體股份有限公司、中華電信股份有限公司、財團法人致茂文教基金會、嘉晶電子股份有限公司、辛耘企業股份有限公司" at bounding box center [936, 521] width 579 height 63
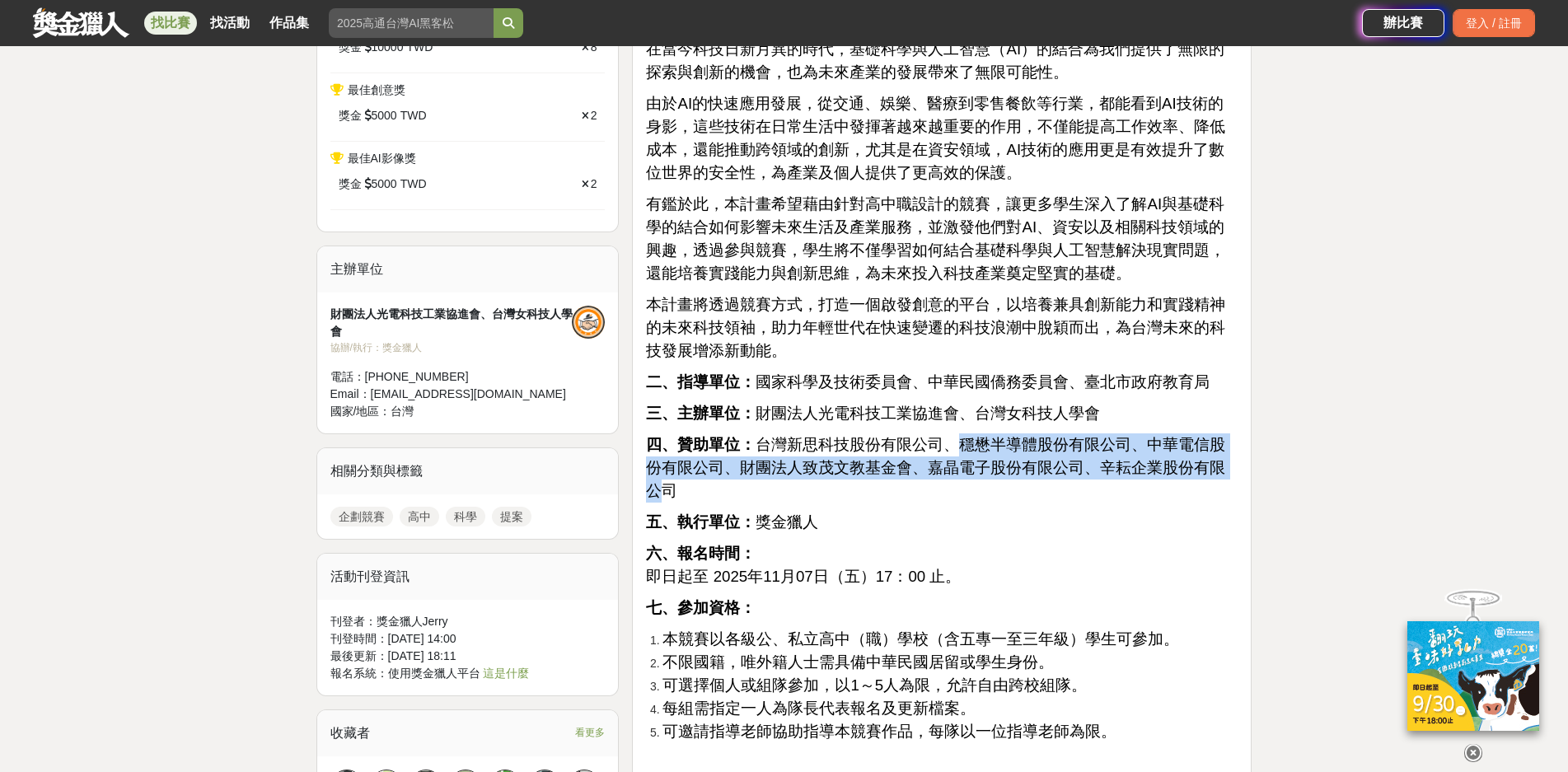
scroll to position [988, 0]
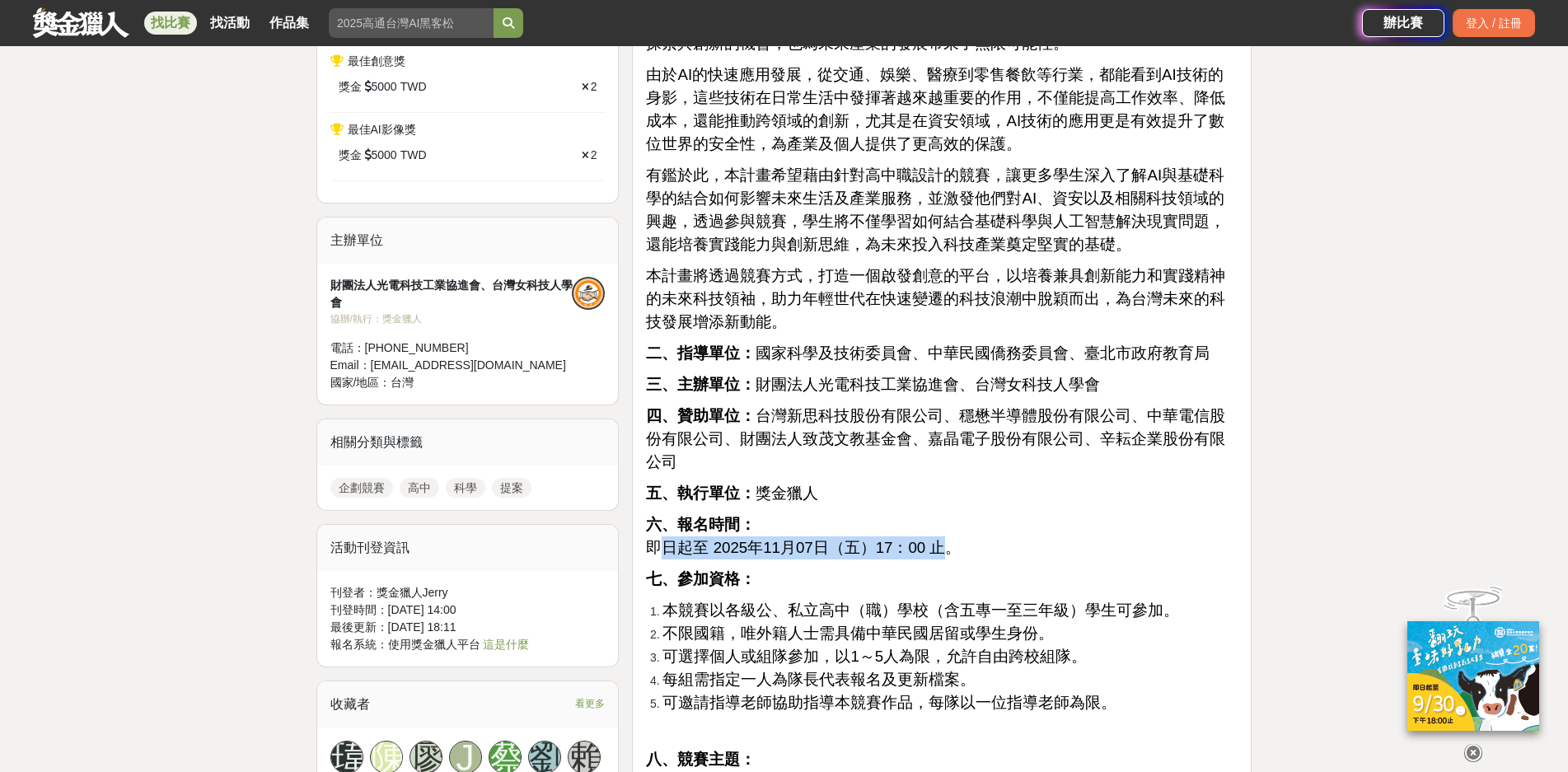
drag, startPoint x: 661, startPoint y: 522, endPoint x: 934, endPoint y: 529, distance: 273.1
click at [934, 539] on span "即日起至 2025年11月07日（五）17：00 止。" at bounding box center [803, 547] width 314 height 17
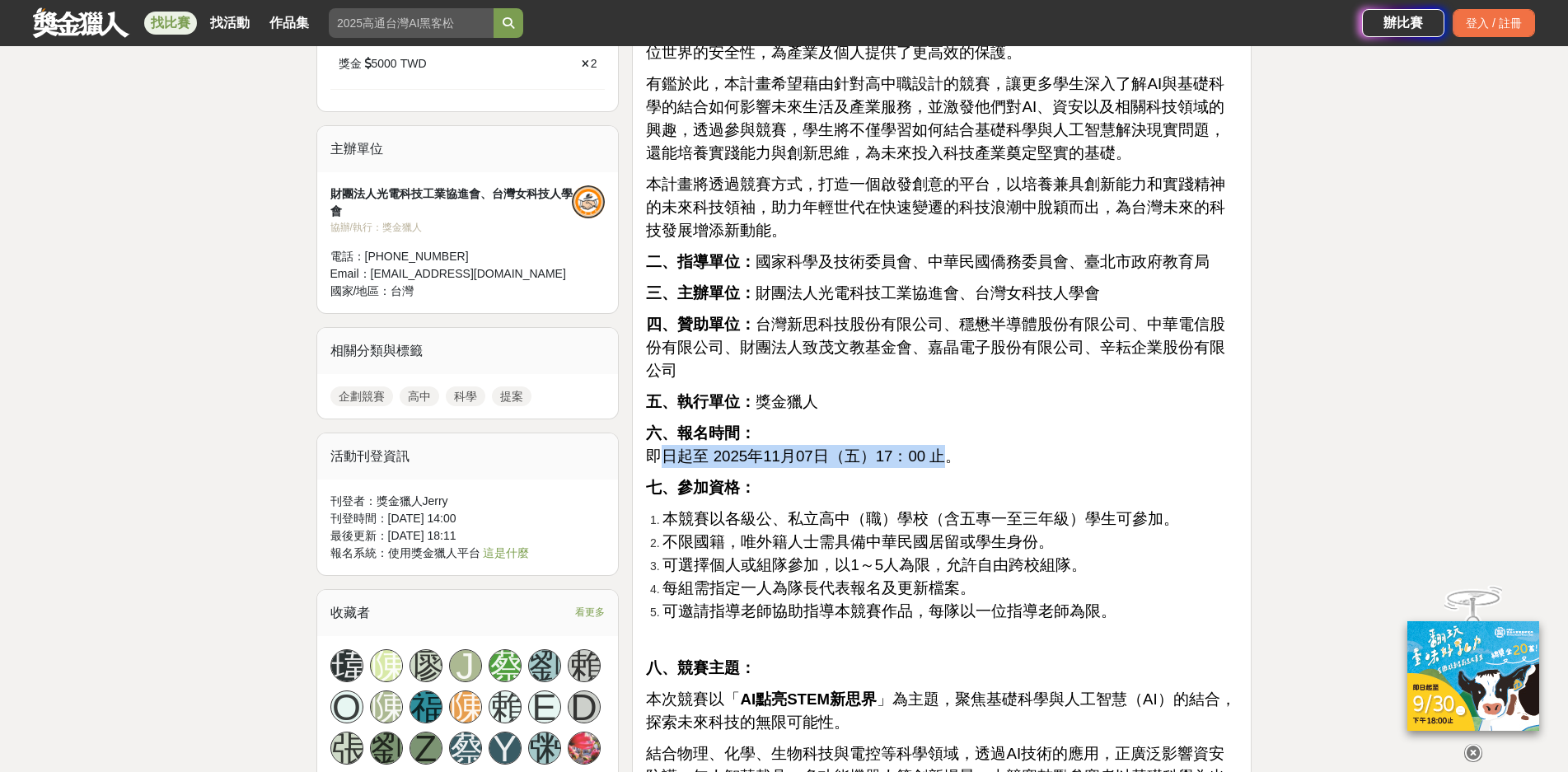
scroll to position [1153, 0]
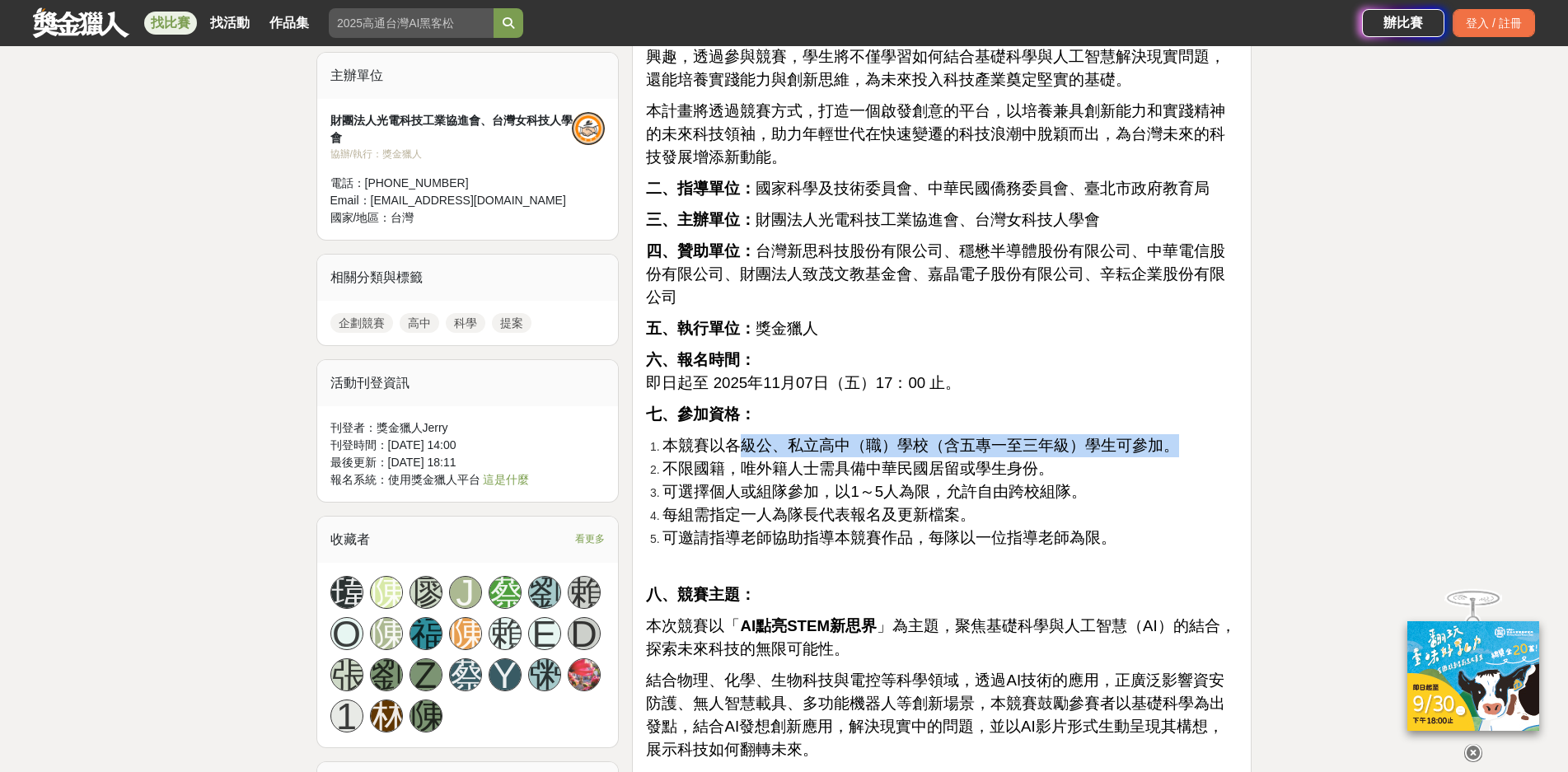
drag, startPoint x: 747, startPoint y: 422, endPoint x: 1177, endPoint y: 416, distance: 430.0
click at [1177, 434] on li "本競賽以各級公、私立高中（職）學校（含五專一至三年級）學生可參加。" at bounding box center [950, 445] width 575 height 23
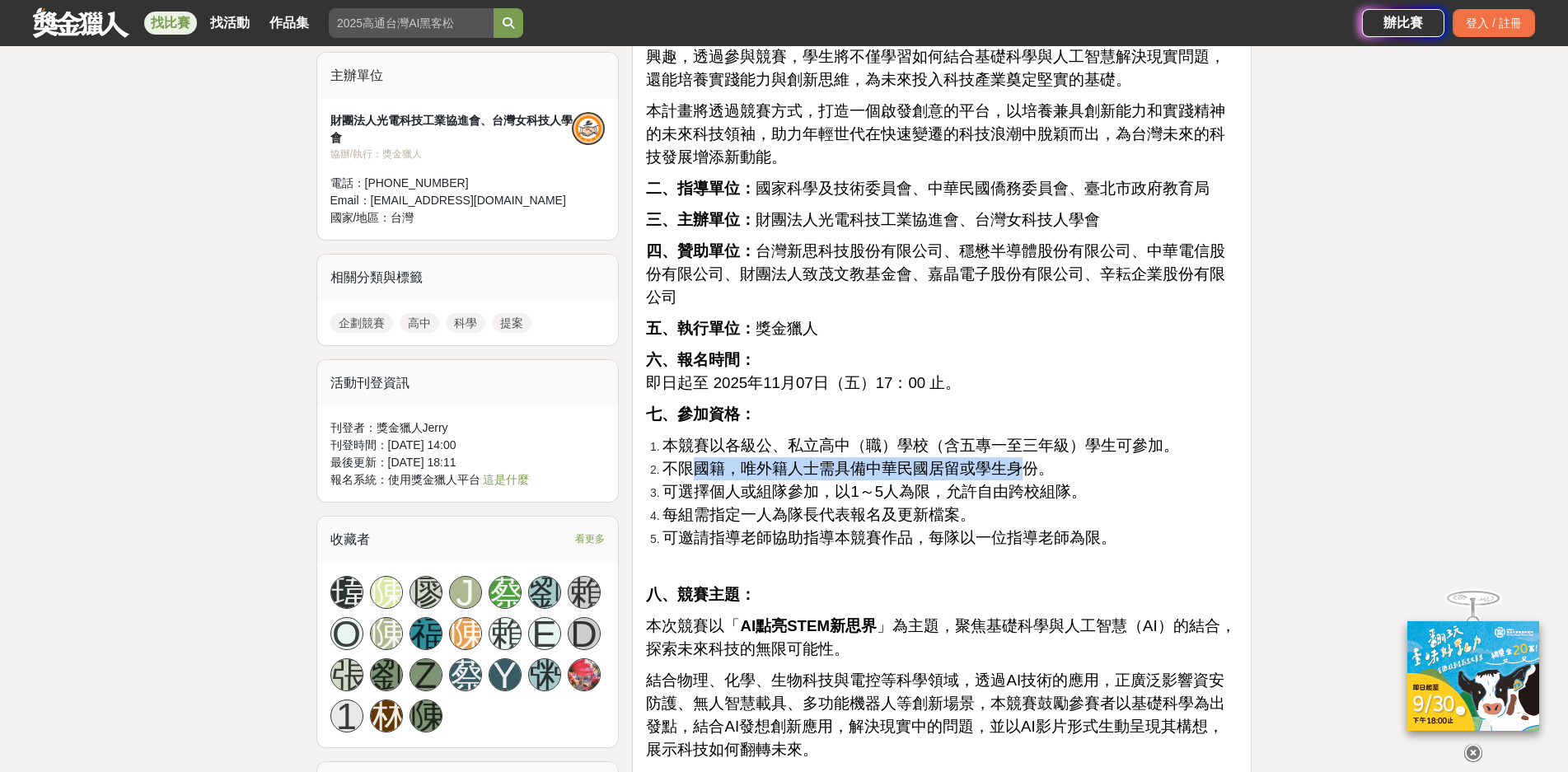
drag, startPoint x: 695, startPoint y: 447, endPoint x: 1024, endPoint y: 445, distance: 329.0
click at [1024, 459] on span "不限國籍，唯外籍人士需具備中華民國居留或學生身份。" at bounding box center [859, 468] width 392 height 17
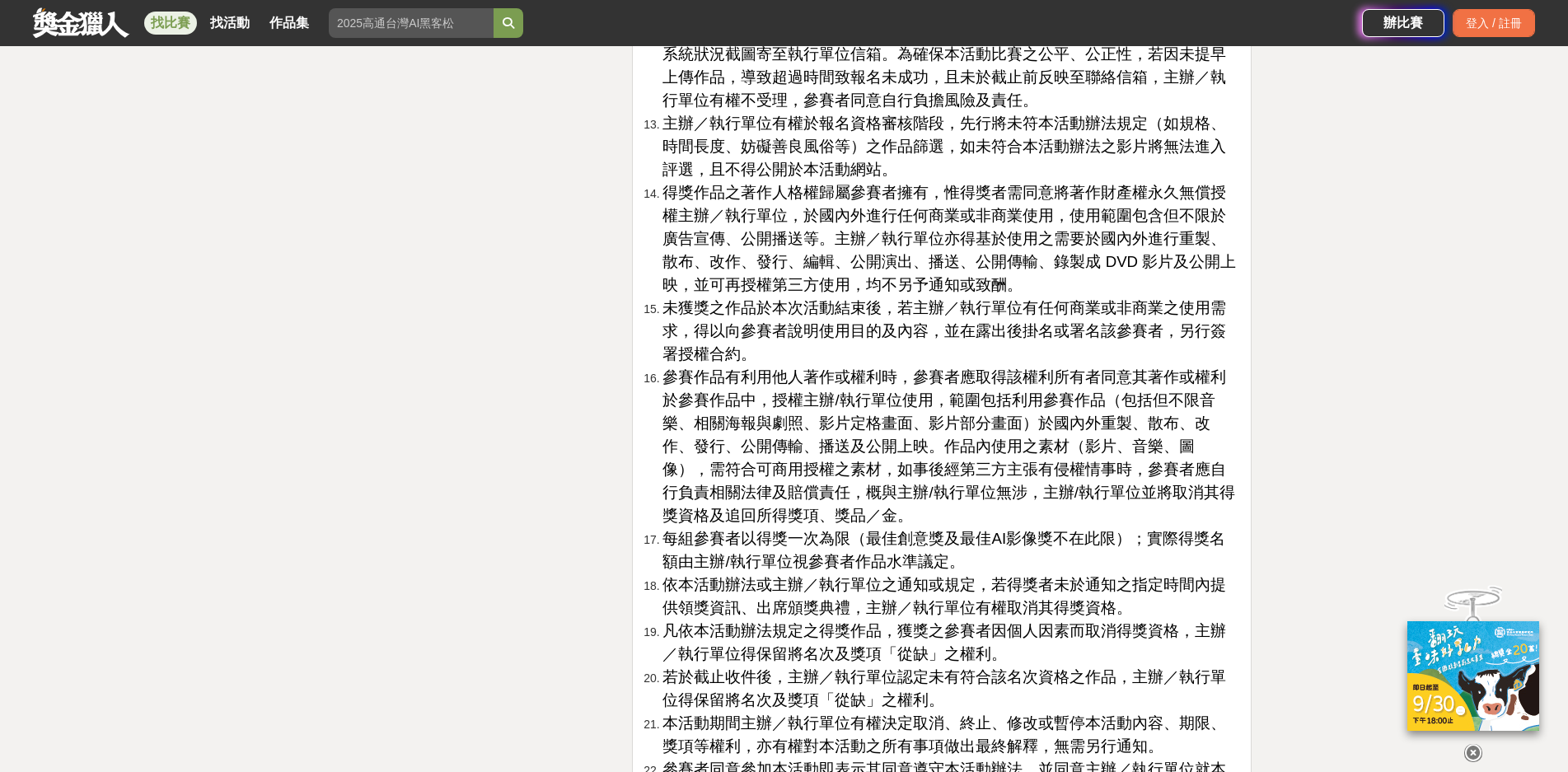
scroll to position [5436, 0]
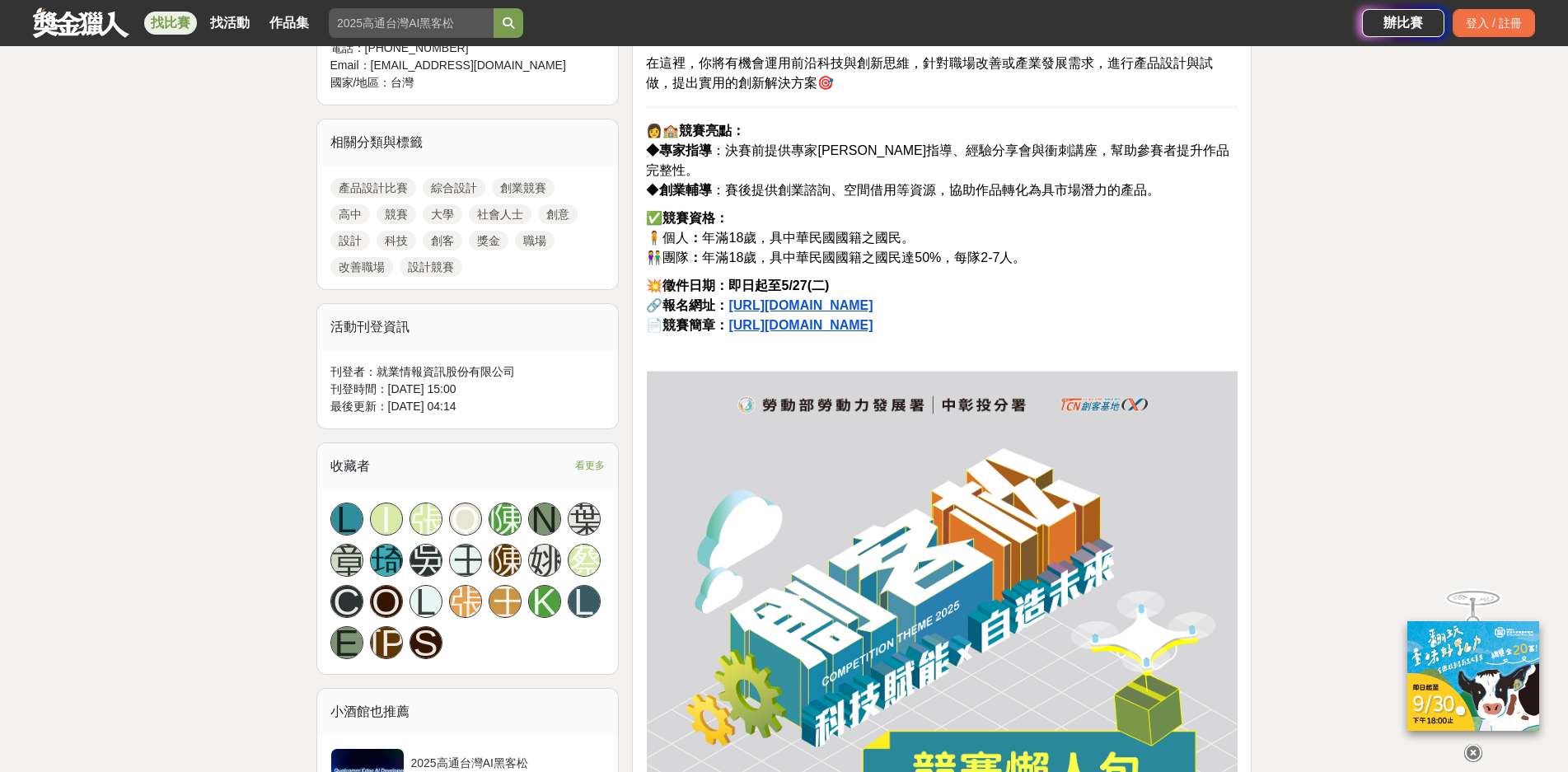
scroll to position [659, 0]
